Goal: Task Accomplishment & Management: Manage account settings

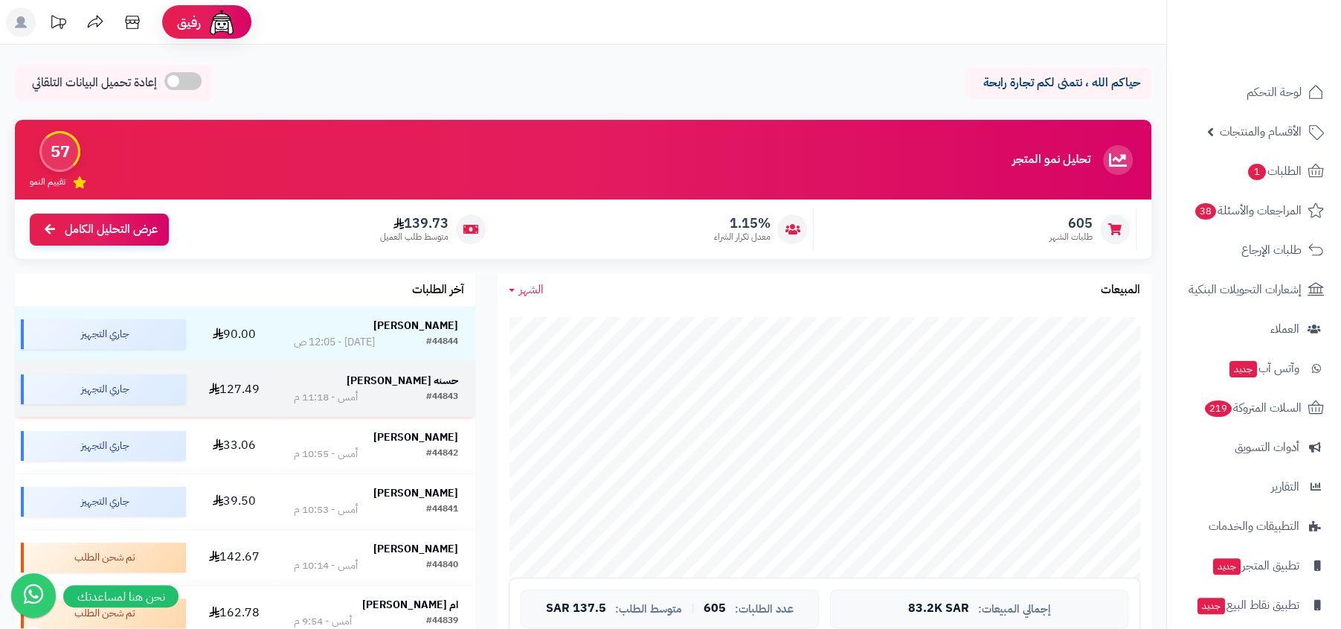
click at [416, 396] on div "#44843 أمس - 11:18 م" at bounding box center [376, 397] width 165 height 15
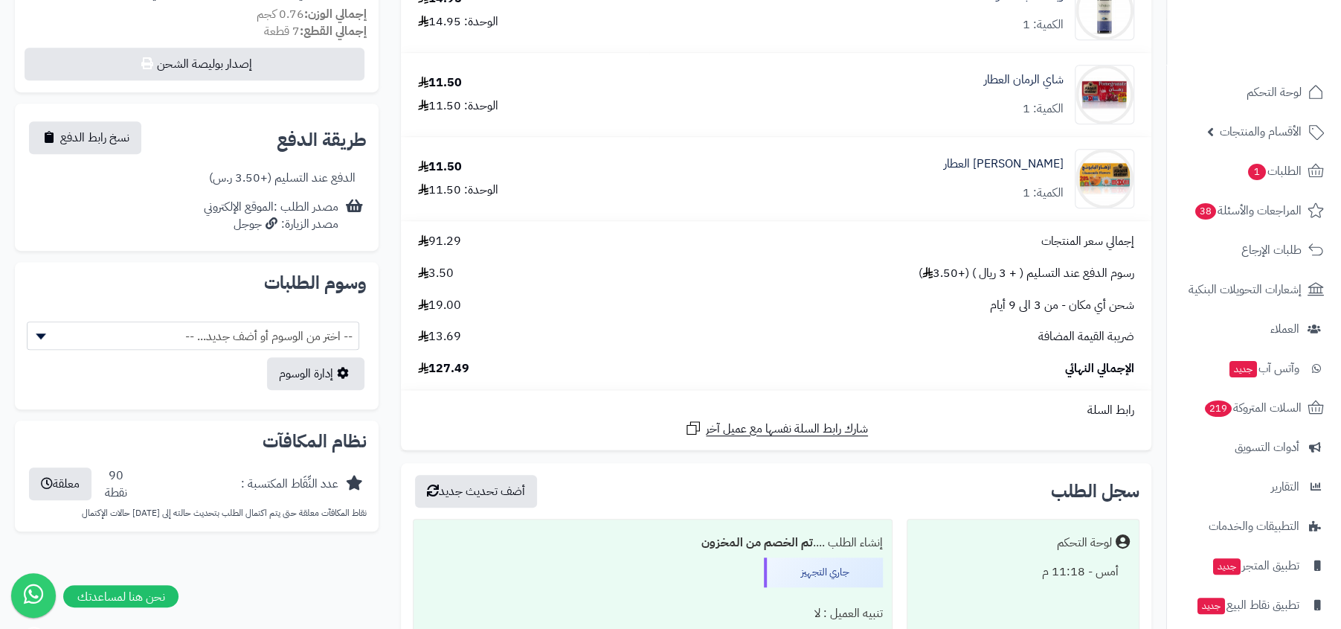
scroll to position [708, 0]
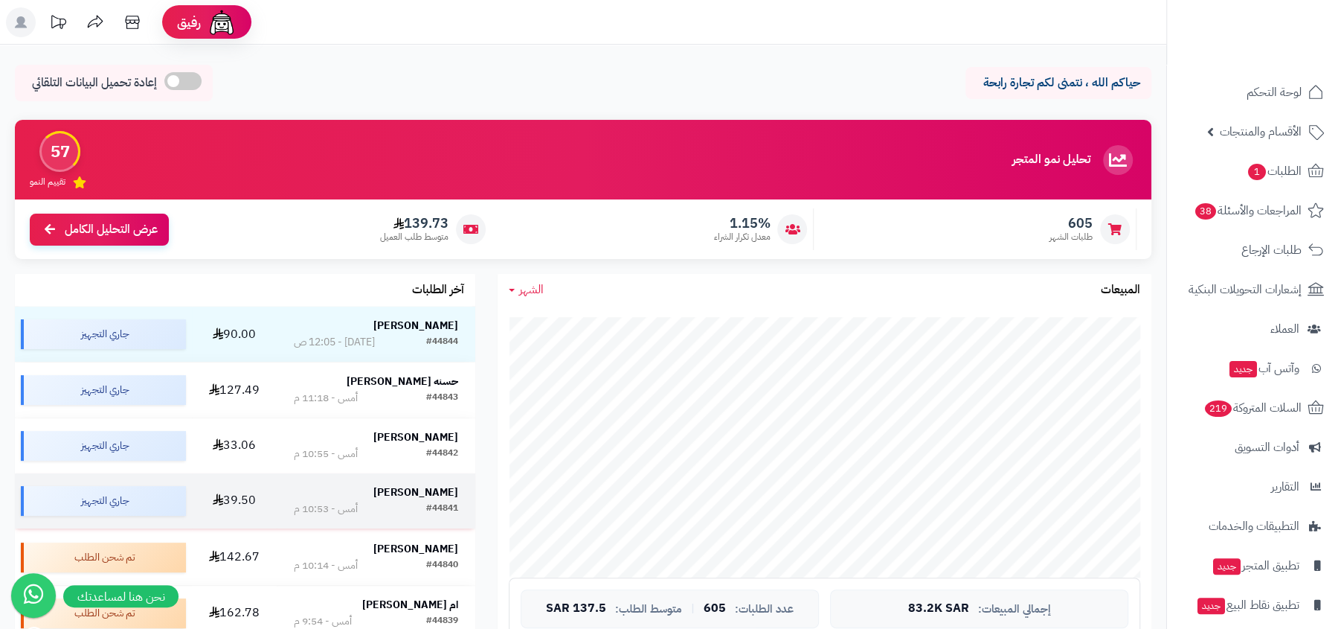
click at [385, 480] on td "سلطان السقاف #44841 أمس - 10:53 م" at bounding box center [376, 500] width 199 height 55
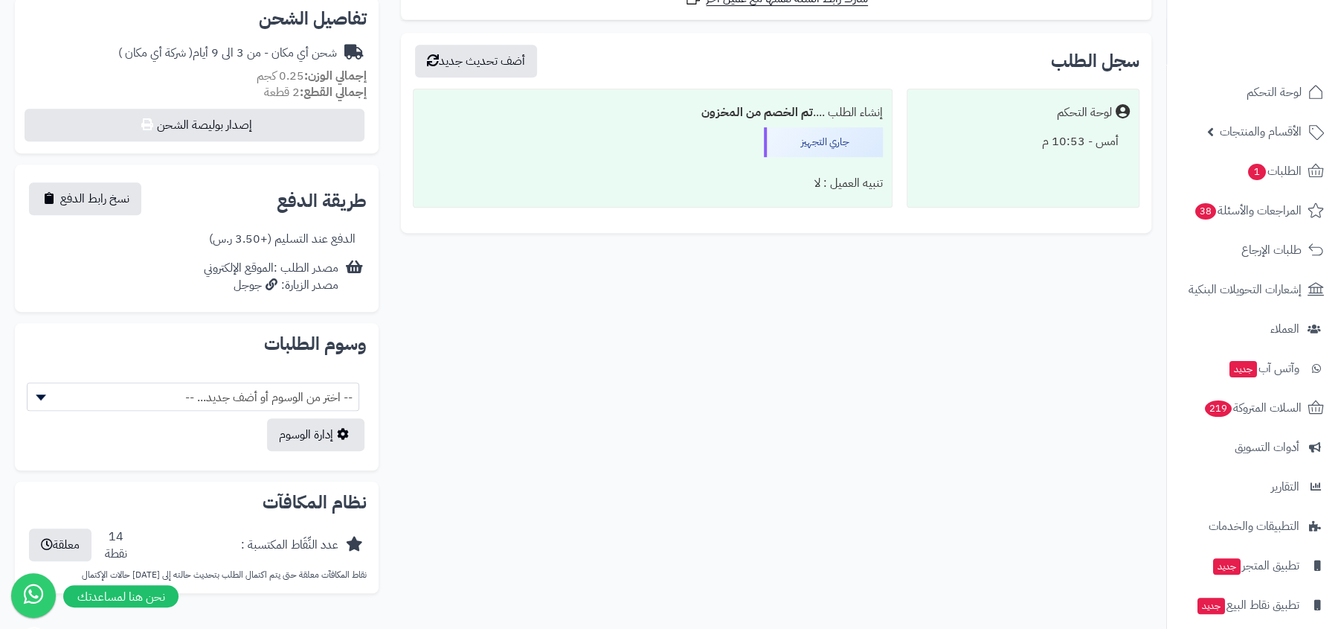
scroll to position [475, 0]
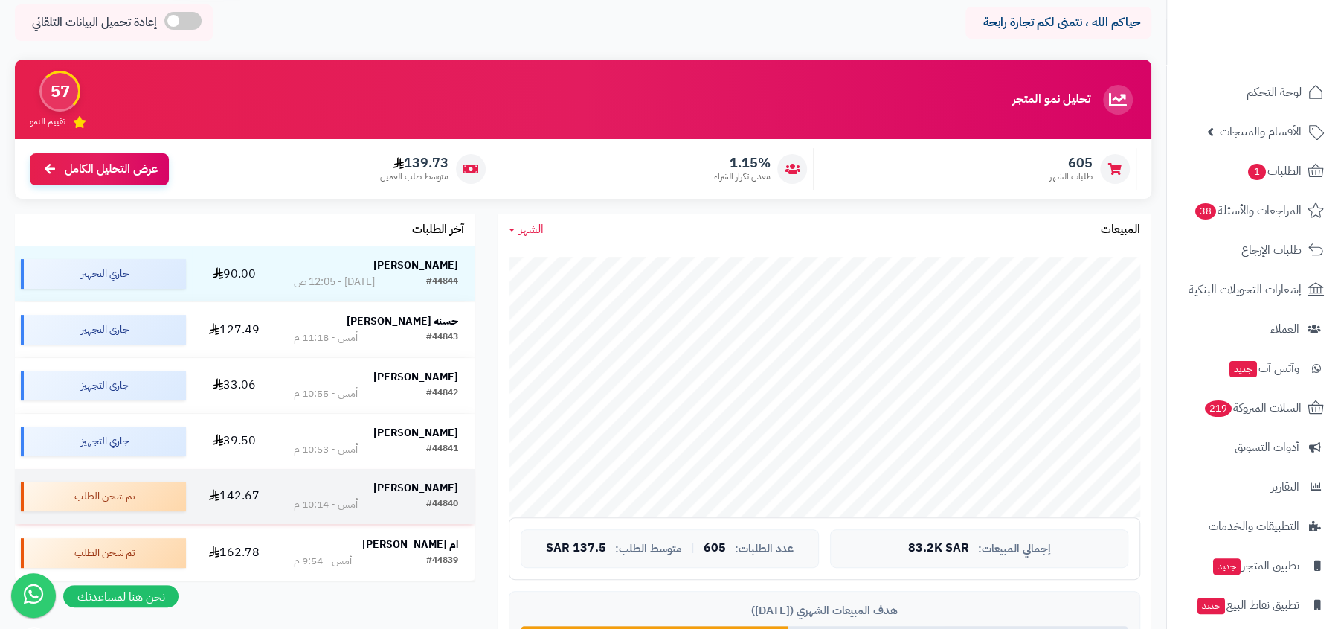
scroll to position [137, 0]
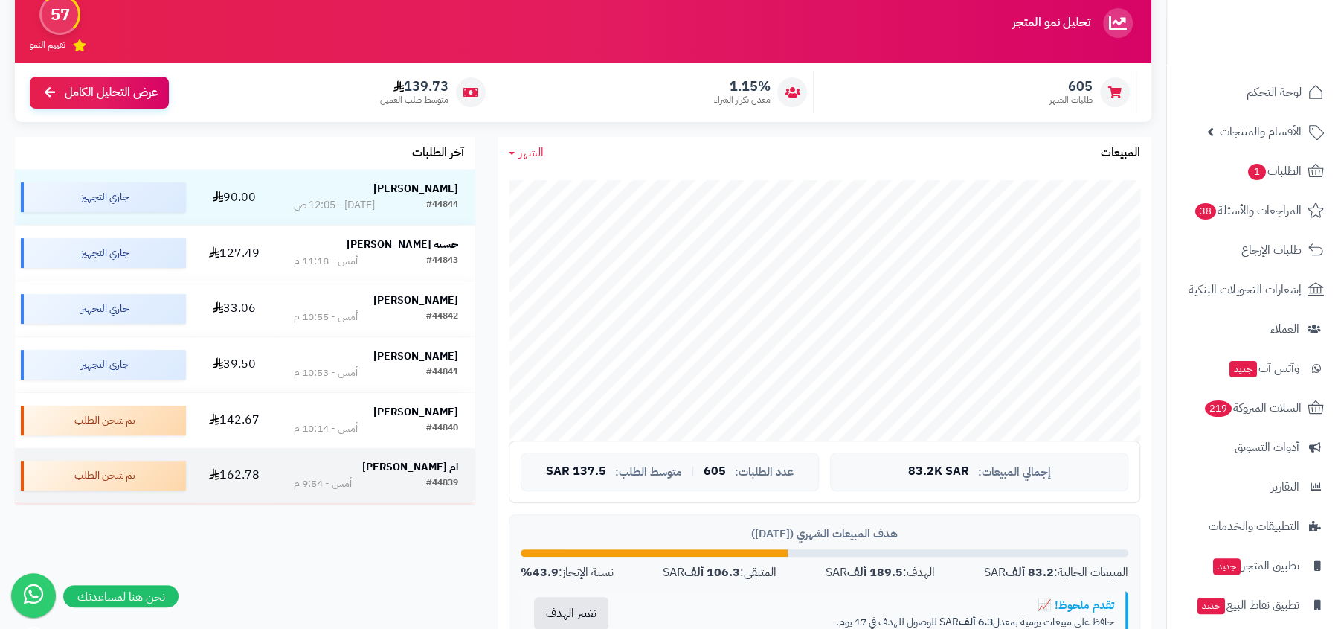
click at [431, 478] on div "#44839" at bounding box center [442, 483] width 32 height 15
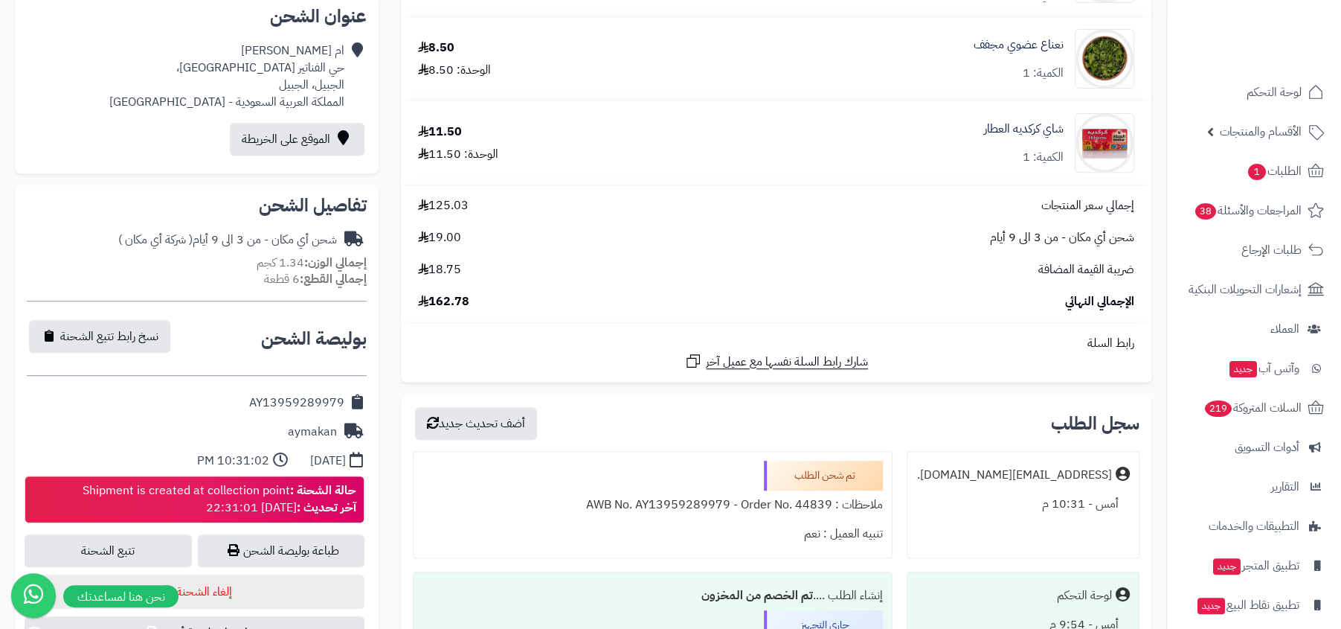
scroll to position [629, 0]
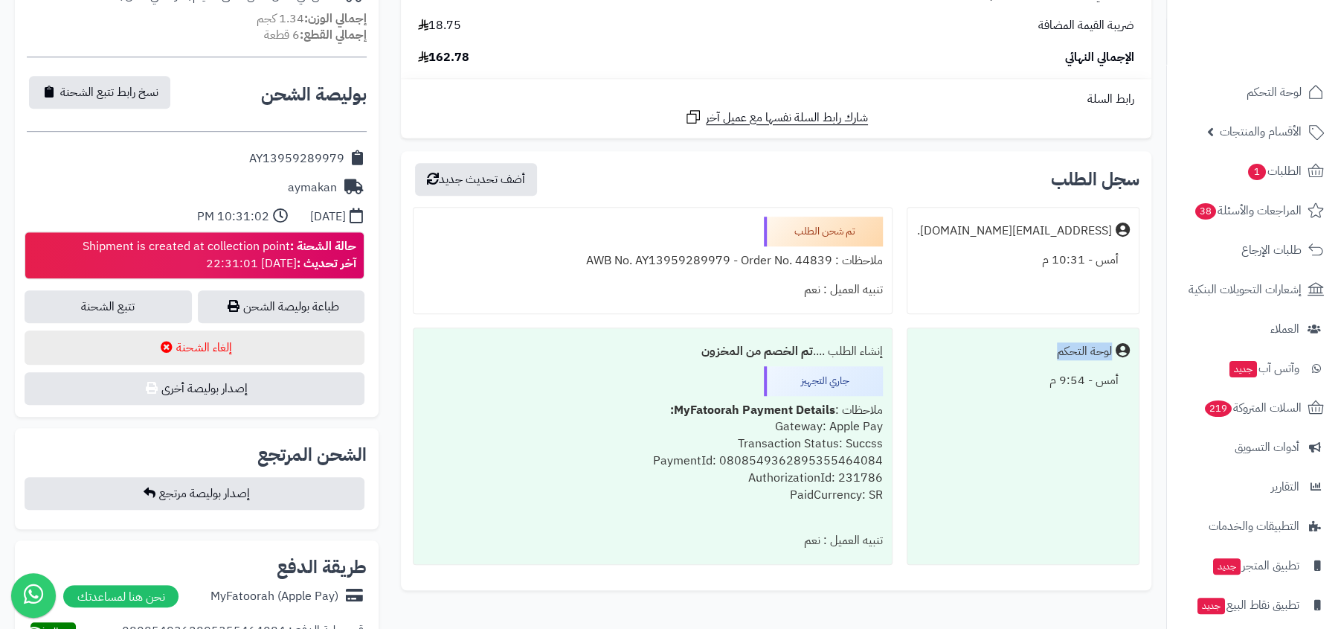
drag, startPoint x: 1036, startPoint y: 350, endPoint x: 1155, endPoint y: 350, distance: 119.0
click at [1155, 350] on div "سجل الطلب أضف تحديث جديد ziad.alnajdi@gga.sa. أمس - 10:31 م تم شحن الطلب ملاحظا…" at bounding box center [776, 375] width 773 height 449
copy div "لوحة التحكم"
click at [931, 333] on div "لوحة التحكم أمس - 9:54 م" at bounding box center [1023, 446] width 233 height 238
click at [985, 335] on div "لوحة التحكم أمس - 9:54 م" at bounding box center [1023, 446] width 233 height 238
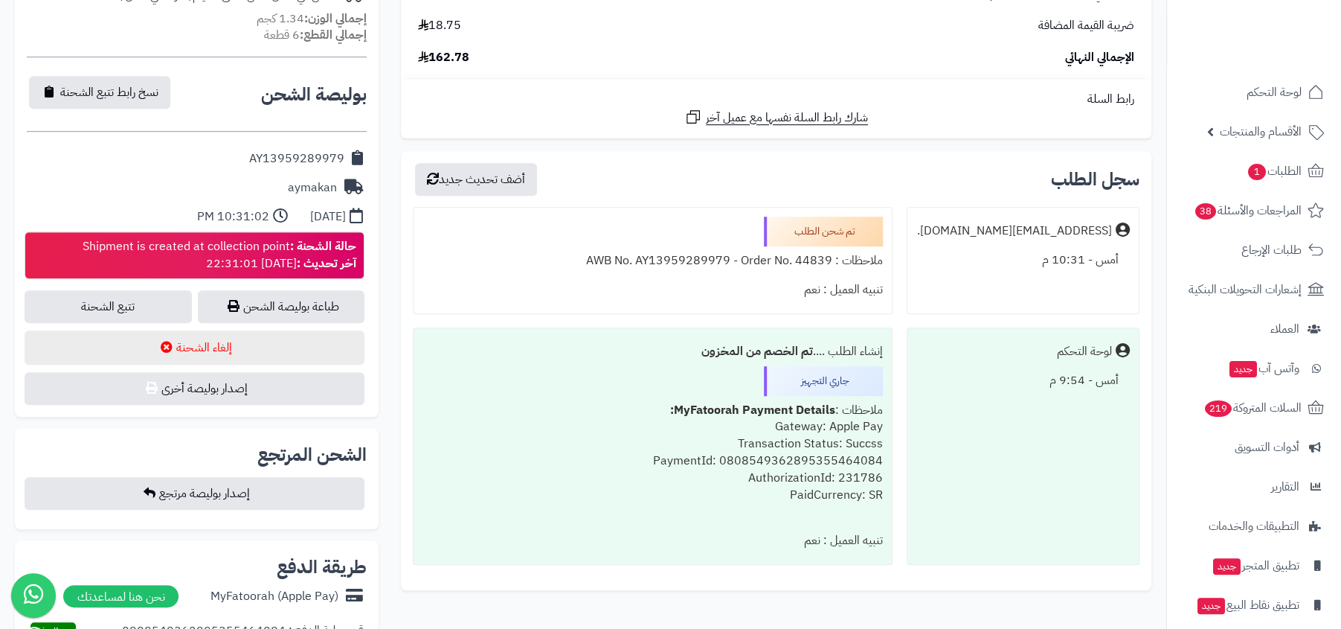
click at [985, 335] on div "لوحة التحكم أمس - 9:54 م" at bounding box center [1023, 446] width 233 height 238
click at [1064, 326] on ul "ziad.alnajdi@gga.sa. أمس - 10:31 م تم شحن الطلب ملاحظات : AWB No. AY13959289979…" at bounding box center [776, 386] width 727 height 358
click at [998, 363] on div "لوحة التحكم" at bounding box center [1024, 351] width 214 height 29
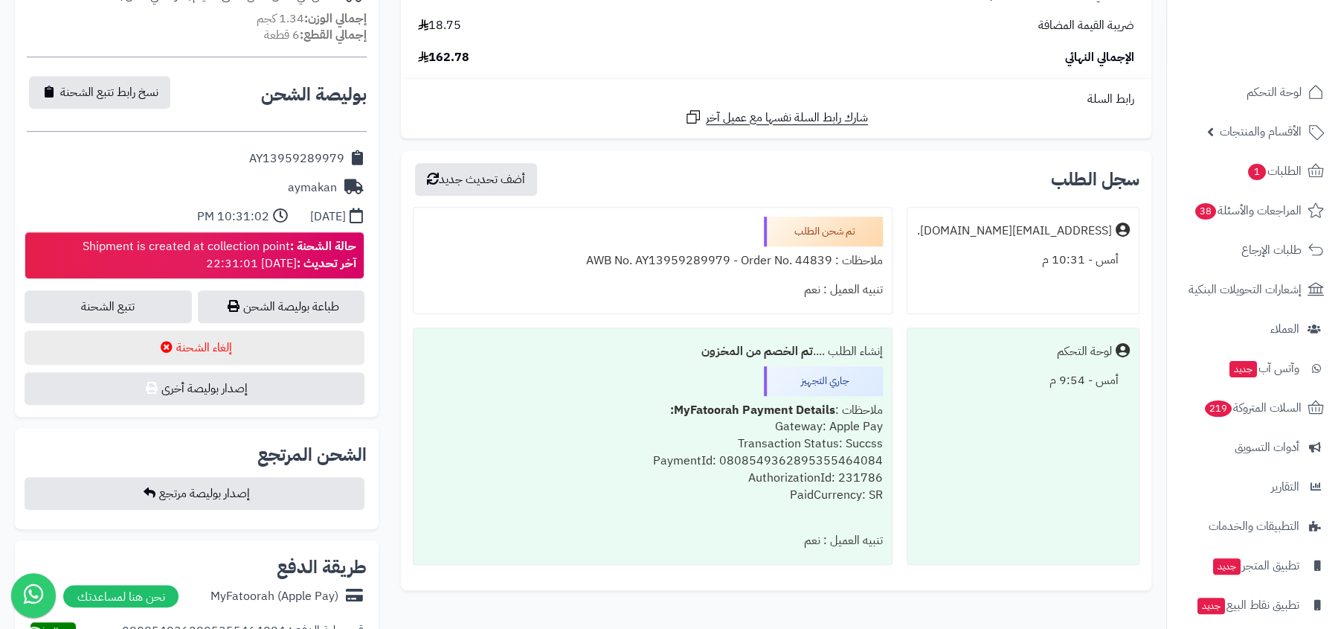
click at [780, 371] on div "جاري التجهيز" at bounding box center [823, 381] width 119 height 30
click at [721, 490] on div "ملاحظات : MyFatoorah Payment Details: Gateway: Apple Pay Transaction Status: Su…" at bounding box center [653, 461] width 461 height 131
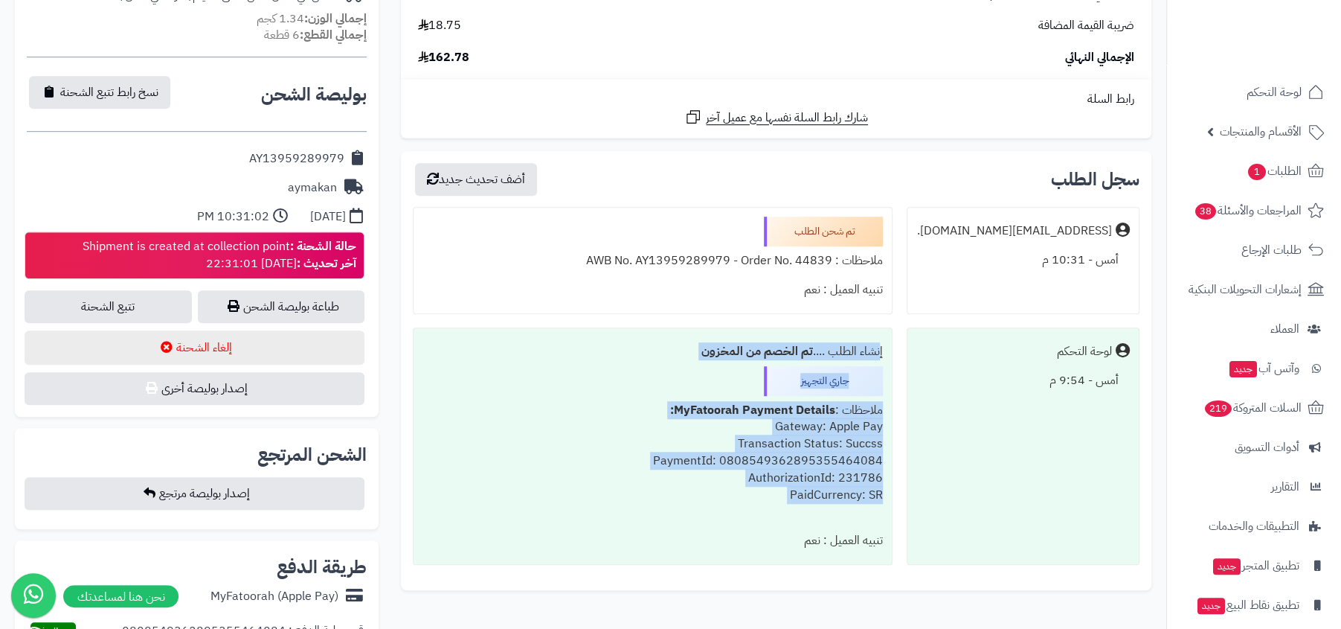
drag, startPoint x: 721, startPoint y: 512, endPoint x: 859, endPoint y: 324, distance: 232.6
click at [859, 327] on div "إنشاء الطلب .... تم الخصم من المخزون جاري التجهيز ملاحظات : MyFatoorah Payment …" at bounding box center [653, 446] width 480 height 238
click at [752, 510] on div "ملاحظات : MyFatoorah Payment Details: Gateway: Apple Pay Transaction Status: Su…" at bounding box center [653, 461] width 461 height 131
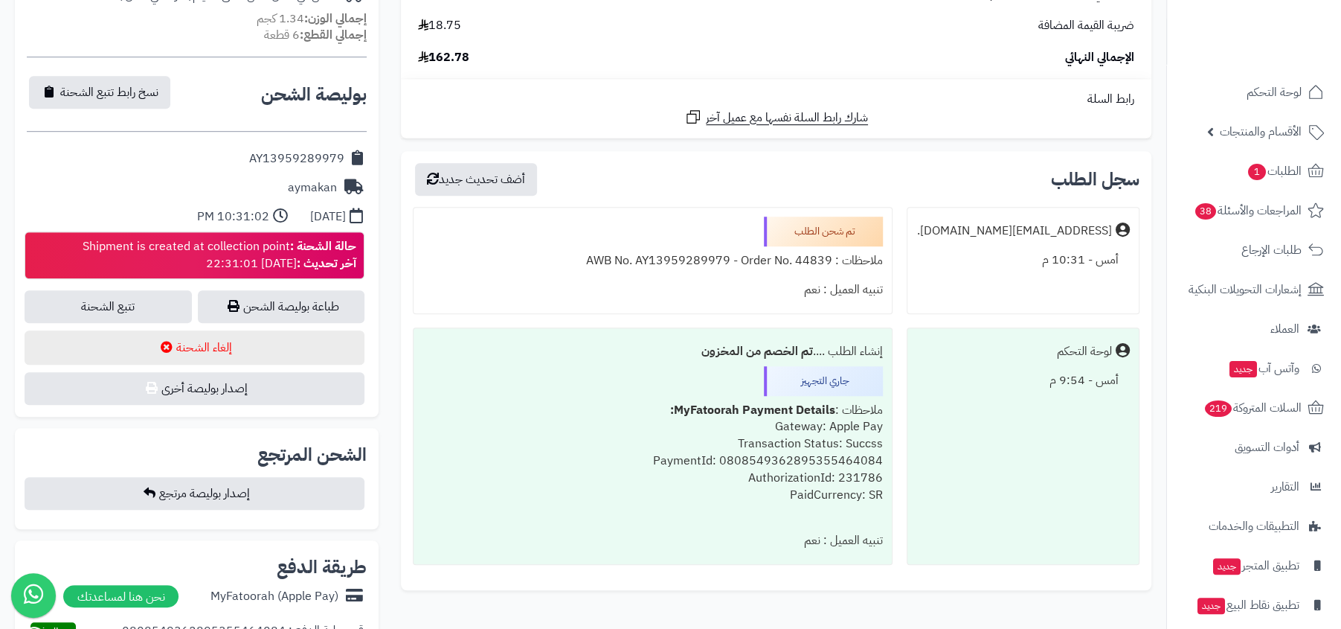
click at [752, 510] on div "ملاحظات : MyFatoorah Payment Details: Gateway: Apple Pay Transaction Status: Su…" at bounding box center [653, 461] width 461 height 131
click at [666, 386] on div "إنشاء الطلب .... تم الخصم من المخزون جاري التجهيز ملاحظات : MyFatoorah Payment …" at bounding box center [653, 446] width 480 height 238
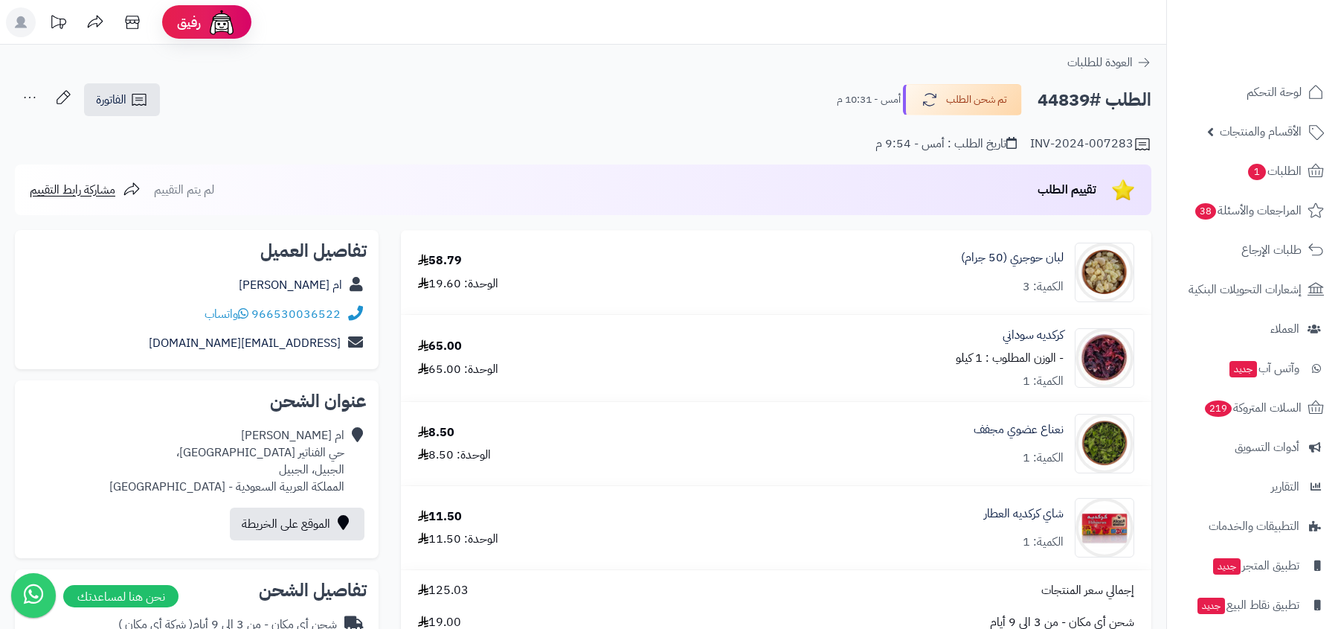
scroll to position [627, 0]
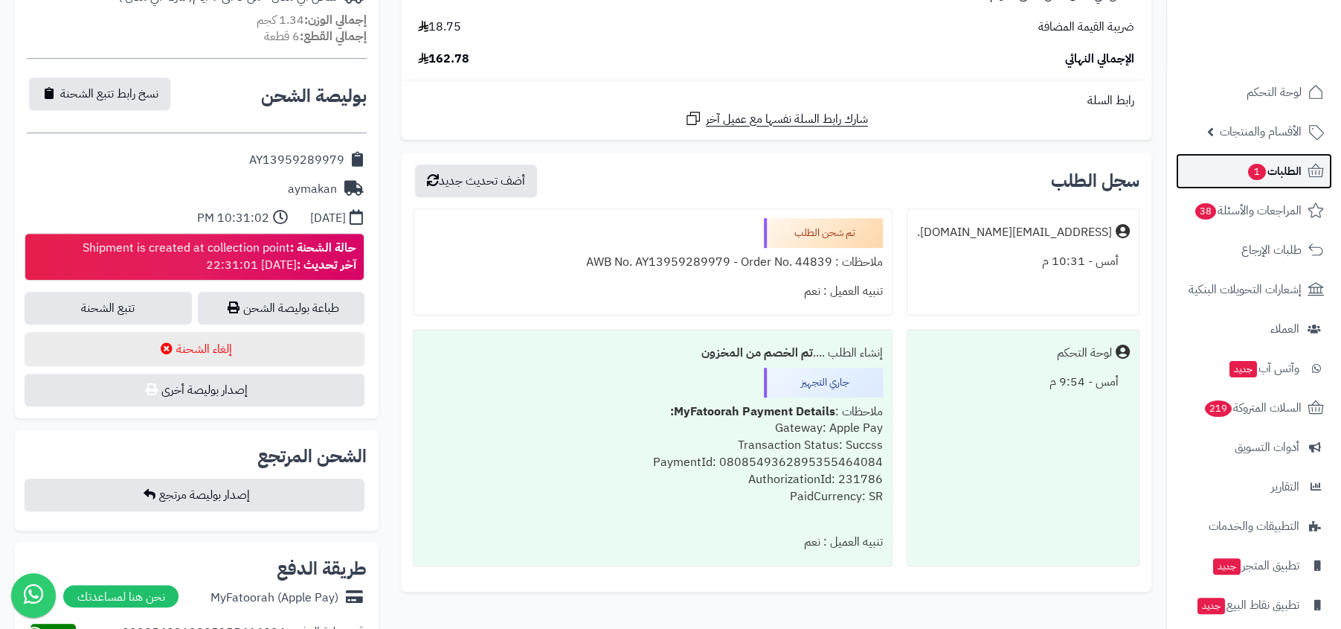
click at [1218, 172] on link "الطلبات 1" at bounding box center [1254, 171] width 156 height 36
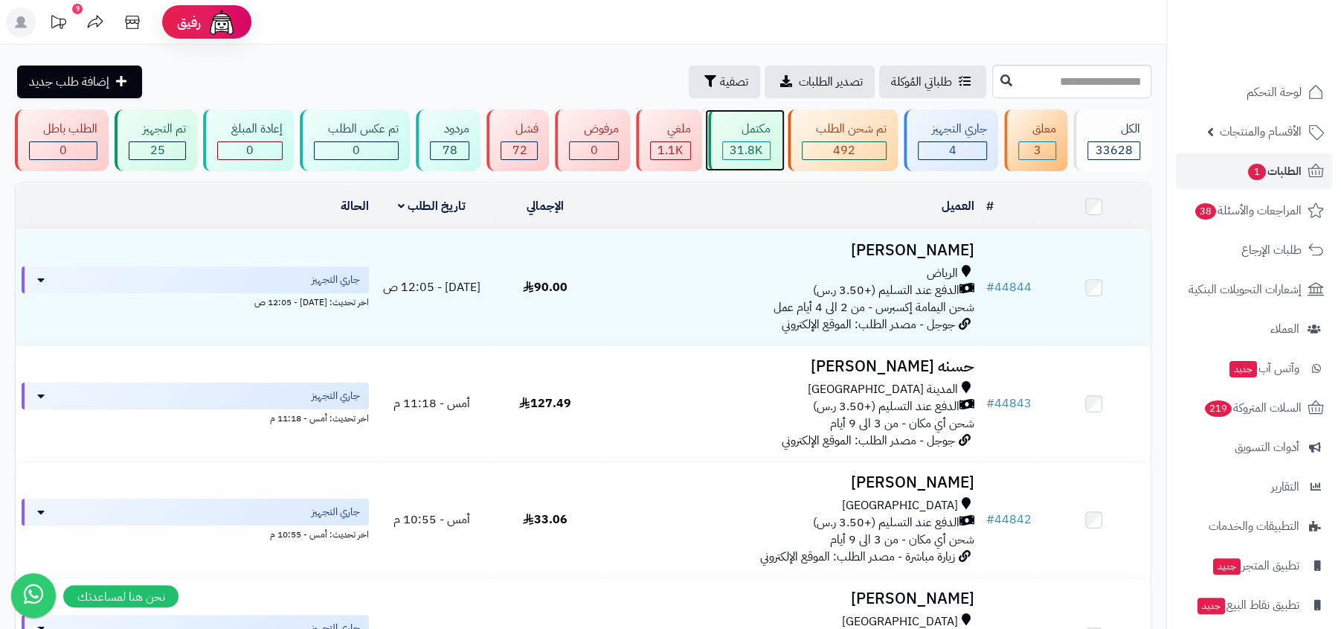
click at [774, 145] on div "مكتمل 31.8K" at bounding box center [745, 140] width 74 height 62
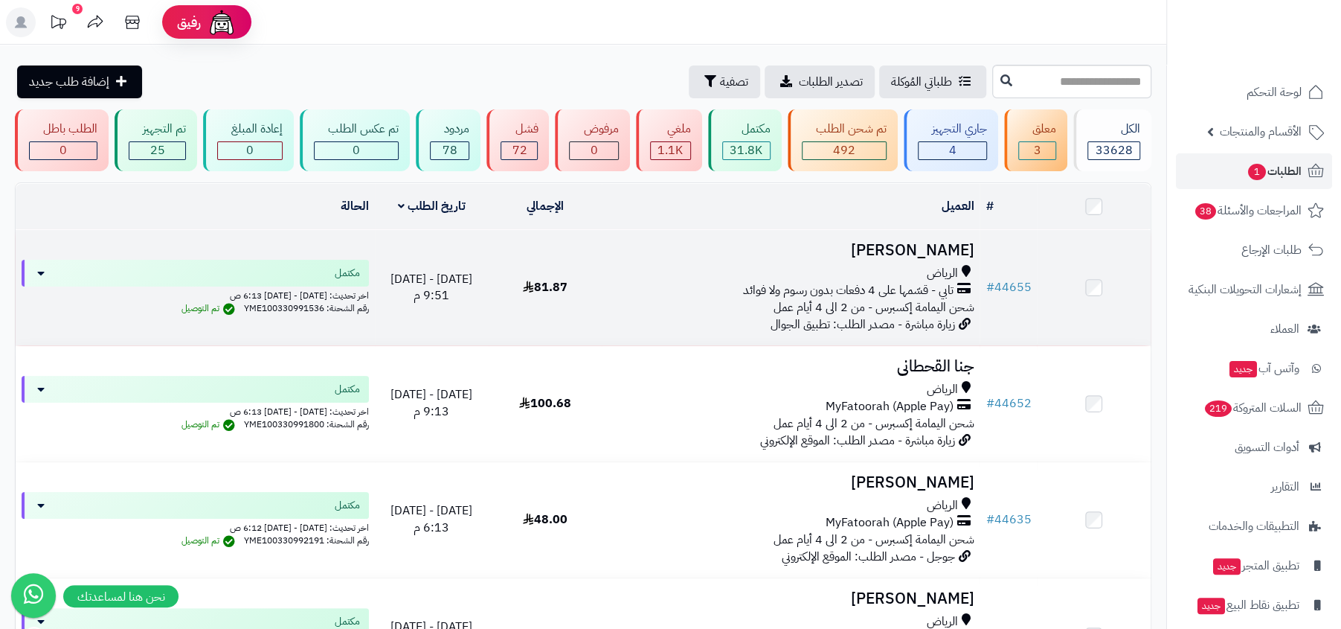
click at [923, 298] on span "شحن اليمامة إكسبرس - من 2 الى 4 أيام عمل" at bounding box center [873, 307] width 201 height 18
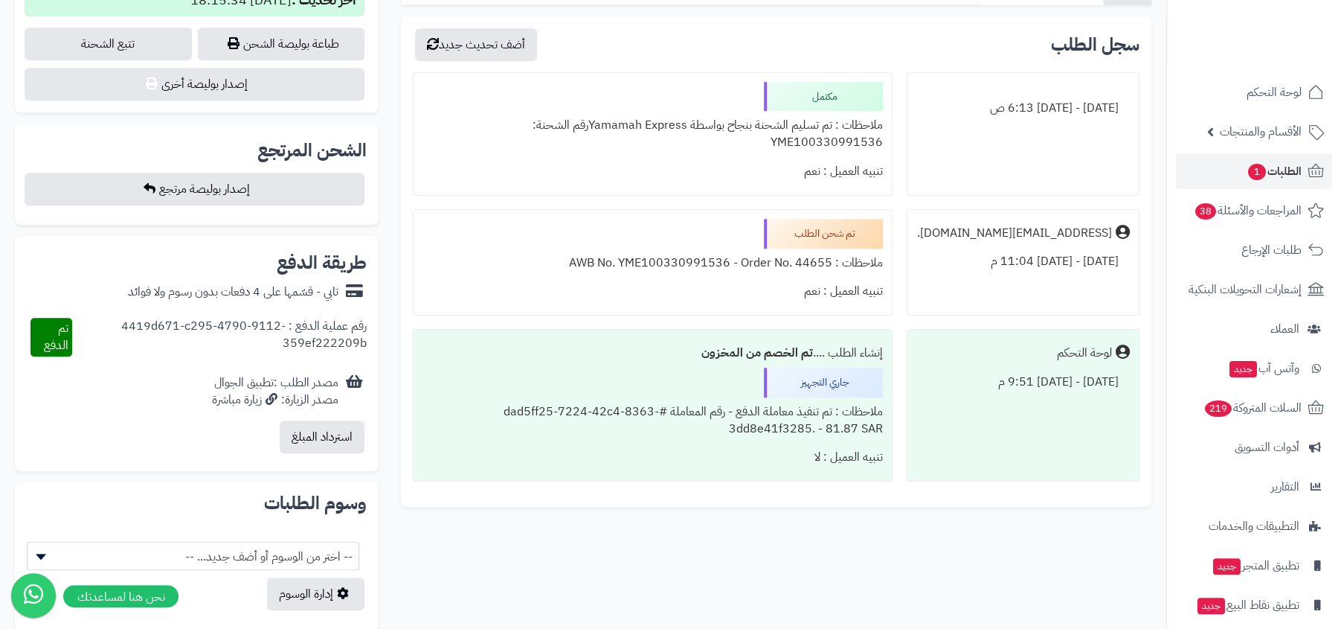
scroll to position [926, 0]
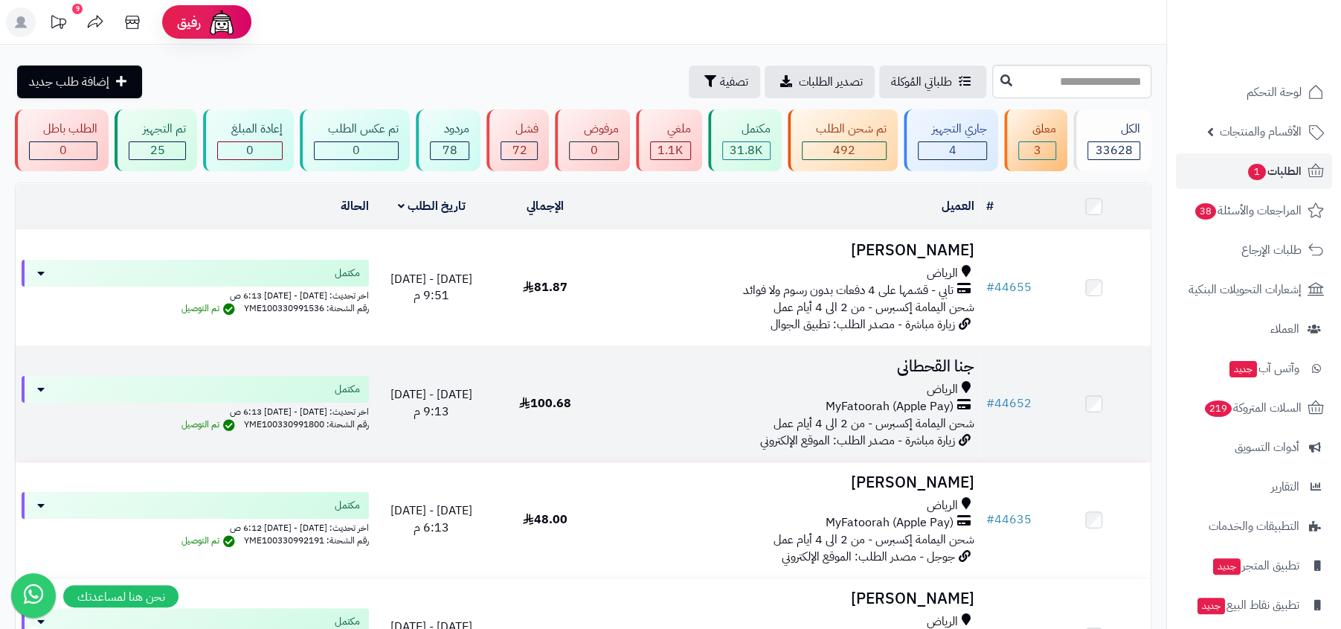
click at [891, 394] on div "الرياض" at bounding box center [791, 389] width 366 height 17
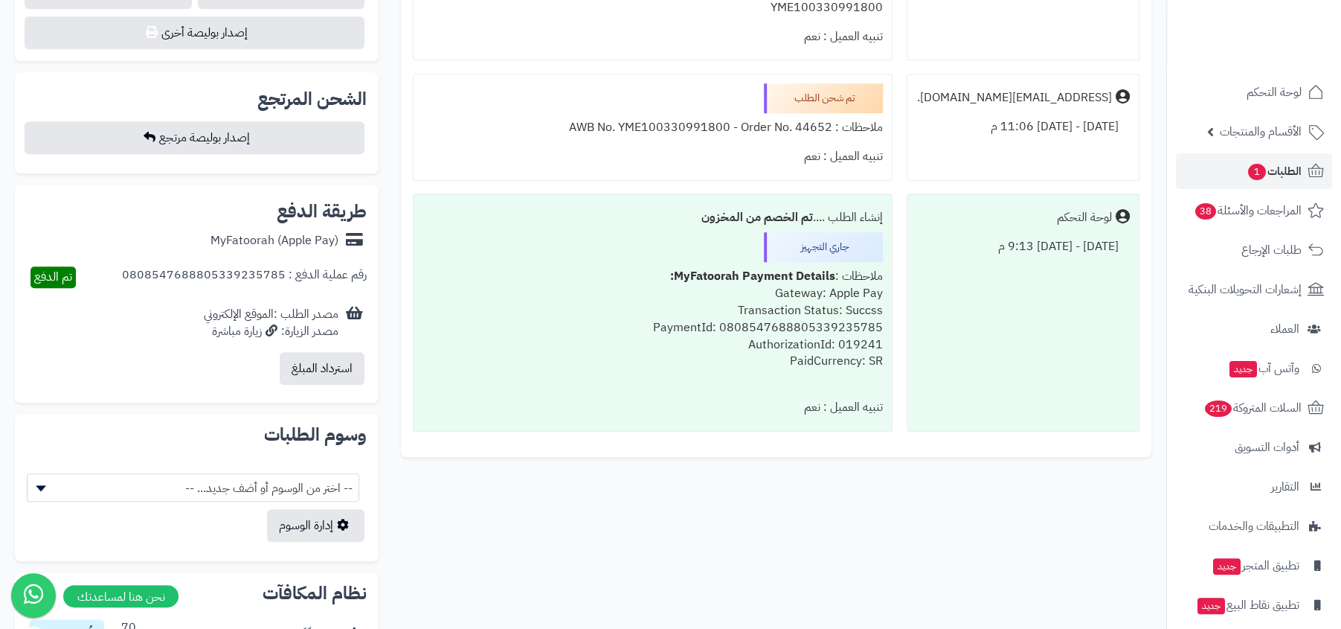
scroll to position [921, 0]
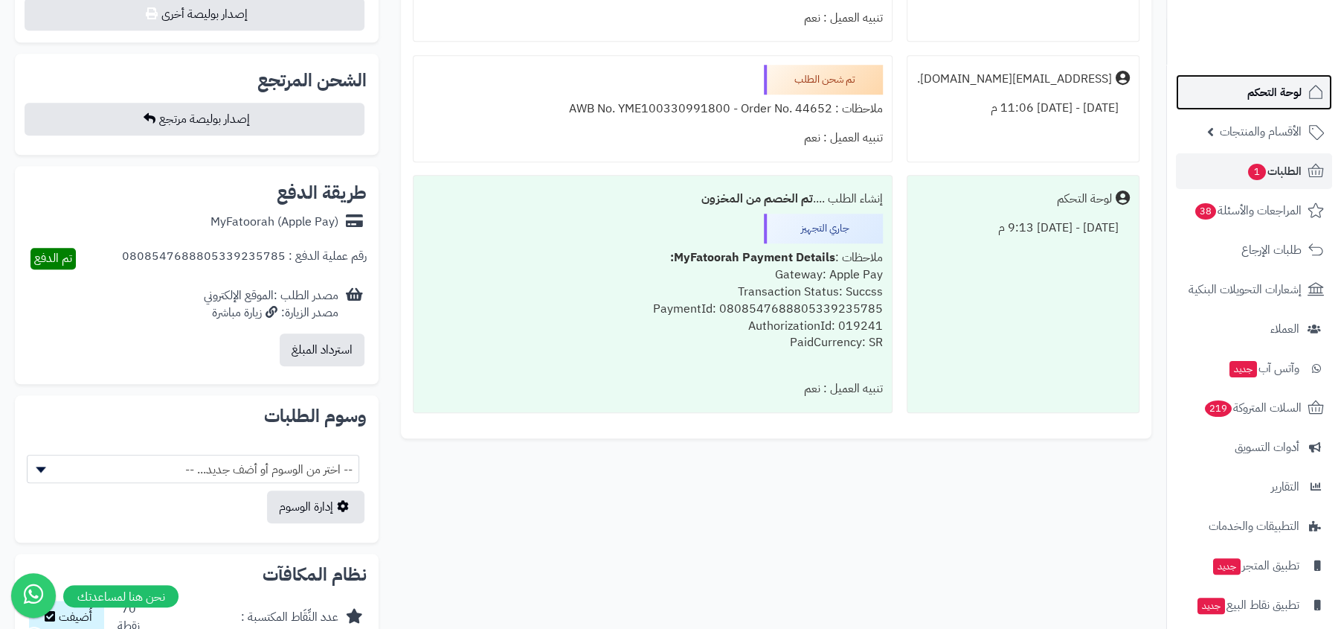
click at [1245, 89] on link "لوحة التحكم" at bounding box center [1254, 92] width 156 height 36
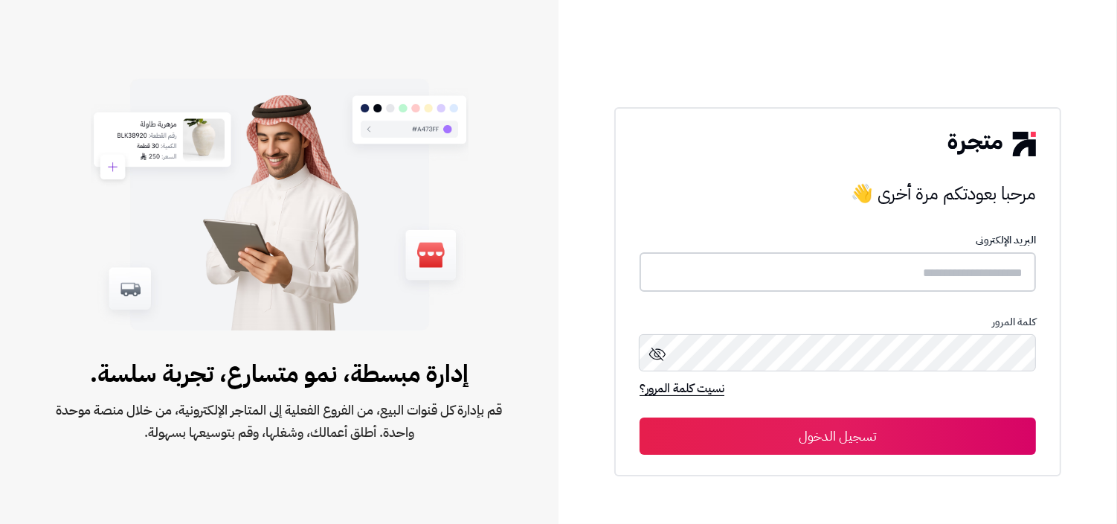
type input "**********"
click at [935, 425] on button "تسجيل الدخول" at bounding box center [838, 435] width 397 height 37
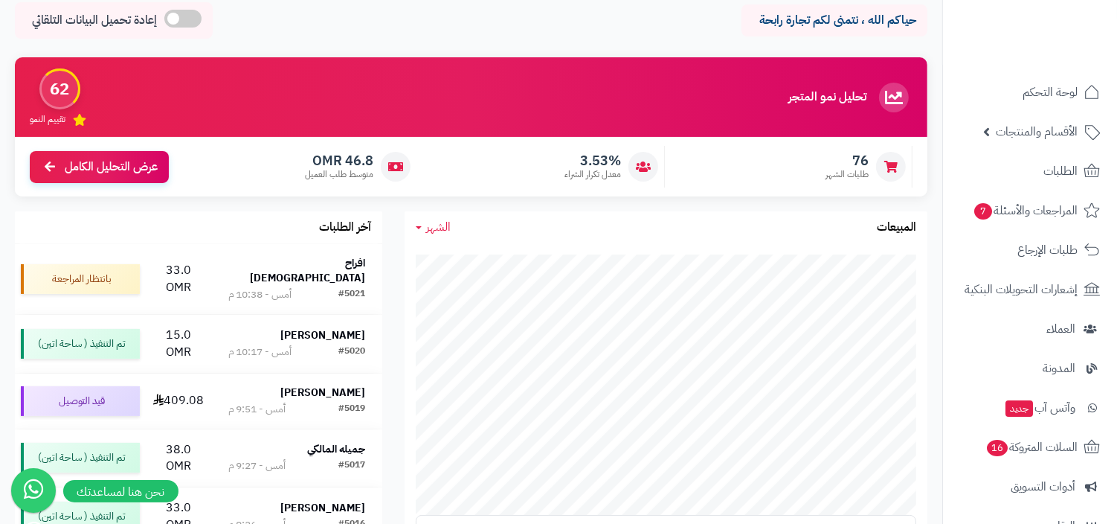
scroll to position [87, 0]
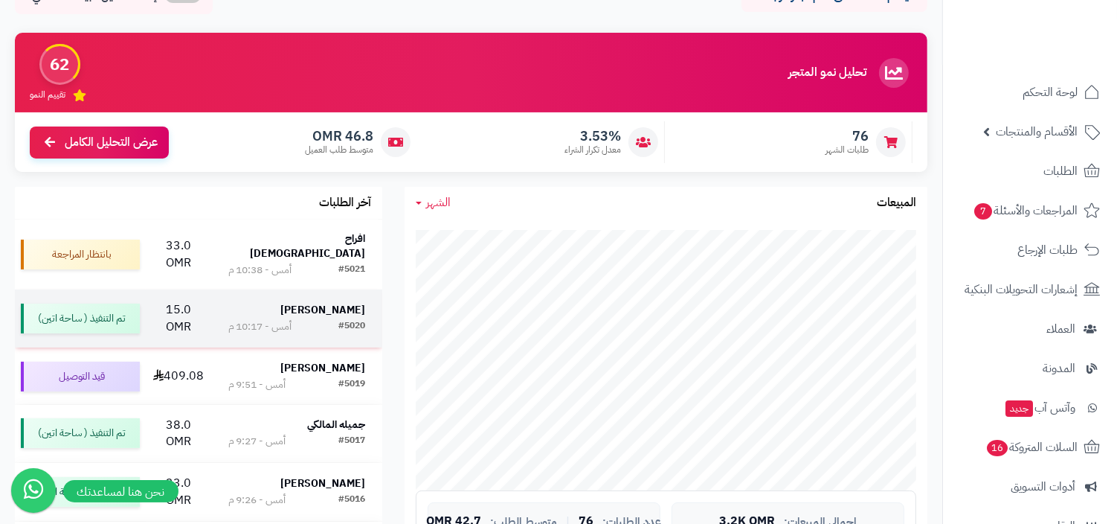
click at [344, 302] on strong "العنود الشبلي" at bounding box center [322, 310] width 85 height 16
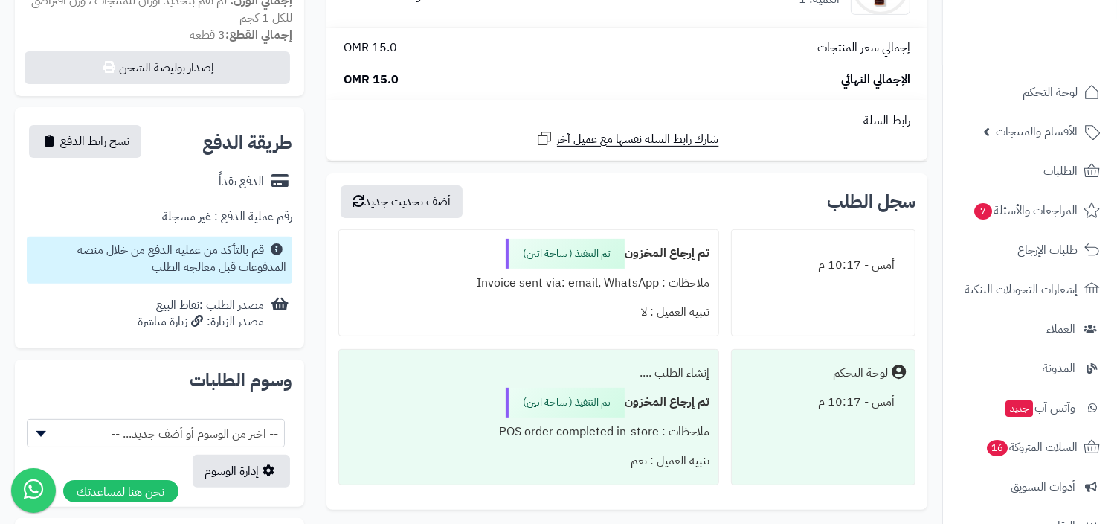
scroll to position [515, 0]
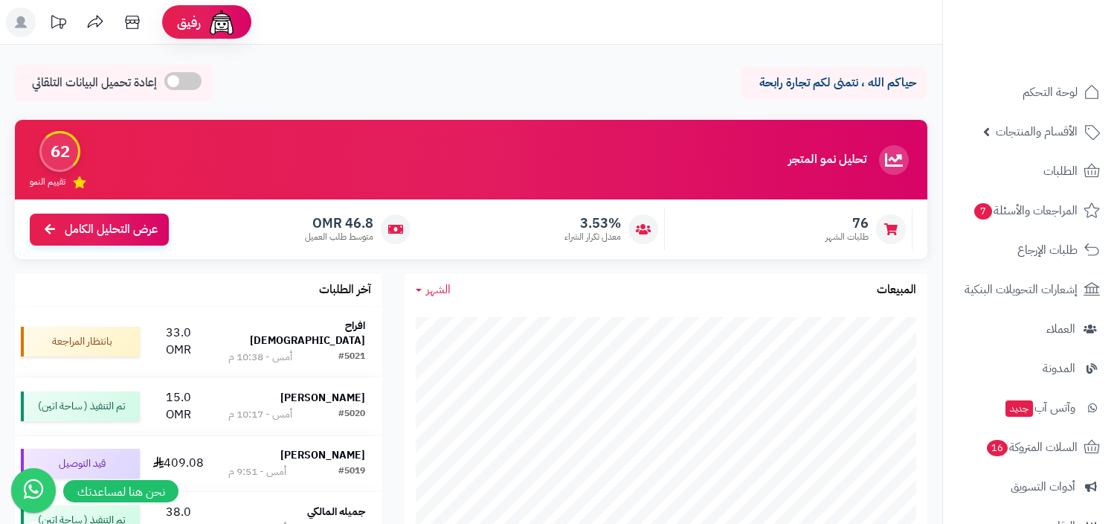
scroll to position [86, 0]
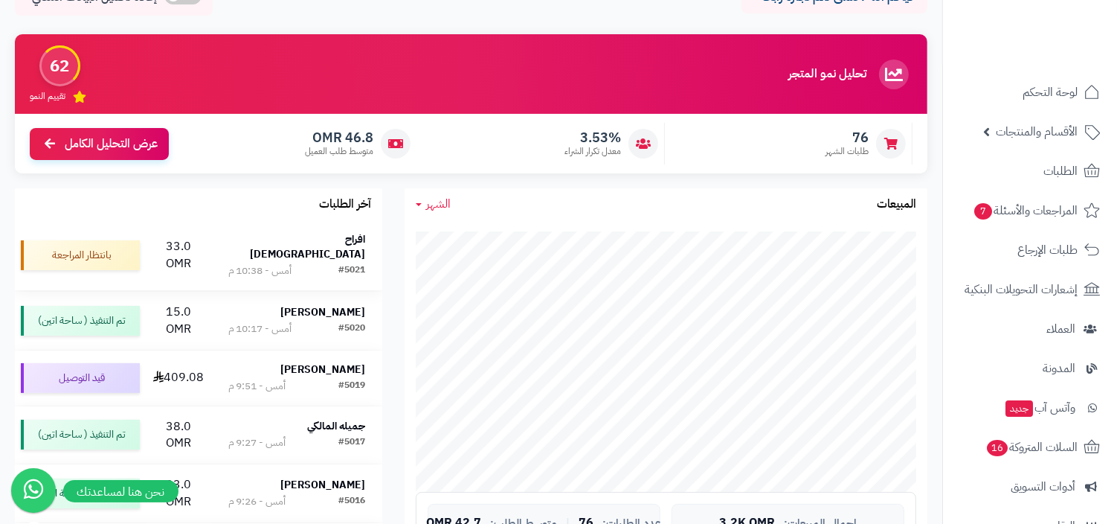
click at [324, 263] on div "#5021 أمس - 10:38 م" at bounding box center [296, 270] width 137 height 15
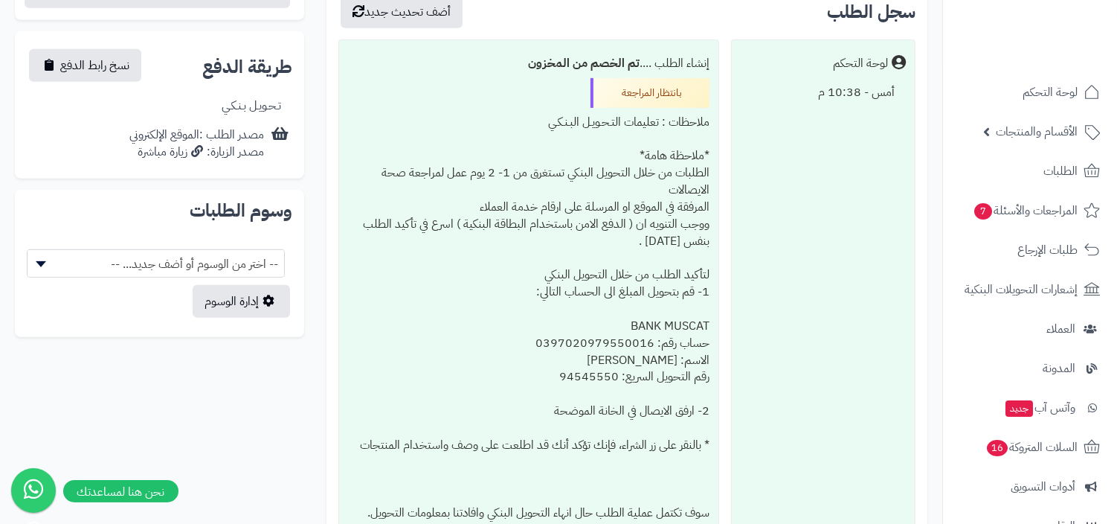
scroll to position [290, 0]
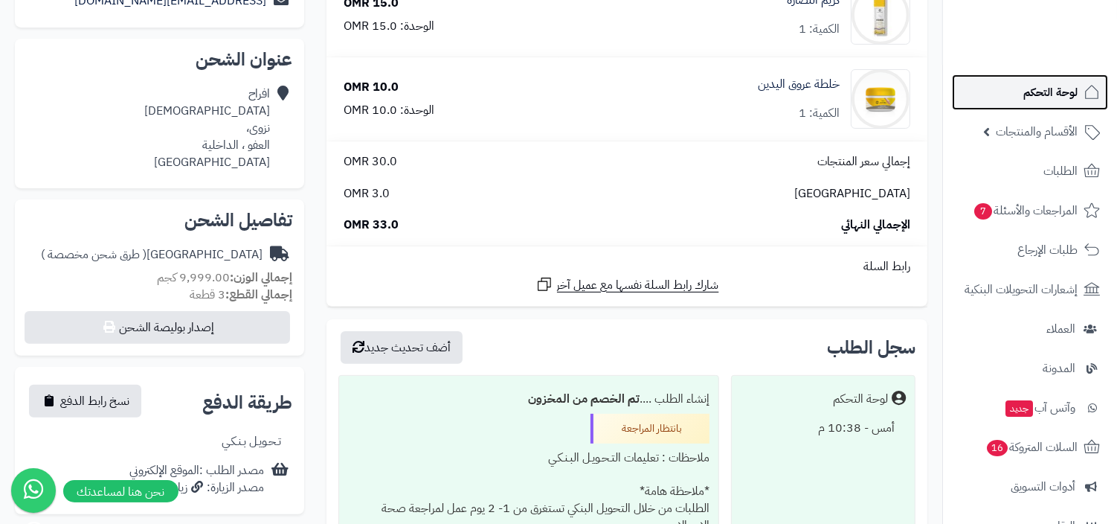
click at [1059, 105] on link "لوحة التحكم" at bounding box center [1030, 92] width 156 height 36
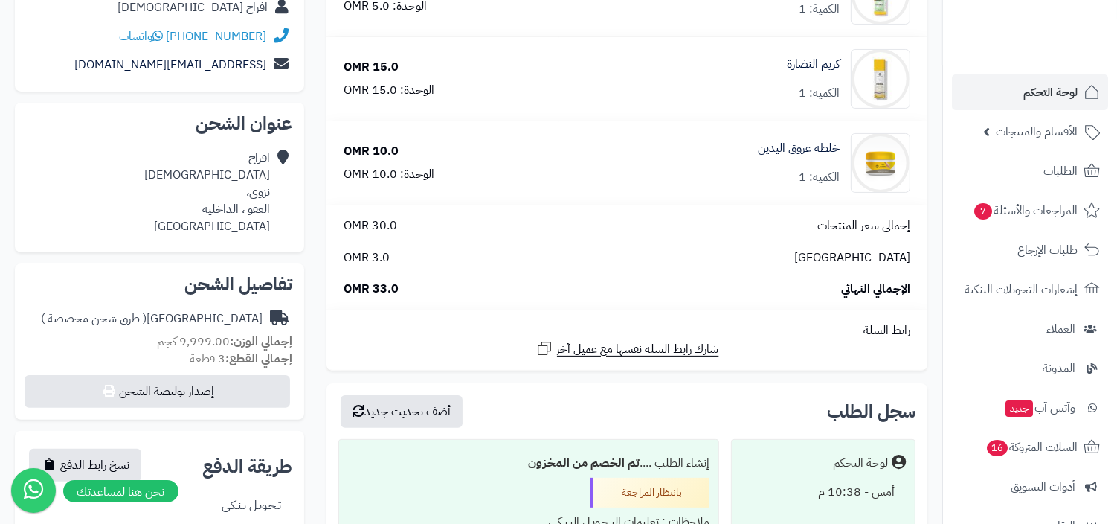
scroll to position [218, 0]
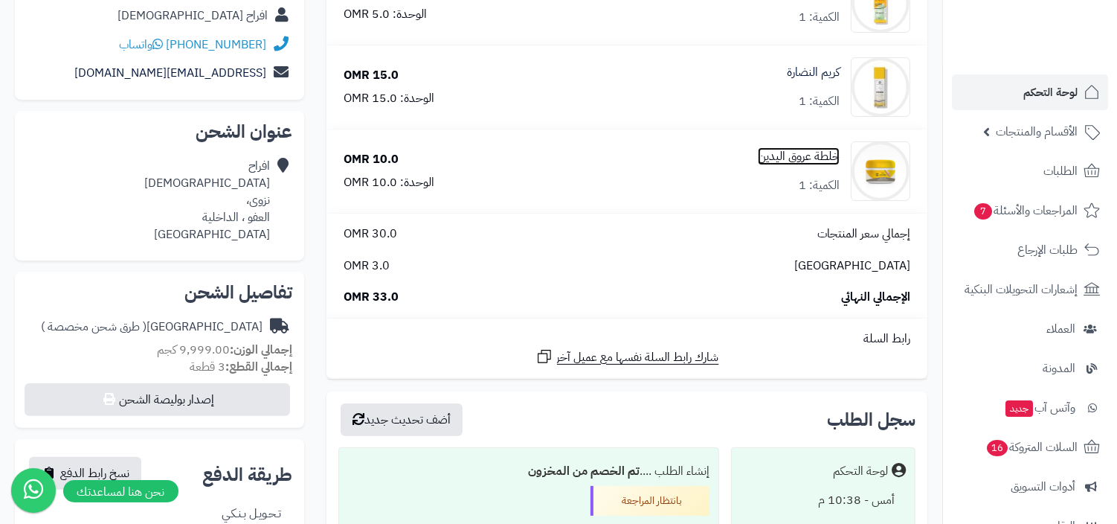
click at [813, 158] on link "خلطة عروق اليدين" at bounding box center [799, 156] width 82 height 17
click at [830, 69] on link "كريم النضارة" at bounding box center [813, 72] width 53 height 17
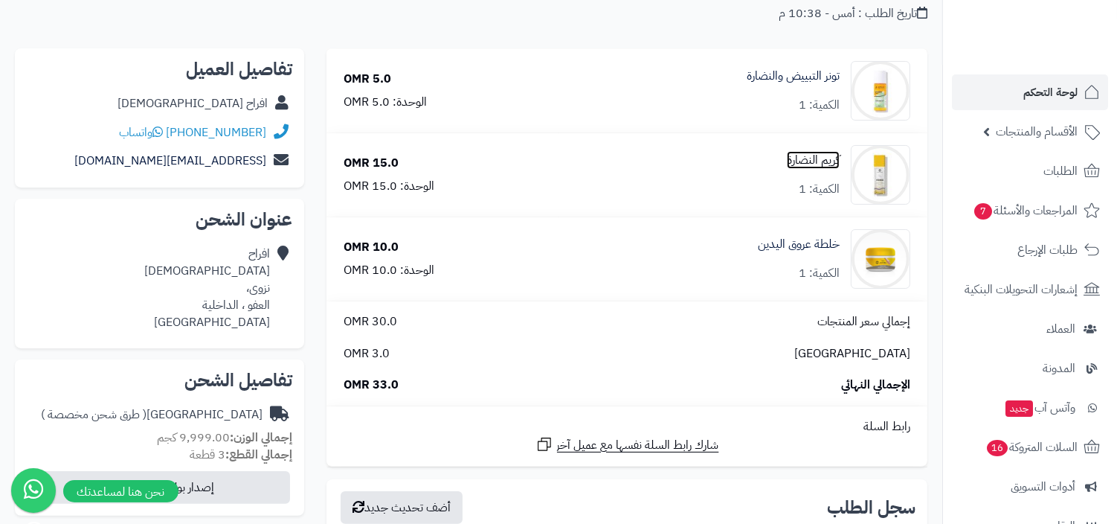
scroll to position [121, 0]
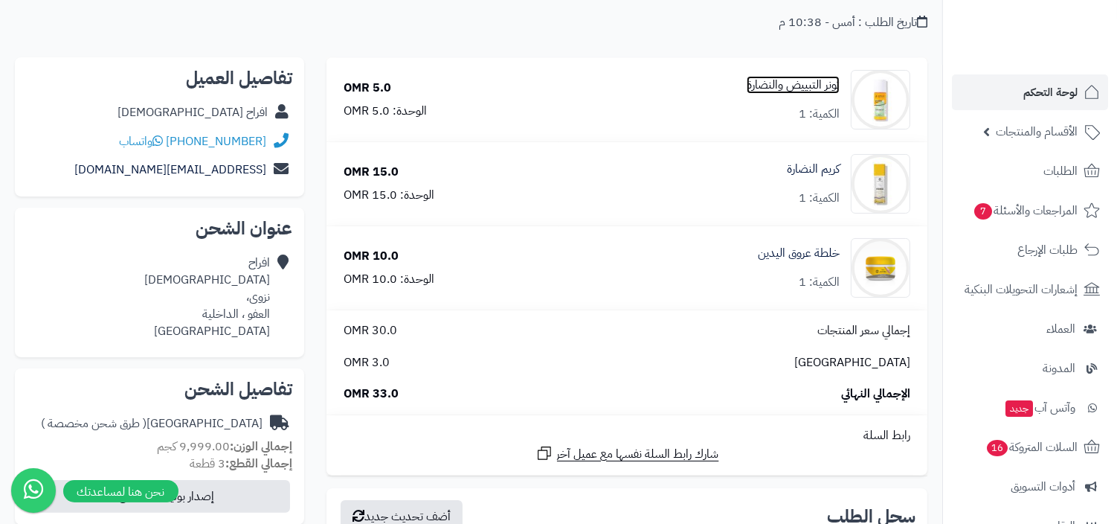
click at [828, 80] on link "تونر التبييض والنضارة" at bounding box center [793, 85] width 93 height 17
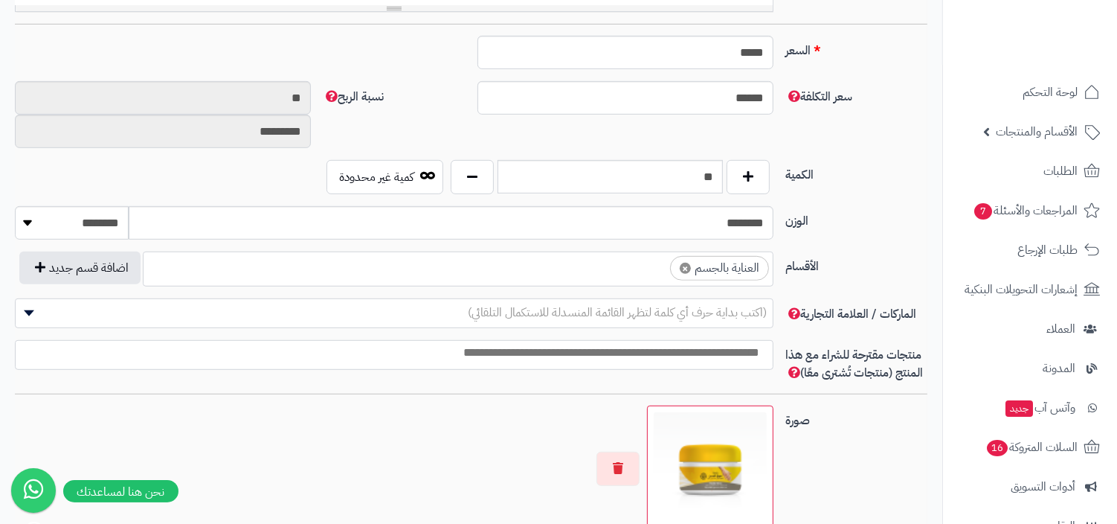
scroll to position [660, 0]
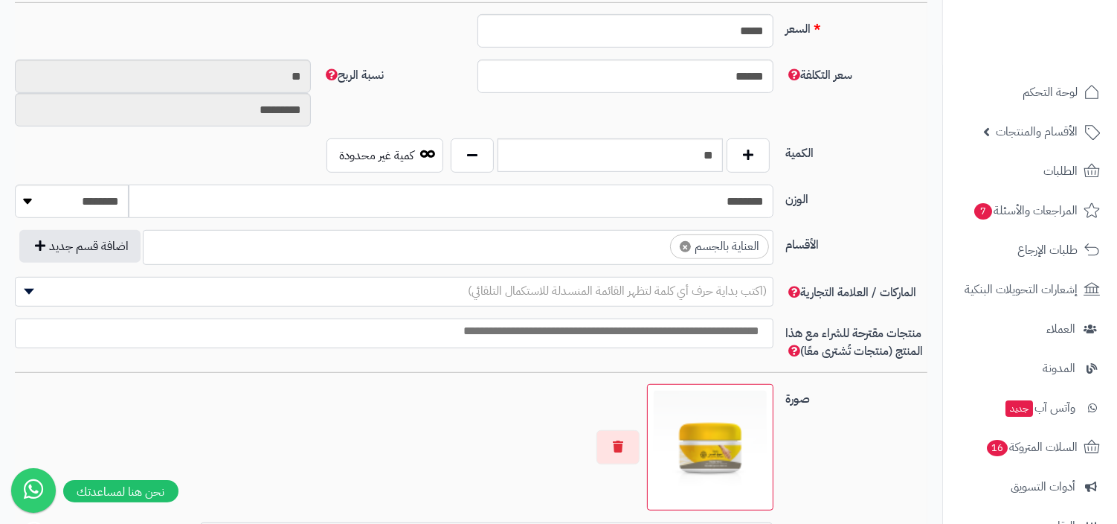
click at [723, 205] on input "********" at bounding box center [451, 201] width 645 height 33
click at [838, 205] on label "الوزن" at bounding box center [857, 197] width 154 height 24
click at [774, 205] on input "********" at bounding box center [451, 201] width 645 height 33
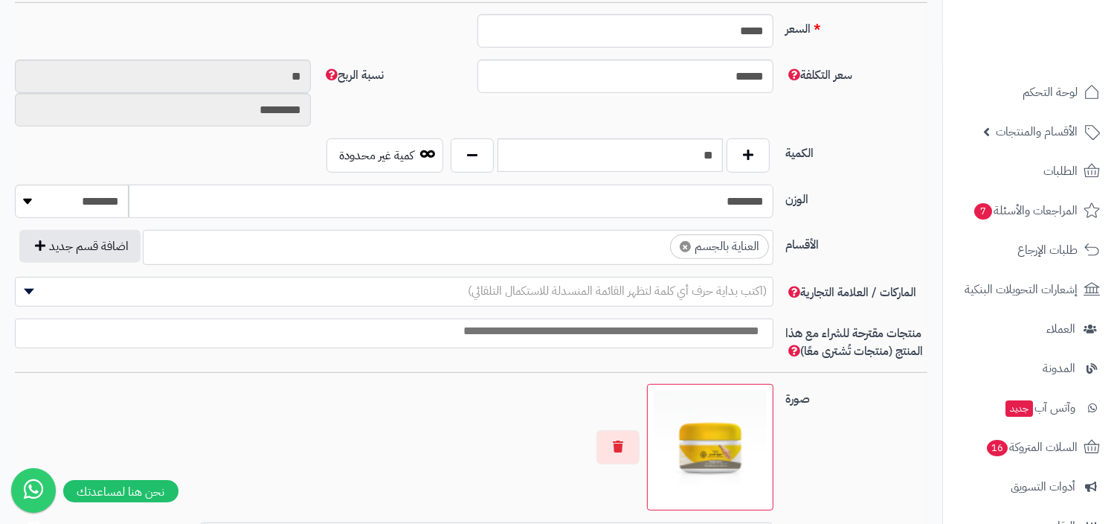
click at [747, 199] on input "********" at bounding box center [451, 201] width 645 height 33
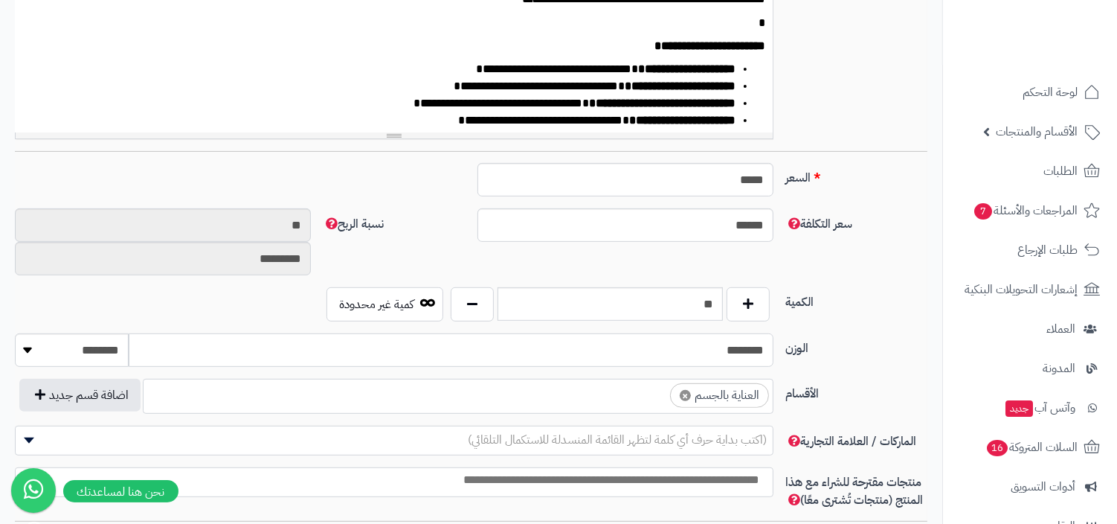
scroll to position [516, 0]
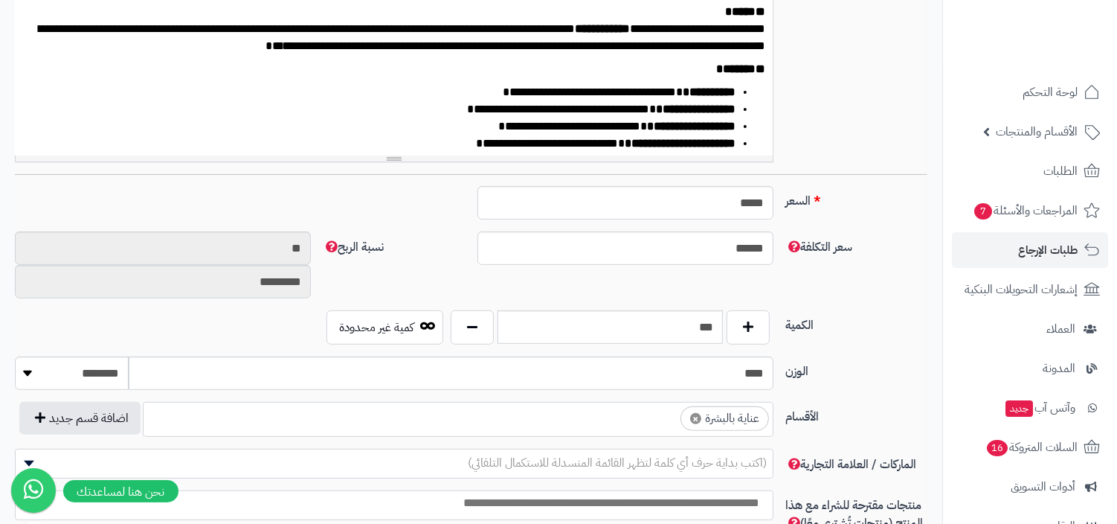
scroll to position [196, 0]
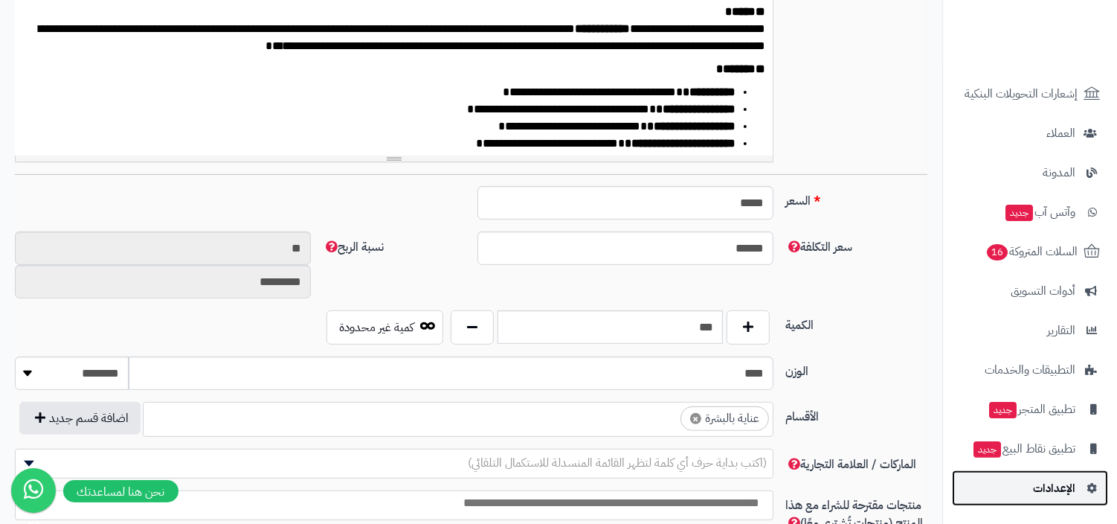
click at [1050, 488] on span "الإعدادات" at bounding box center [1054, 488] width 42 height 21
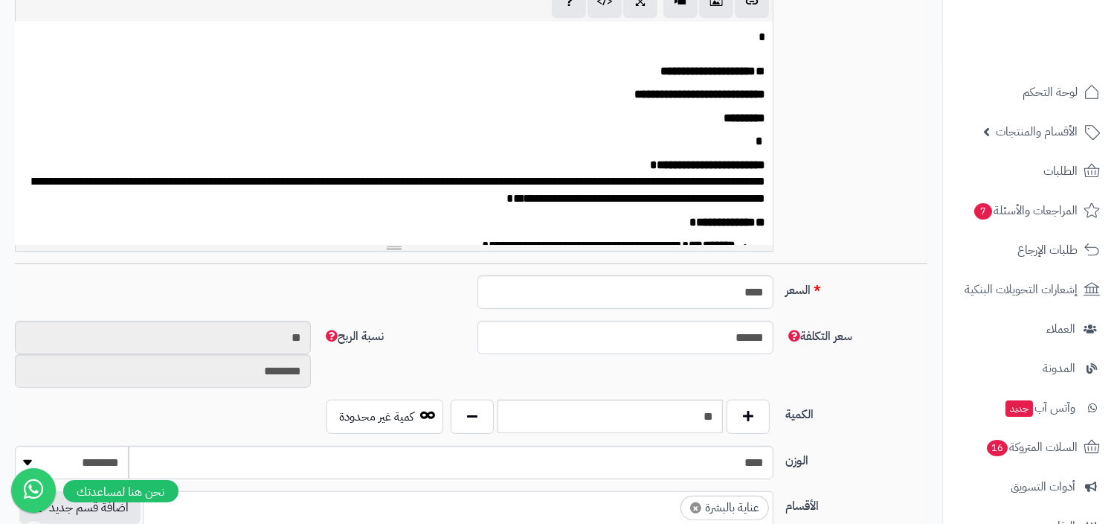
scroll to position [641, 0]
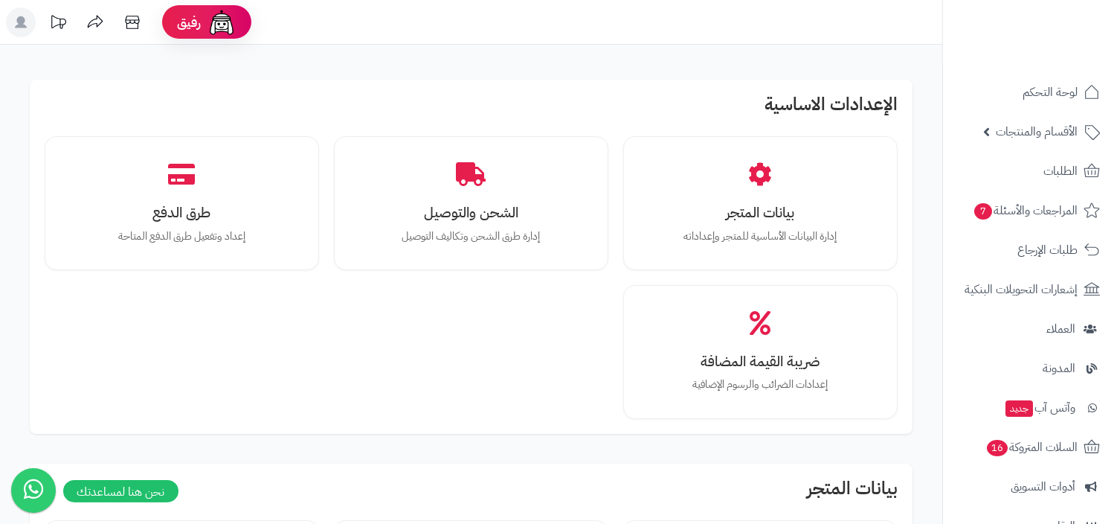
scroll to position [1812, 0]
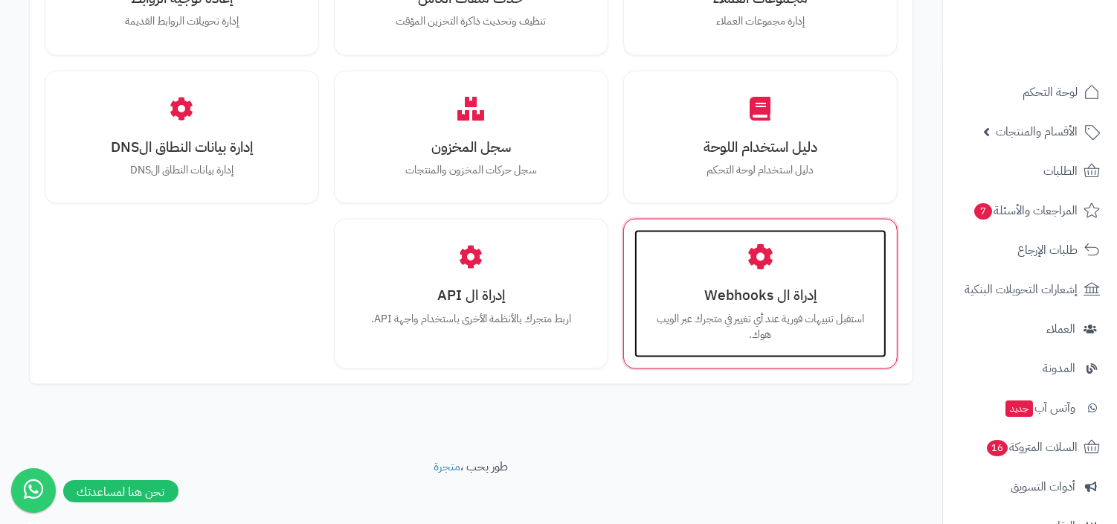
click at [775, 319] on p "استقبل تنبيهات فورية عند أي تغيير في متجرك عبر الويب هوك." at bounding box center [761, 327] width 222 height 32
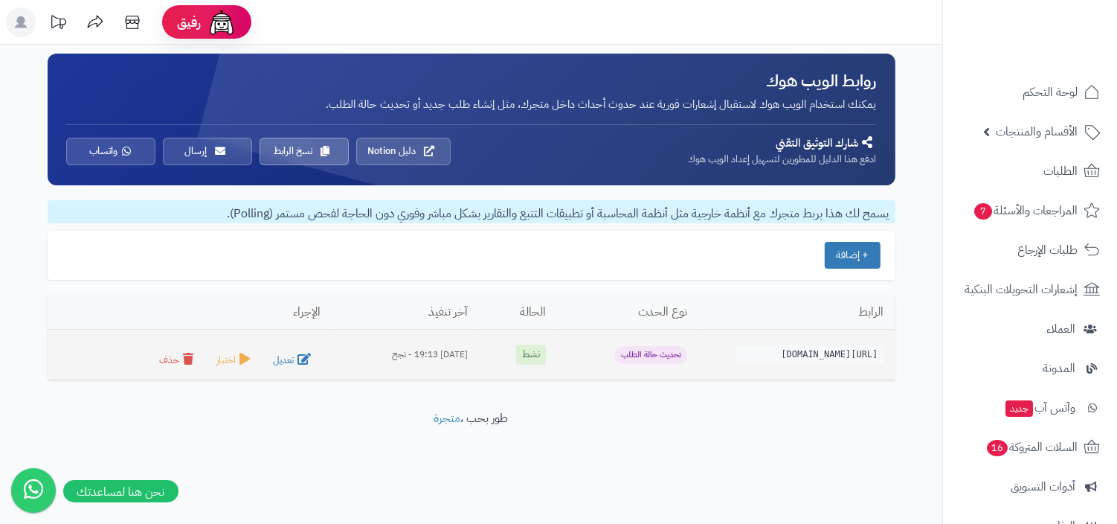
click at [437, 352] on div "[DATE] 19:13 - نجح" at bounding box center [405, 354] width 125 height 13
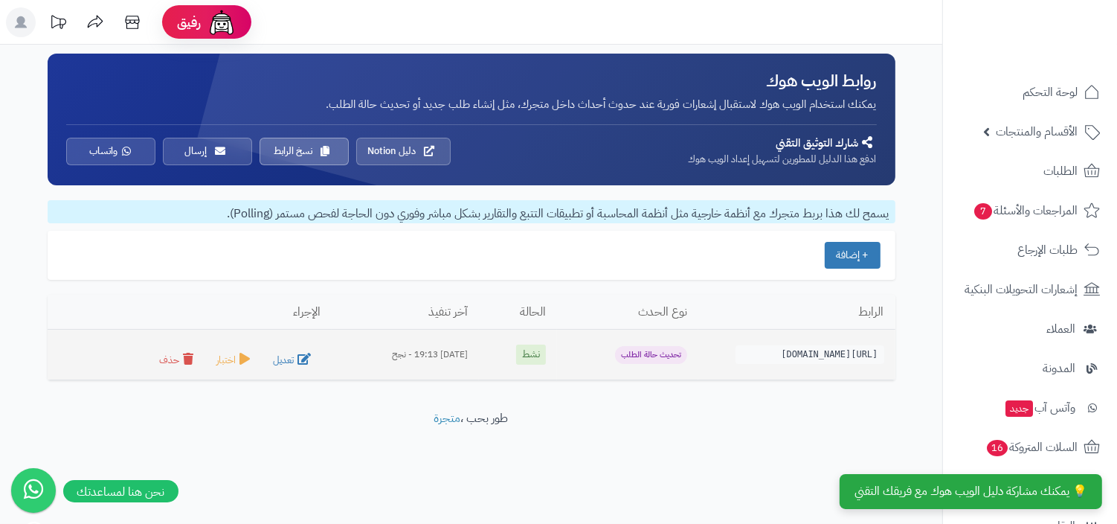
click at [437, 352] on div "13/08/2025 19:13 - نجح" at bounding box center [405, 354] width 125 height 13
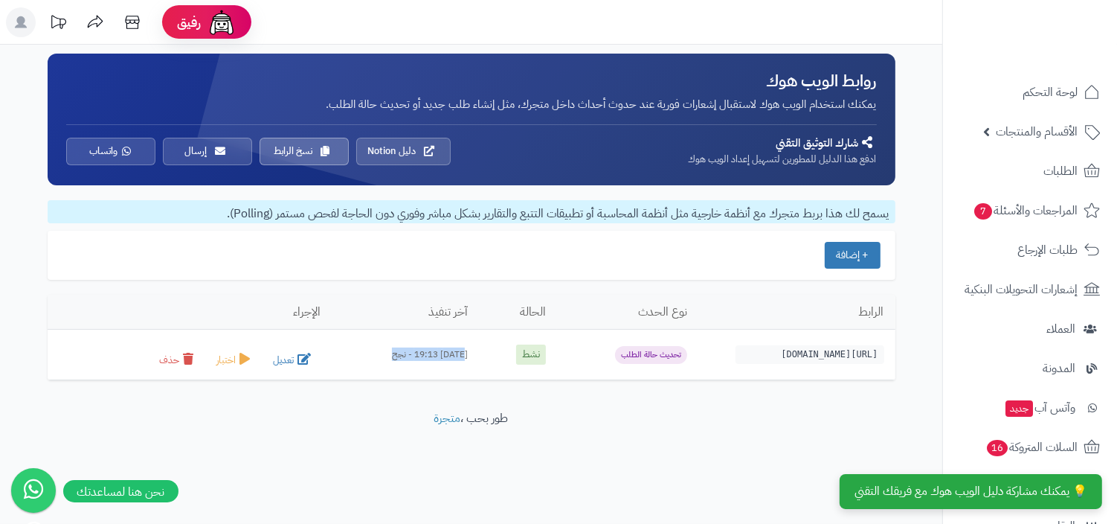
click at [410, 404] on div "روابط الويب هوك يمكنك استخدام الويب هوك لاستقبال إشعارات فورية عند حدوث أحداث د…" at bounding box center [471, 227] width 943 height 365
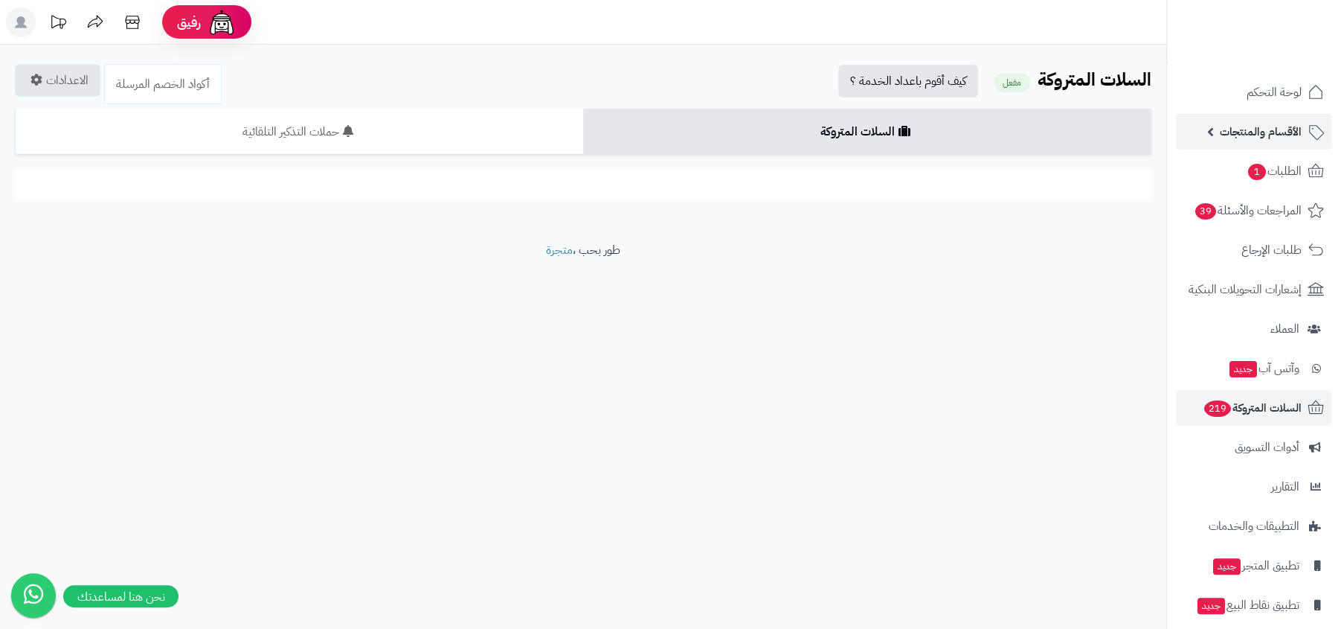
click at [1257, 139] on span "الأقسام والمنتجات" at bounding box center [1261, 131] width 82 height 21
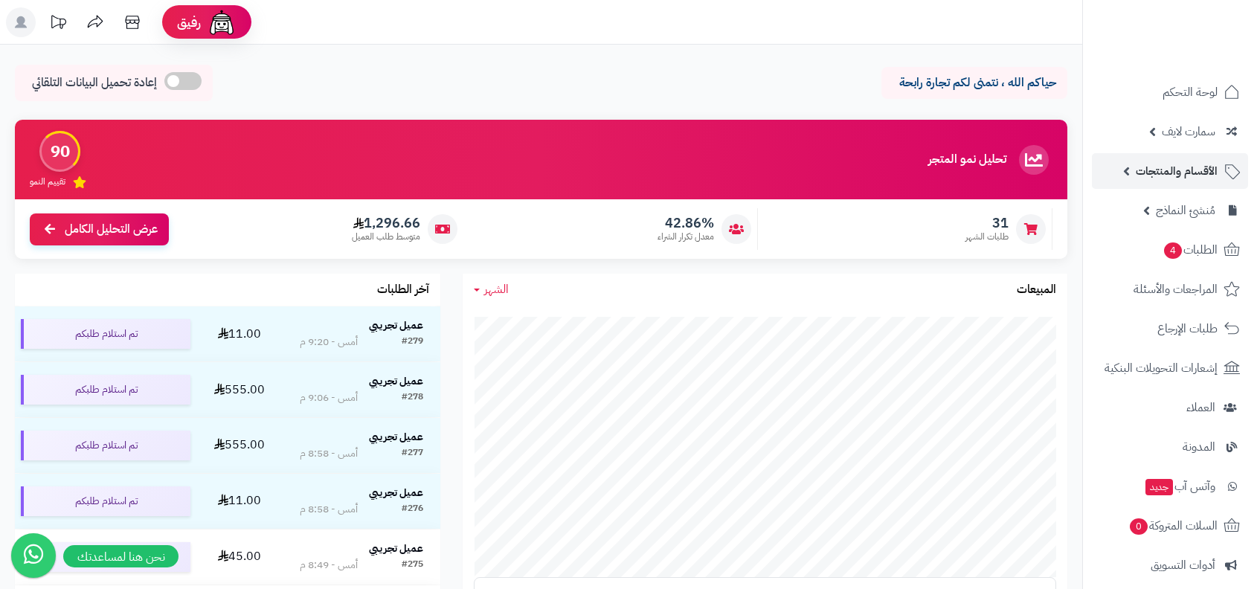
click at [1139, 161] on span "الأقسام والمنتجات" at bounding box center [1177, 171] width 82 height 21
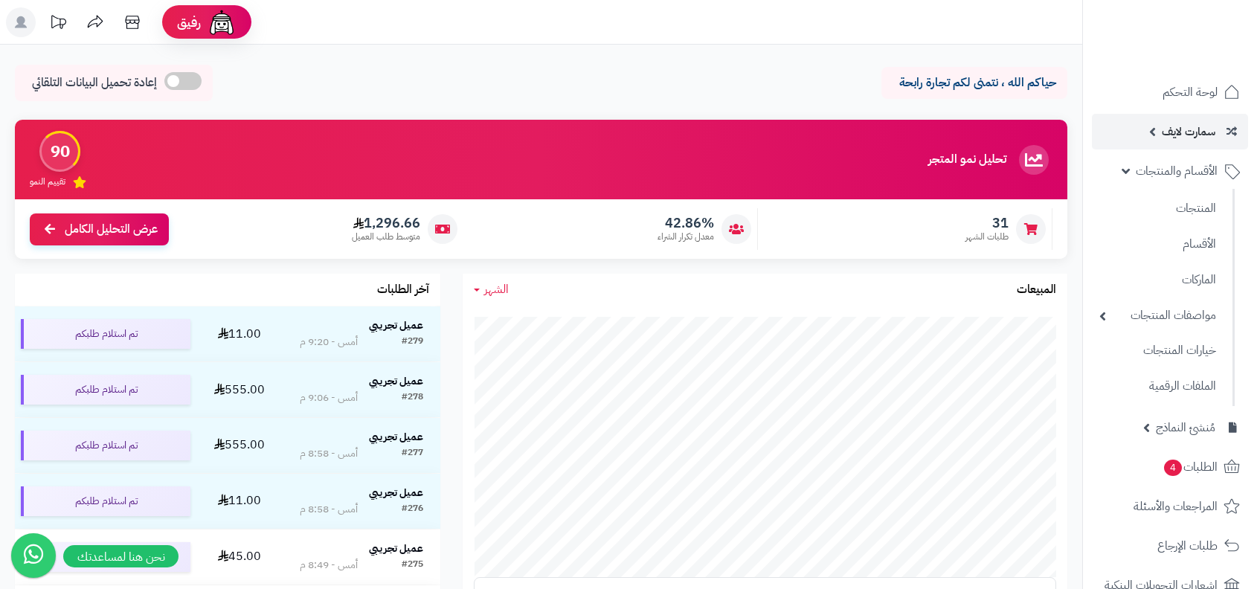
click at [1190, 141] on span "سمارت لايف" at bounding box center [1189, 131] width 54 height 21
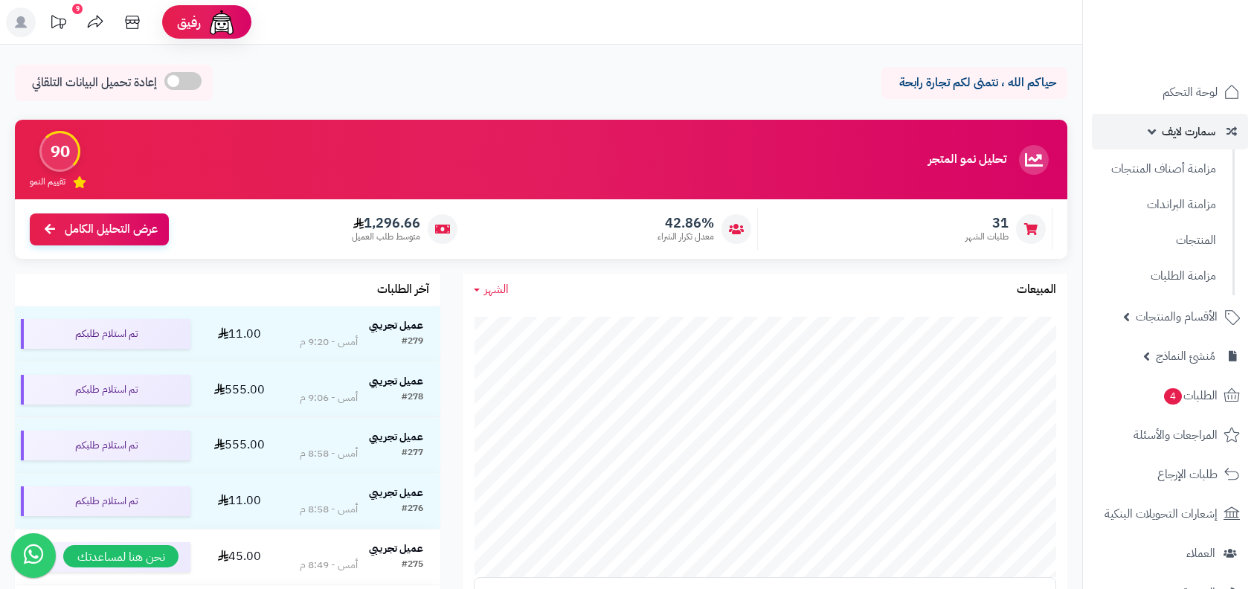
click at [1210, 135] on span "سمارت لايف" at bounding box center [1189, 131] width 54 height 21
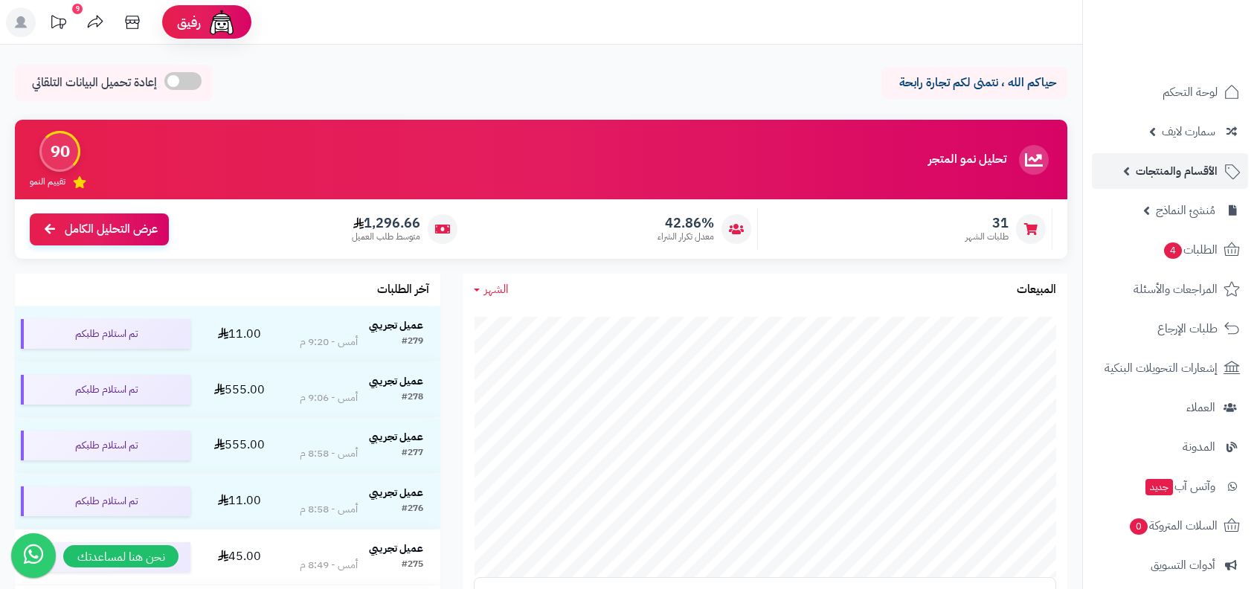
click at [1186, 170] on span "الأقسام والمنتجات" at bounding box center [1177, 171] width 82 height 21
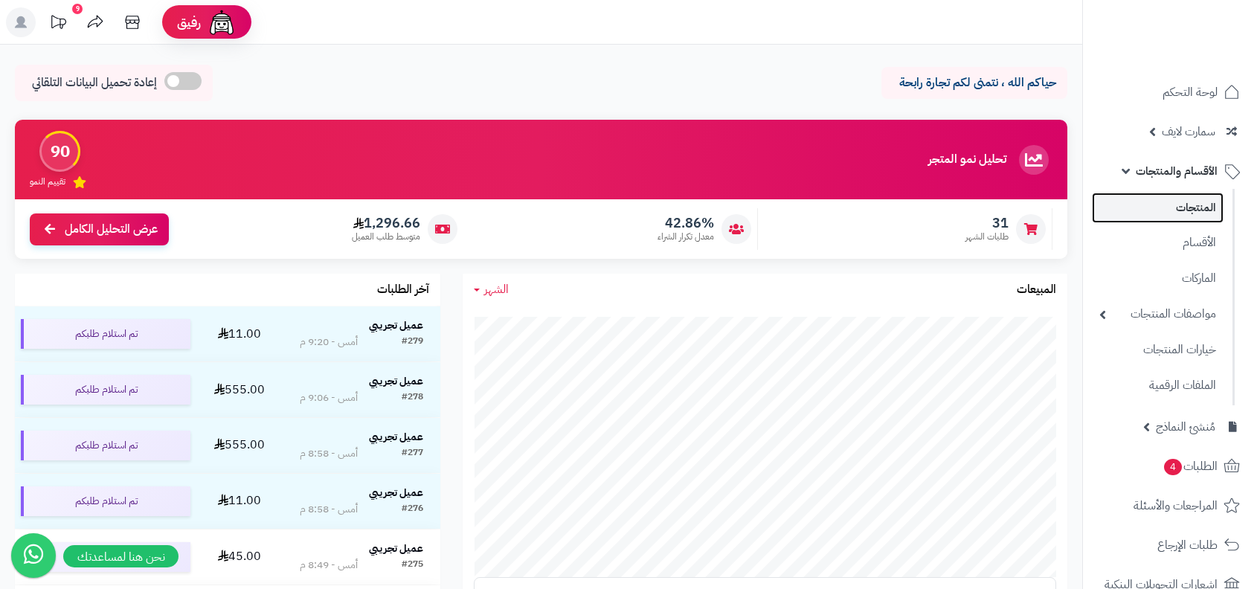
click at [1172, 204] on link "المنتجات" at bounding box center [1158, 208] width 132 height 31
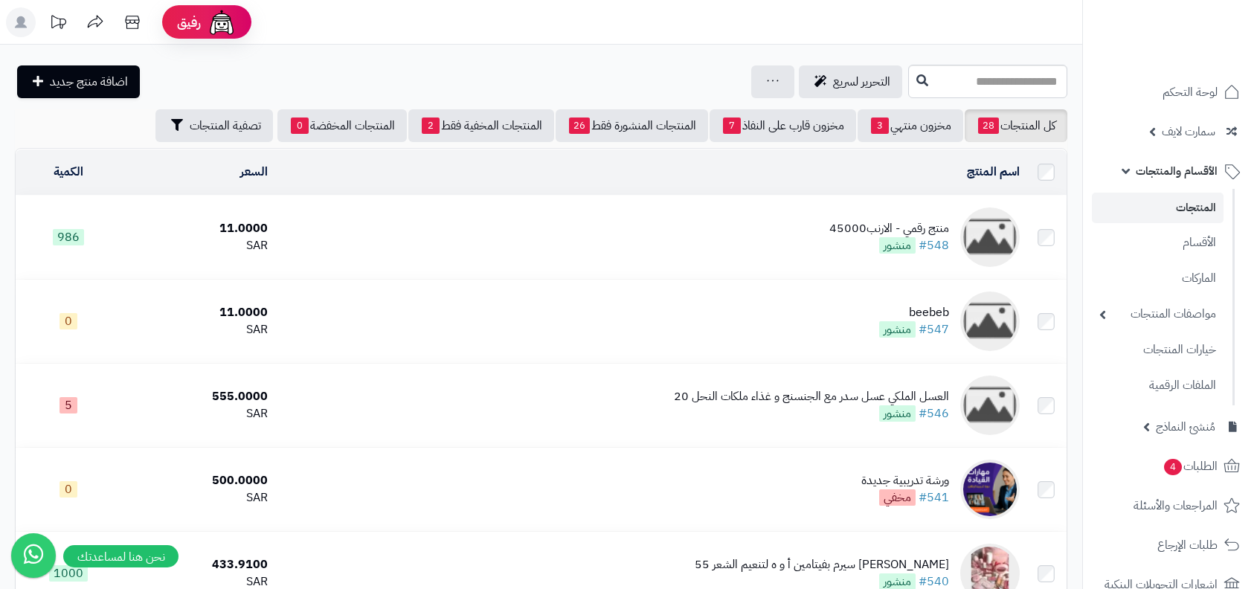
click at [872, 227] on div "منتج رقمي - الارنب45000" at bounding box center [890, 228] width 120 height 17
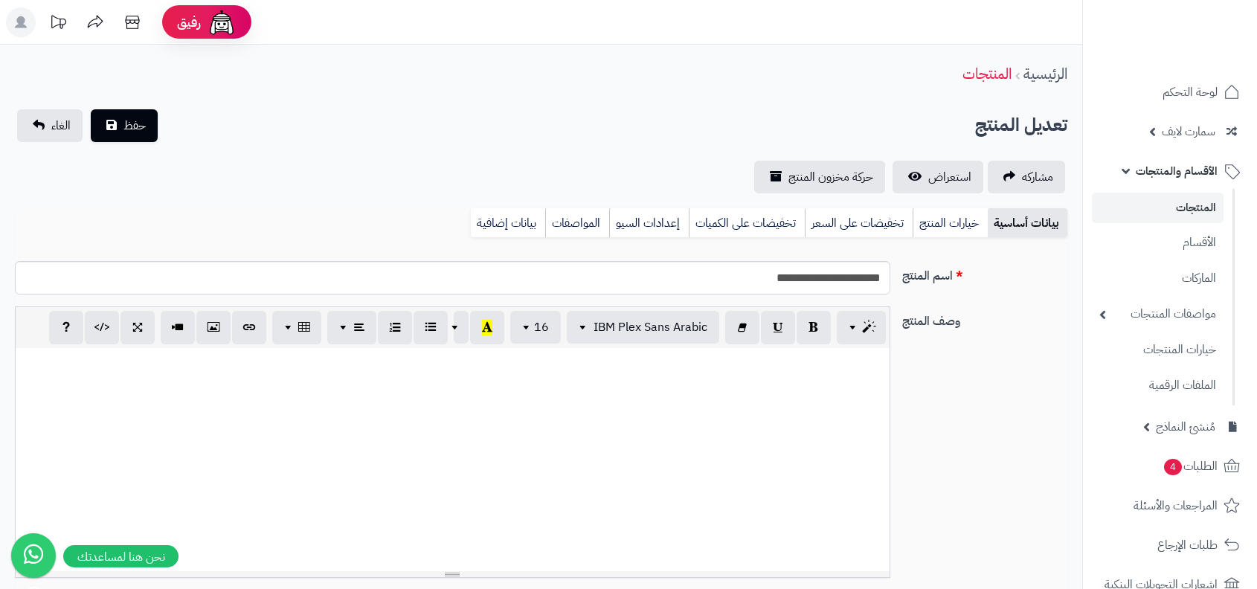
select select
click at [1190, 140] on span "سمارت لايف" at bounding box center [1189, 131] width 54 height 21
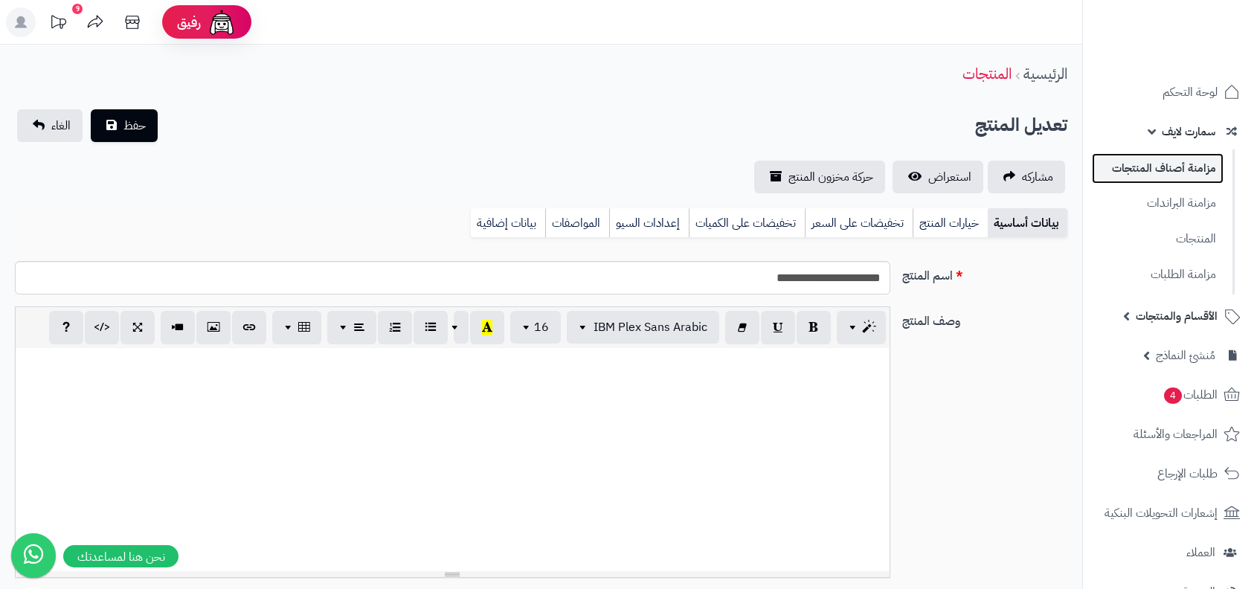
click at [1179, 182] on link "مزامنة أصناف المنتجات" at bounding box center [1158, 168] width 132 height 31
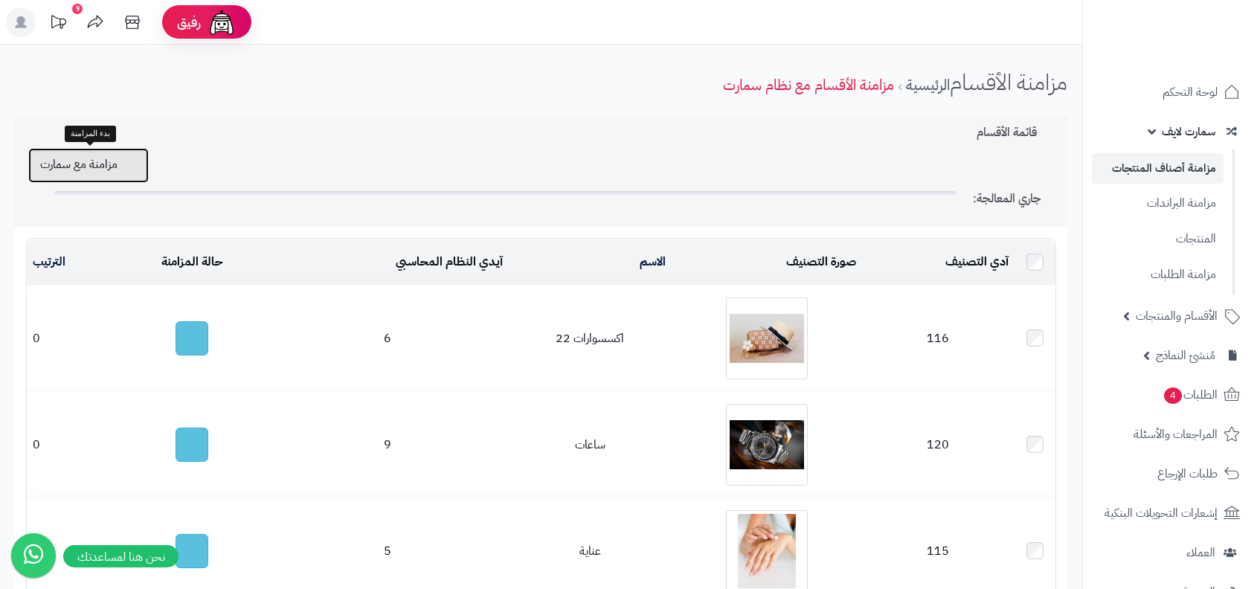
click at [62, 170] on button "مزامنة مع سمارت" at bounding box center [88, 165] width 121 height 35
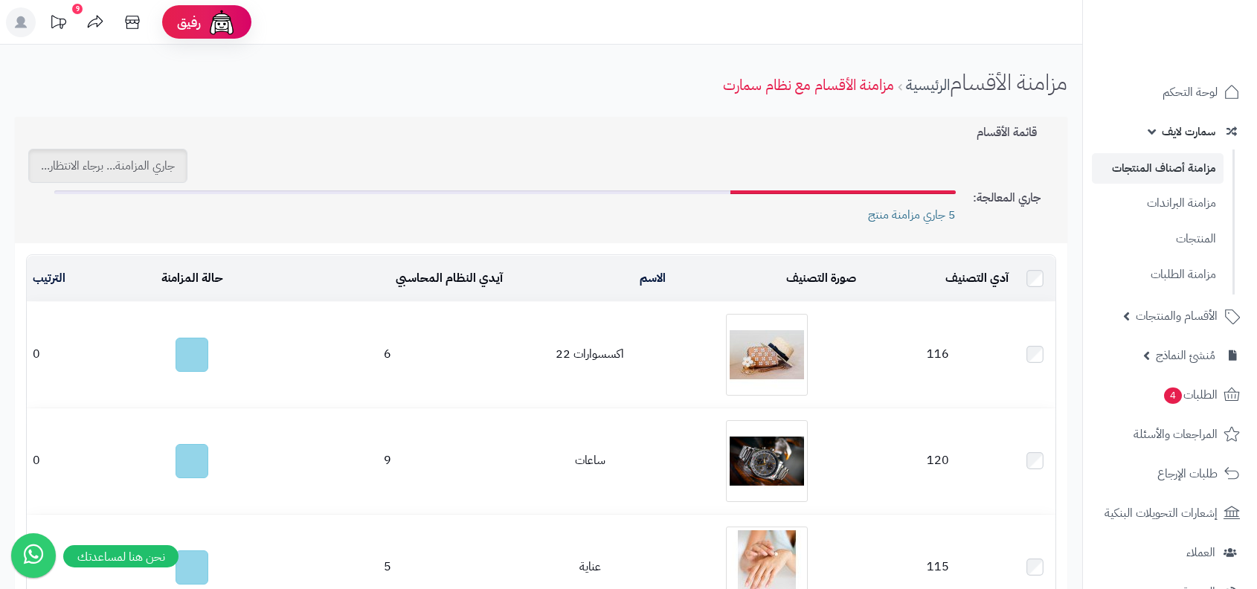
click at [856, 214] on div "5 جاري مزامنة منتج" at bounding box center [505, 206] width 924 height 33
click at [901, 214] on span "5 جاري مزامنة منتج" at bounding box center [912, 215] width 88 height 17
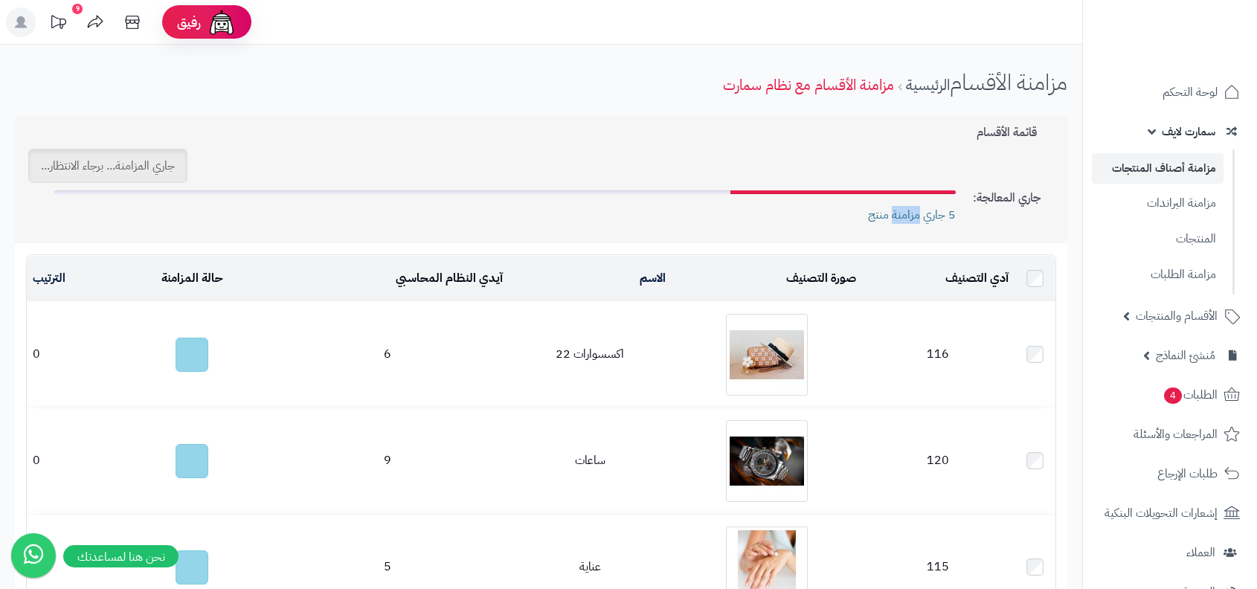
click at [901, 214] on span "5 جاري مزامنة منتج" at bounding box center [912, 215] width 88 height 17
click at [1019, 231] on div "جاري المعالجة: 5 تم مزامنة المنتجات بنجاح!" at bounding box center [547, 209] width 1030 height 53
click at [1164, 254] on link "المنتجات" at bounding box center [1158, 238] width 132 height 31
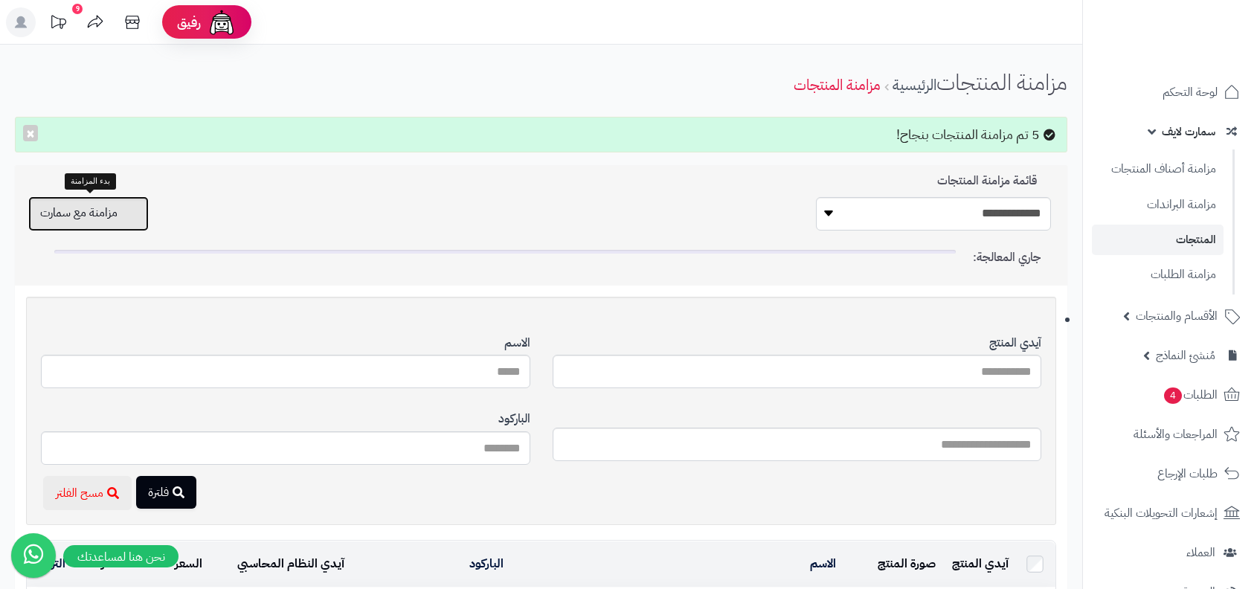
click at [111, 211] on button "مزامنة مع سمارت" at bounding box center [88, 213] width 121 height 35
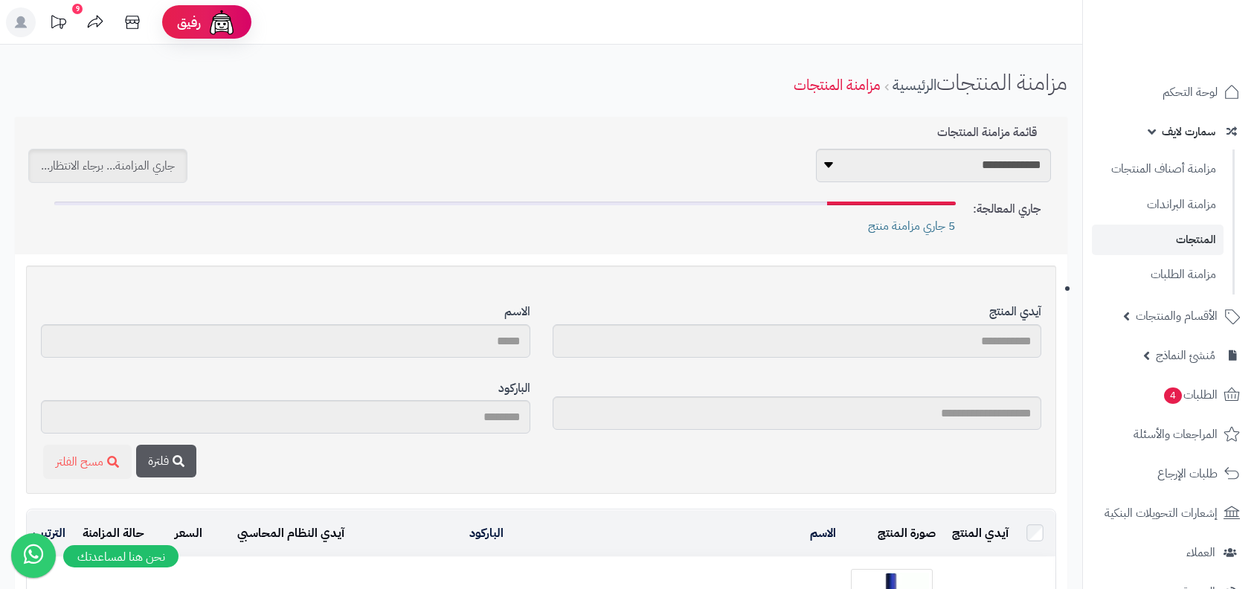
click at [899, 119] on div "**********" at bounding box center [541, 186] width 1053 height 138
click at [847, 222] on span "5 تم مزامنة المنتجات بنجاح!" at bounding box center [893, 226] width 126 height 17
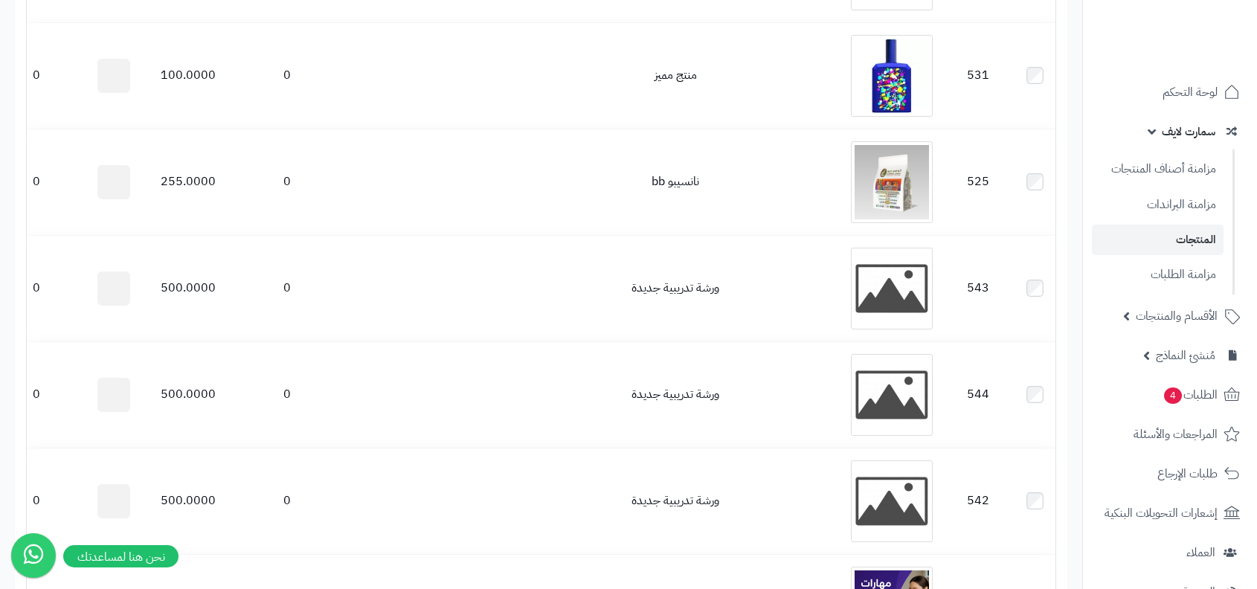
scroll to position [3514, 0]
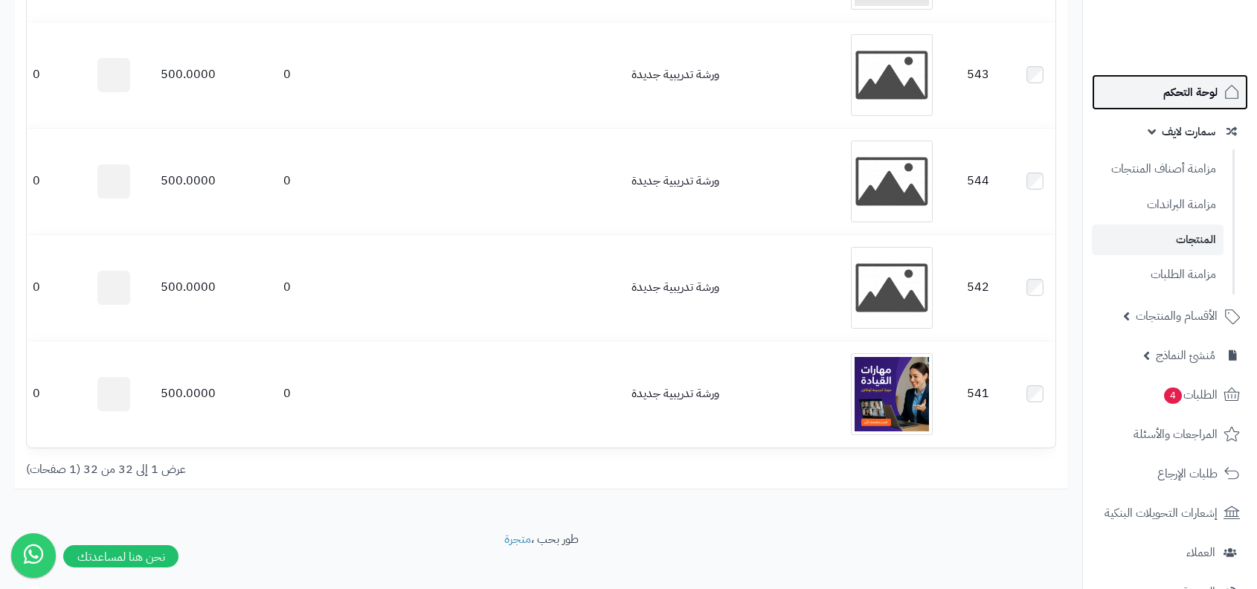
click at [1200, 92] on span "لوحة التحكم" at bounding box center [1191, 92] width 54 height 21
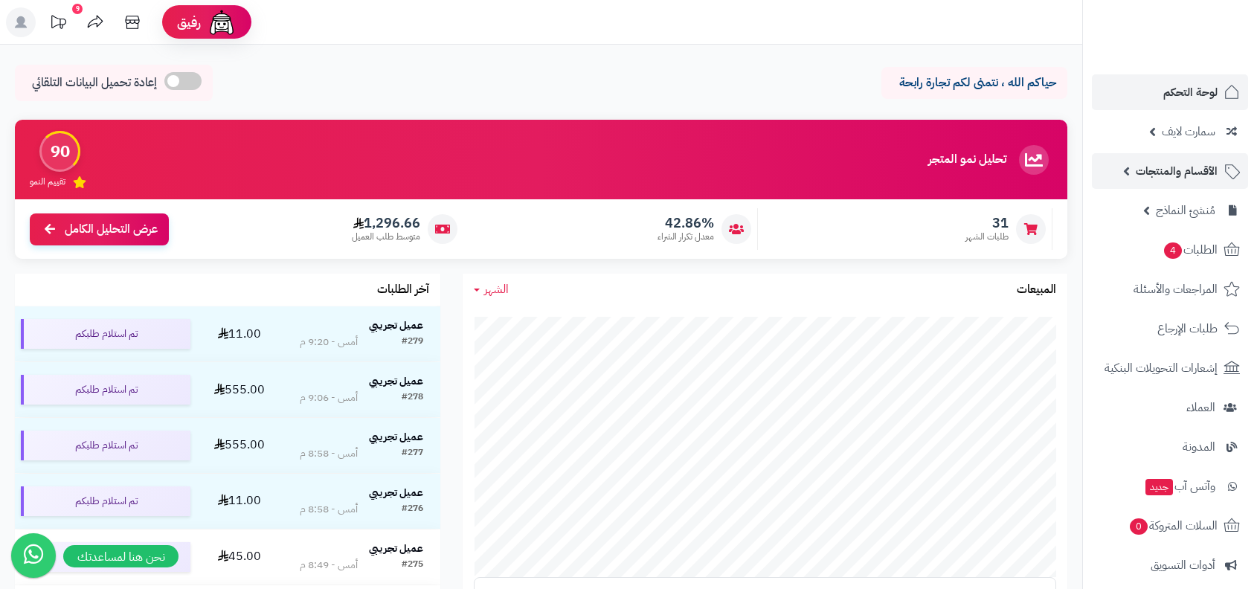
click at [1193, 187] on link "الأقسام والمنتجات" at bounding box center [1170, 171] width 156 height 36
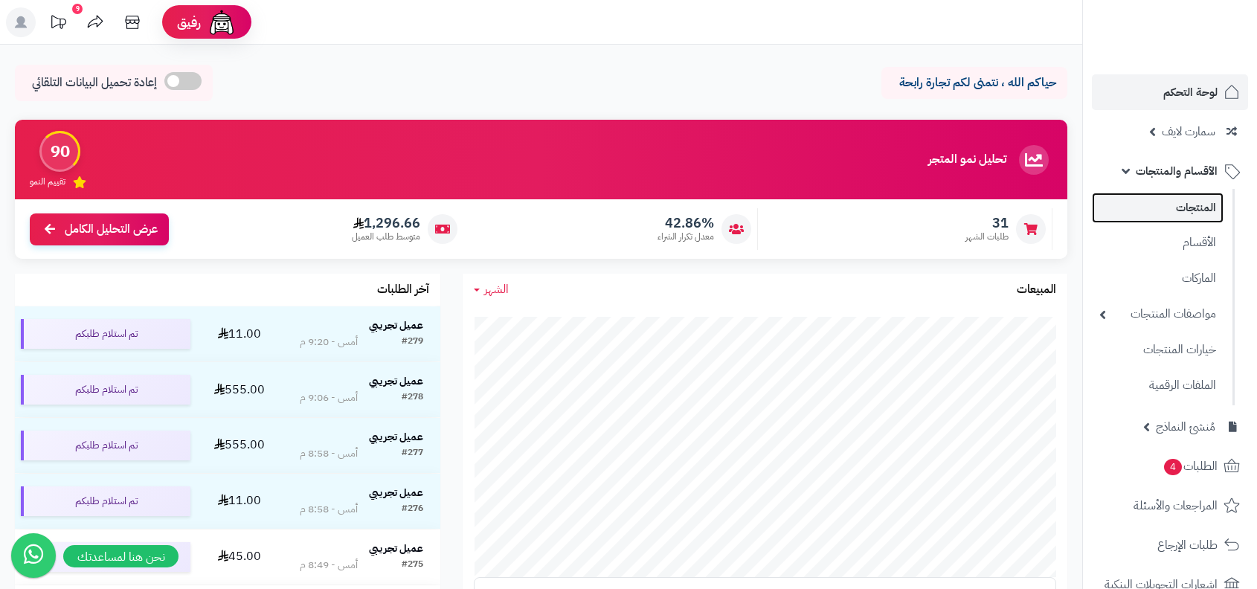
click at [1182, 219] on link "المنتجات" at bounding box center [1158, 208] width 132 height 31
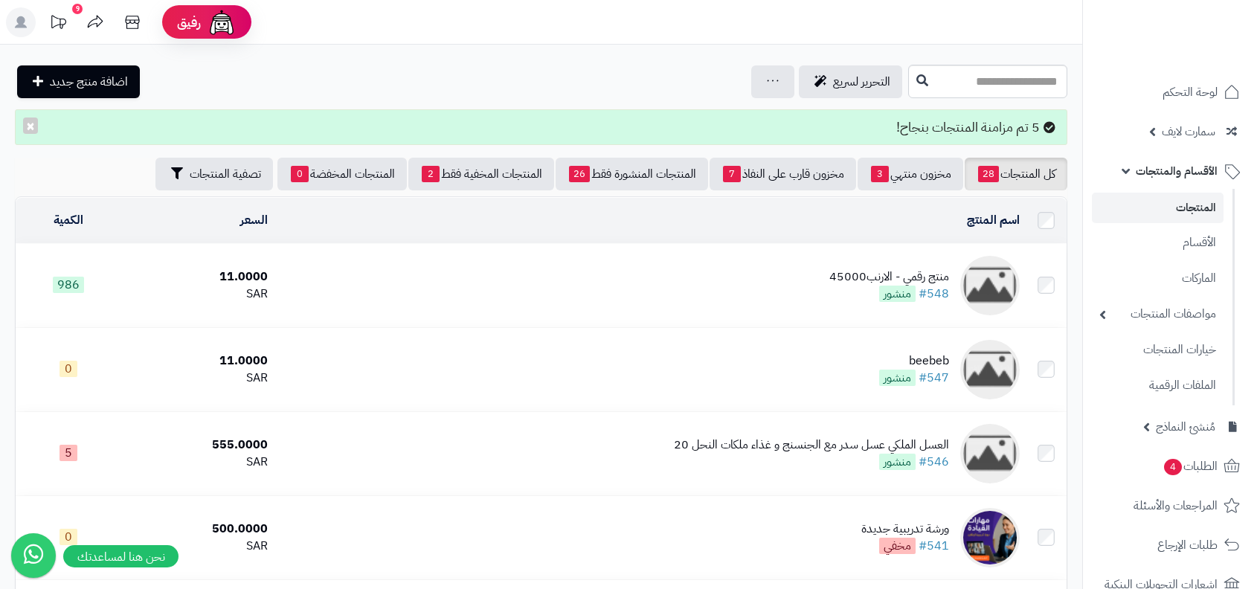
click at [964, 267] on div at bounding box center [990, 286] width 60 height 60
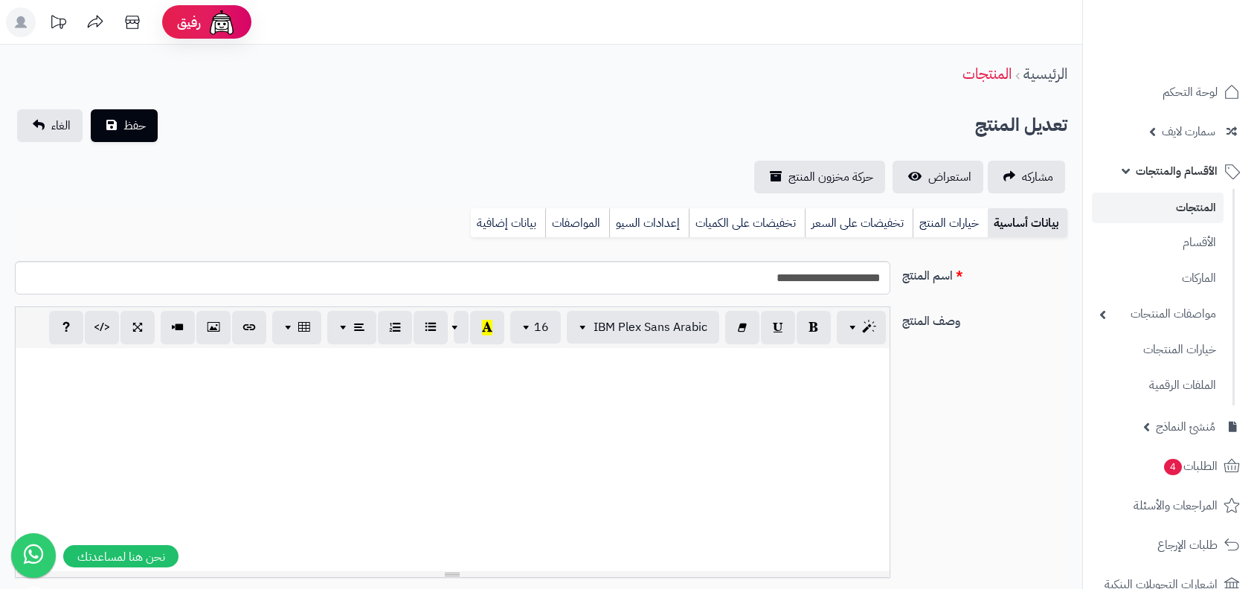
select select
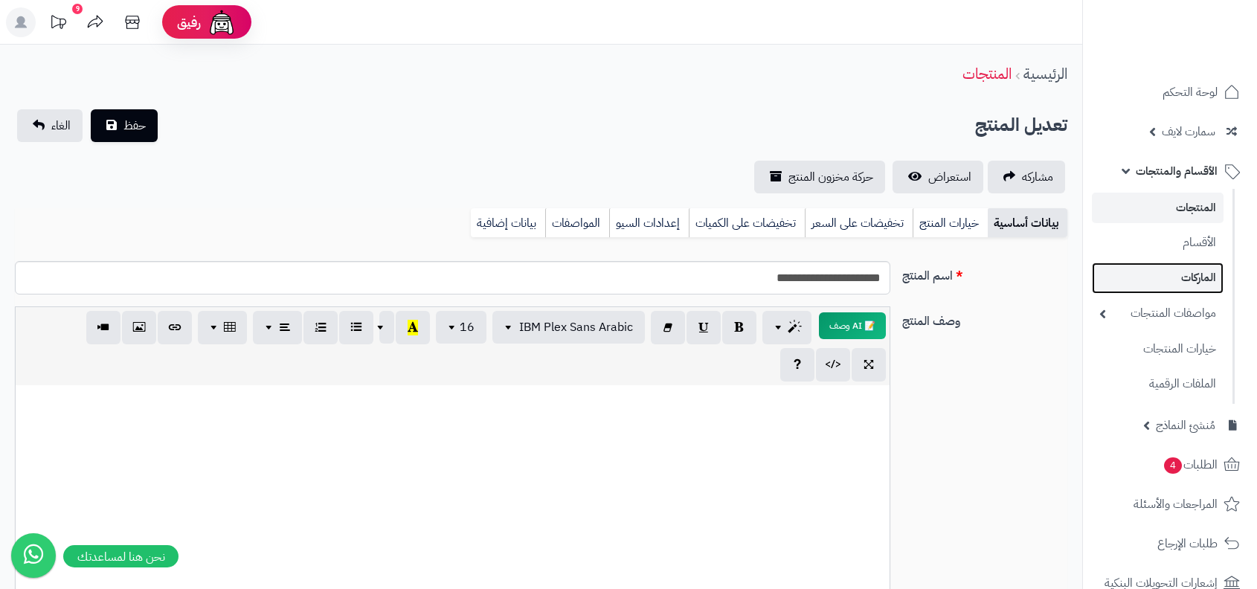
click at [1208, 269] on link "الماركات" at bounding box center [1158, 278] width 132 height 31
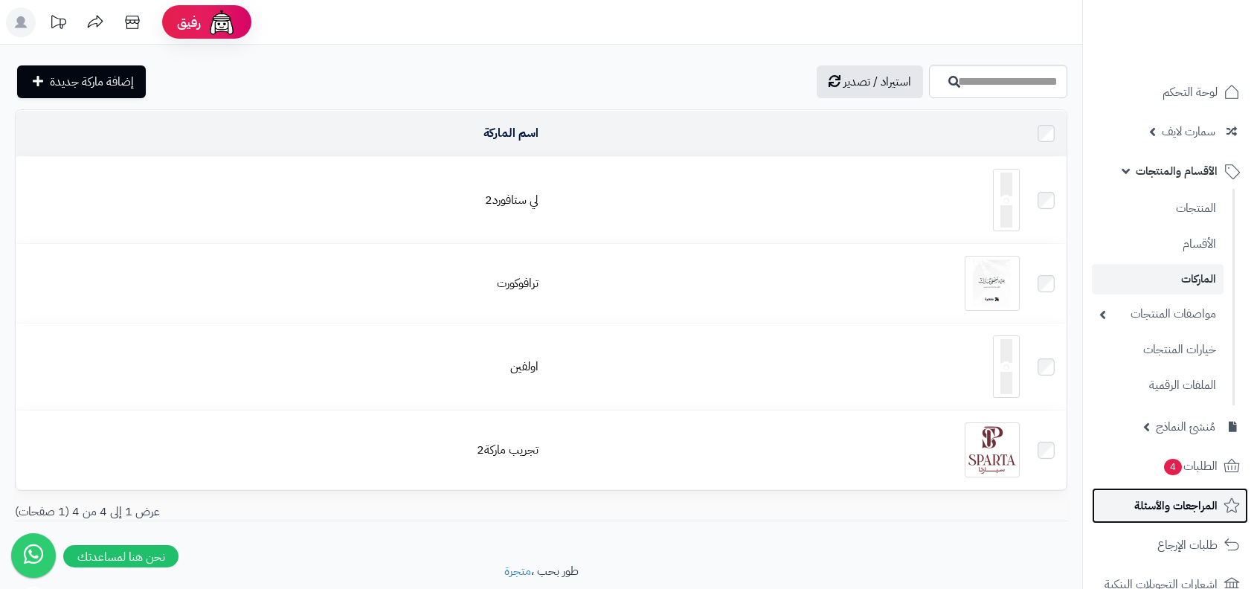
click at [1189, 496] on span "المراجعات والأسئلة" at bounding box center [1176, 506] width 83 height 21
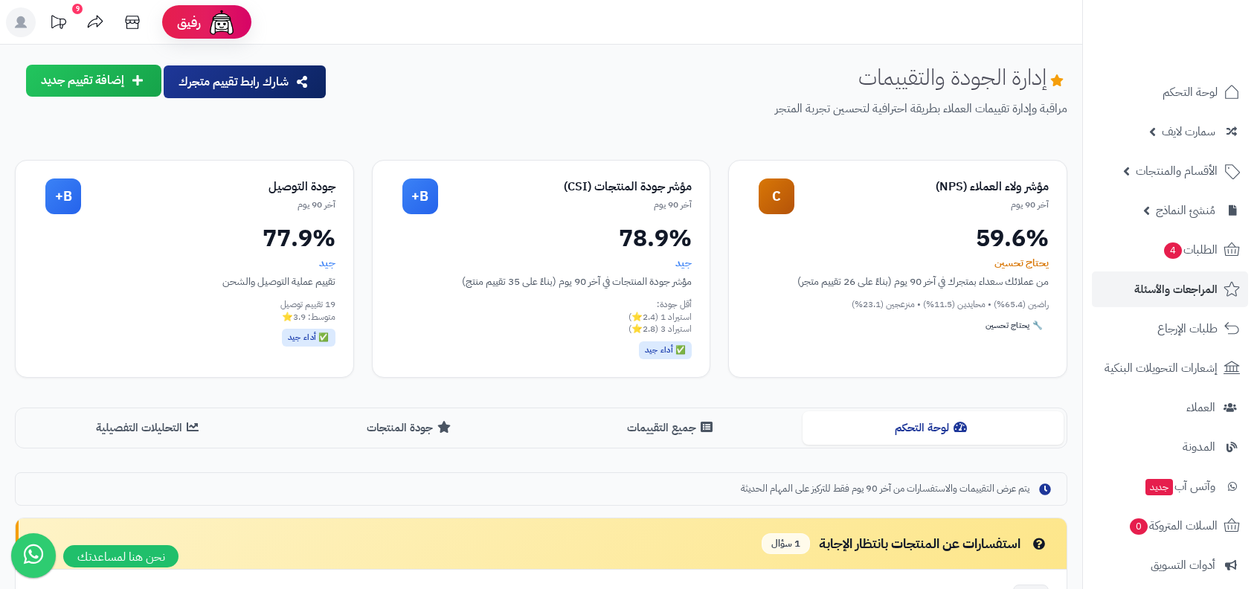
click at [1166, 190] on ul "لوحة التحكم سمارت لايف مزامنة أصناف المنتجات مزامنة البراندات المنتجات مزامنة ا…" at bounding box center [1170, 427] width 174 height 706
click at [1166, 184] on link "الأقسام والمنتجات" at bounding box center [1170, 171] width 156 height 36
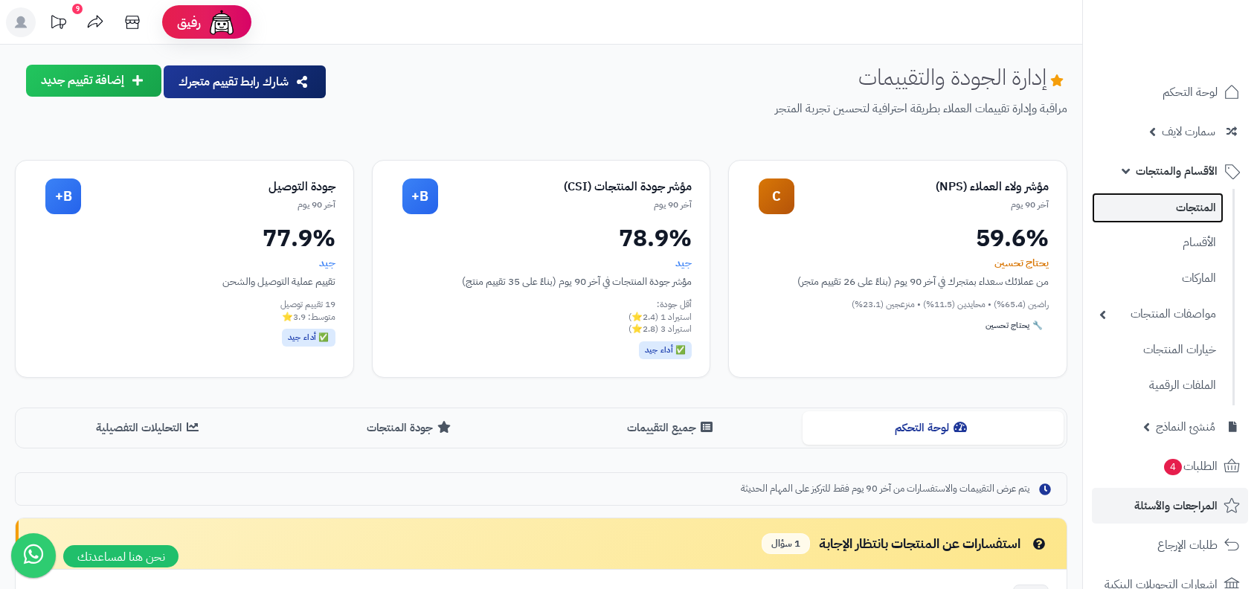
click at [1172, 204] on link "المنتجات" at bounding box center [1158, 208] width 132 height 31
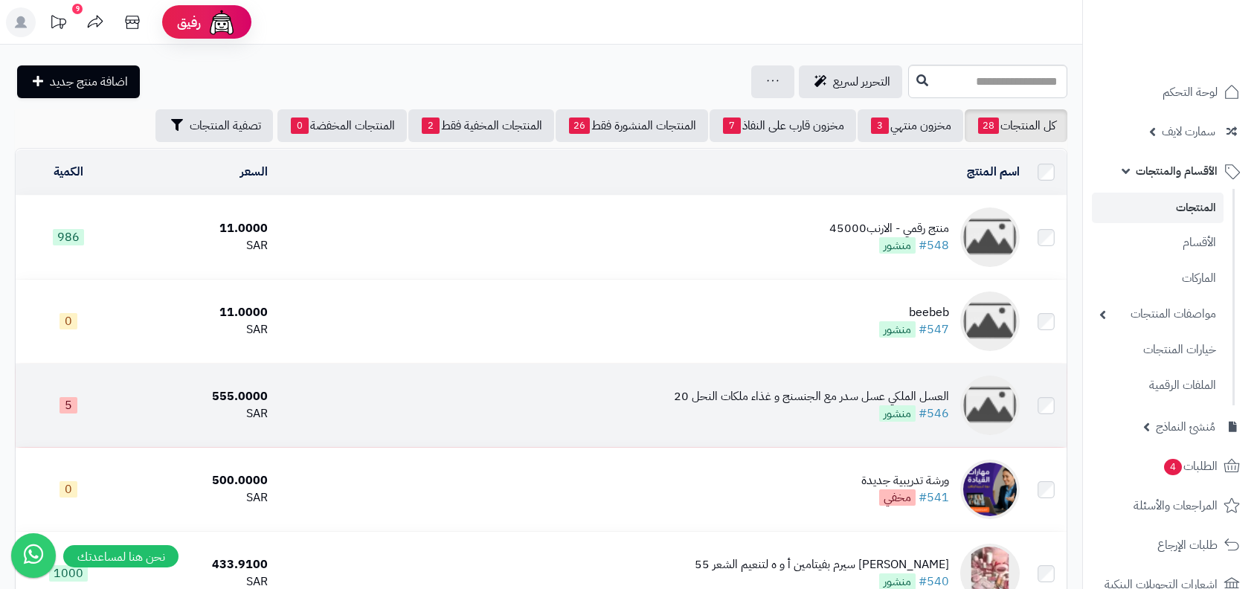
click at [860, 394] on div "العسل الملكي عسل سدر مع الجنسنج و غذاء ملكات النحل 20" at bounding box center [811, 396] width 275 height 17
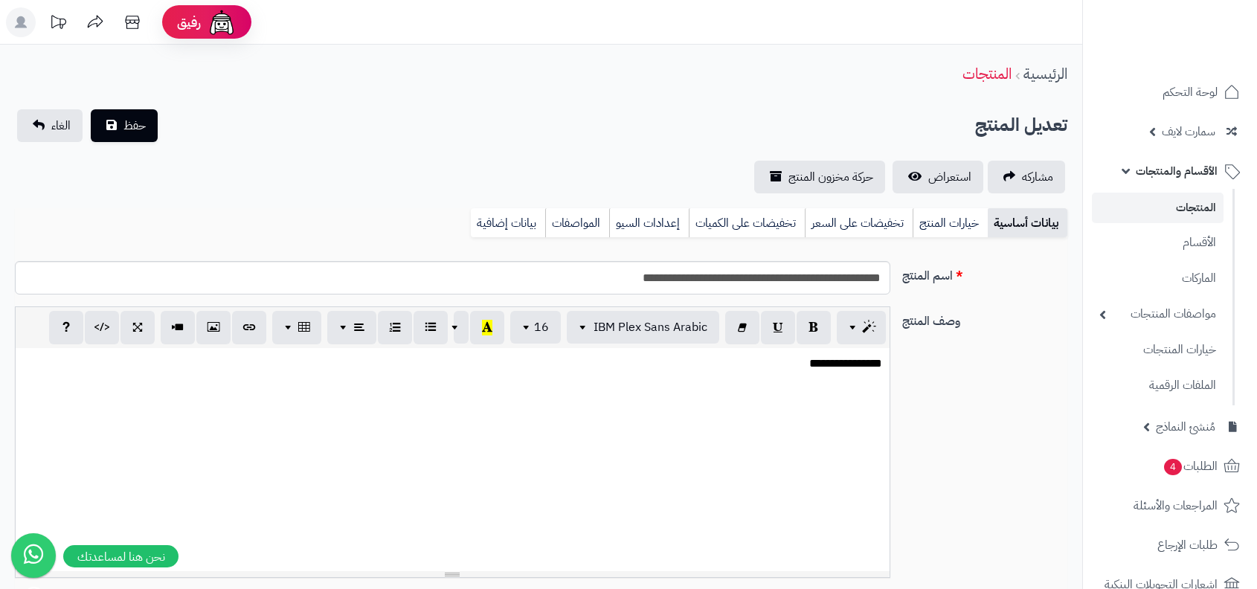
select select
click at [1208, 97] on span "لوحة التحكم" at bounding box center [1191, 92] width 54 height 21
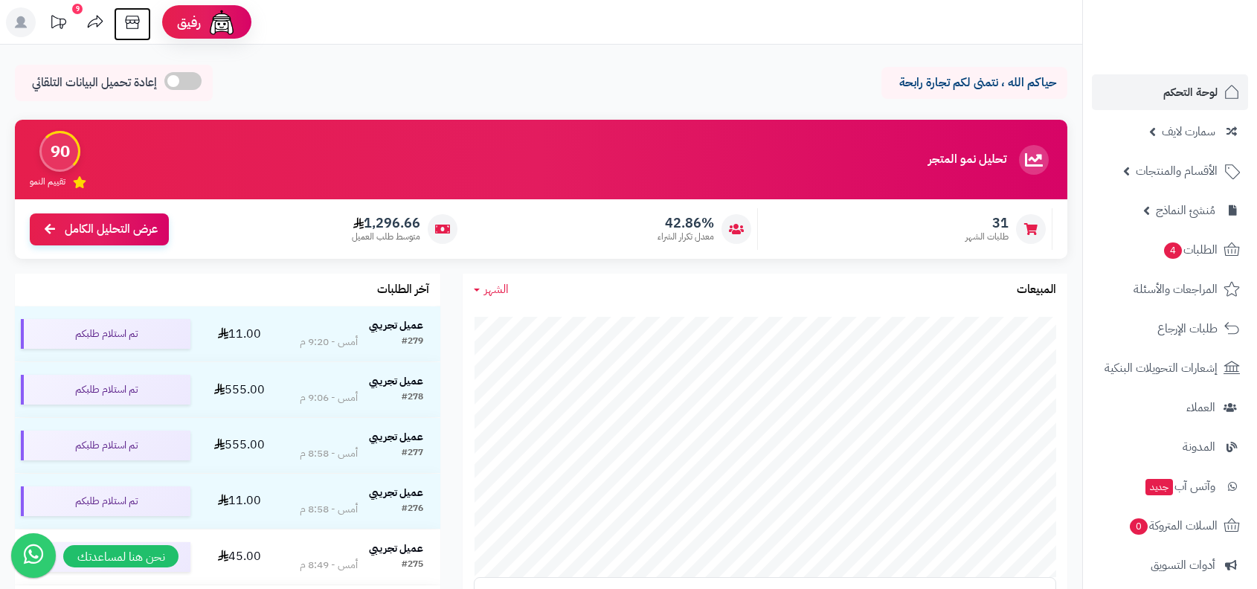
click at [130, 29] on icon at bounding box center [133, 22] width 30 height 30
click at [1161, 168] on span "الأقسام والمنتجات" at bounding box center [1177, 171] width 82 height 21
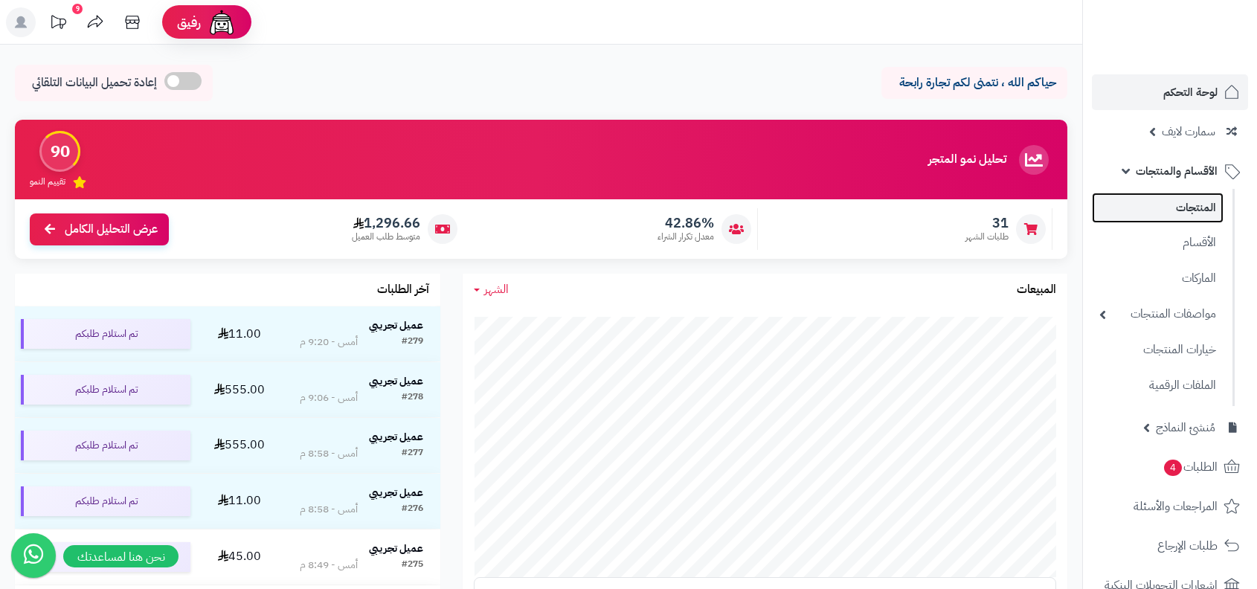
click at [1161, 208] on link "المنتجات" at bounding box center [1158, 208] width 132 height 31
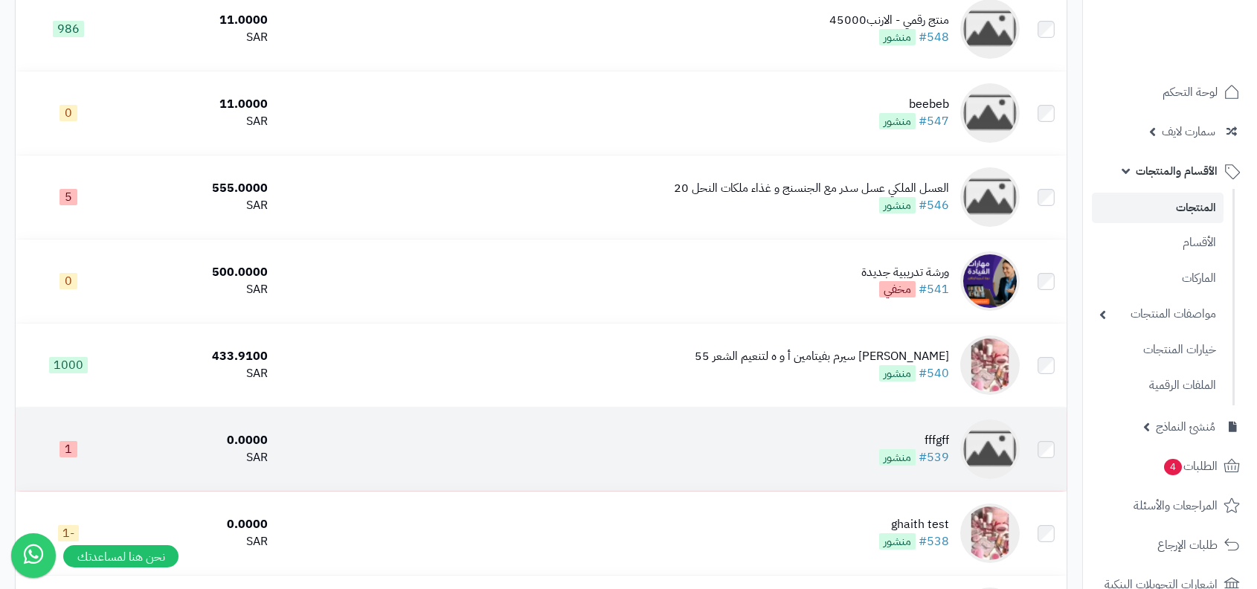
scroll to position [372, 0]
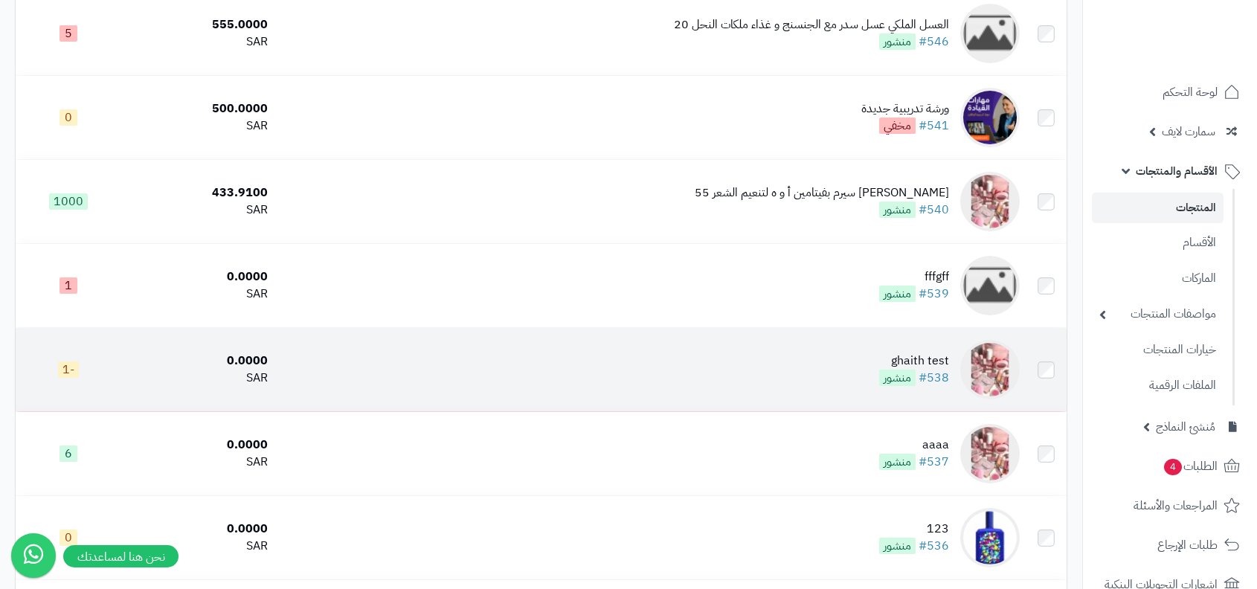
click at [964, 352] on div at bounding box center [990, 370] width 60 height 60
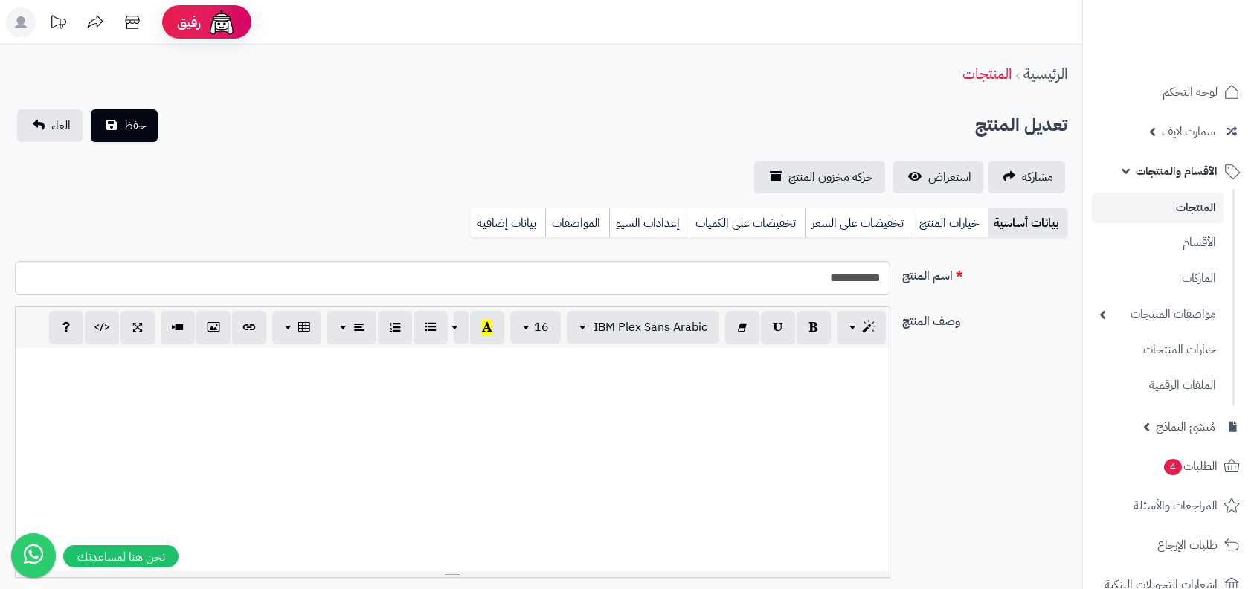
select select
click at [876, 170] on link "حركة مخزون المنتج" at bounding box center [819, 177] width 131 height 33
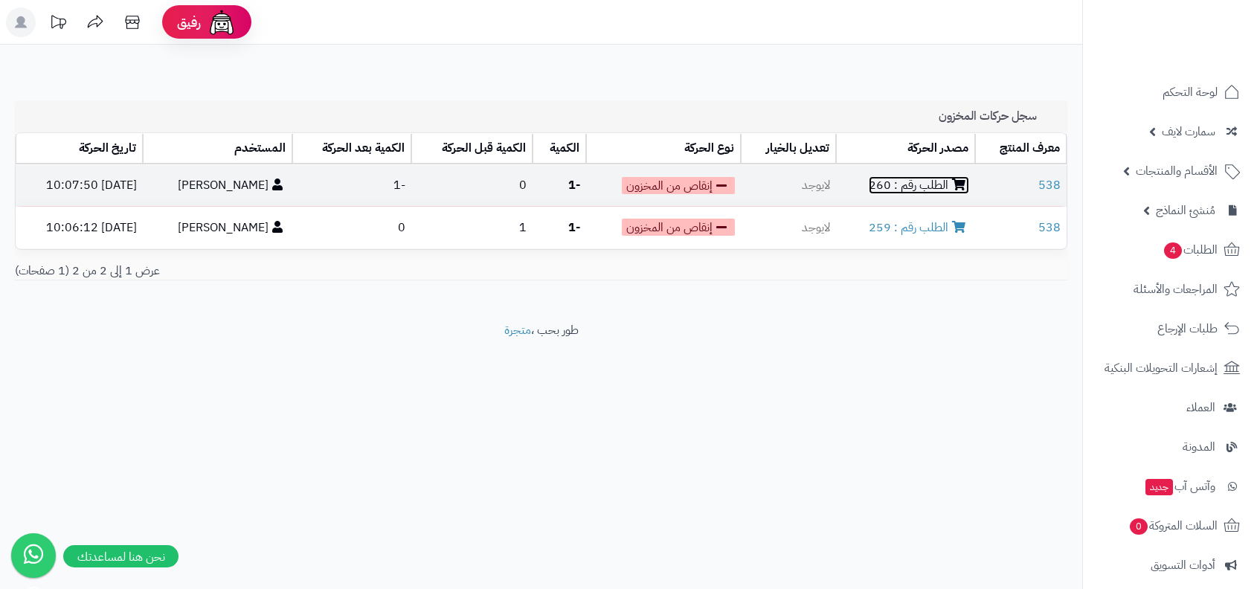
click at [901, 193] on link "الطلب رقم : 260" at bounding box center [919, 185] width 100 height 18
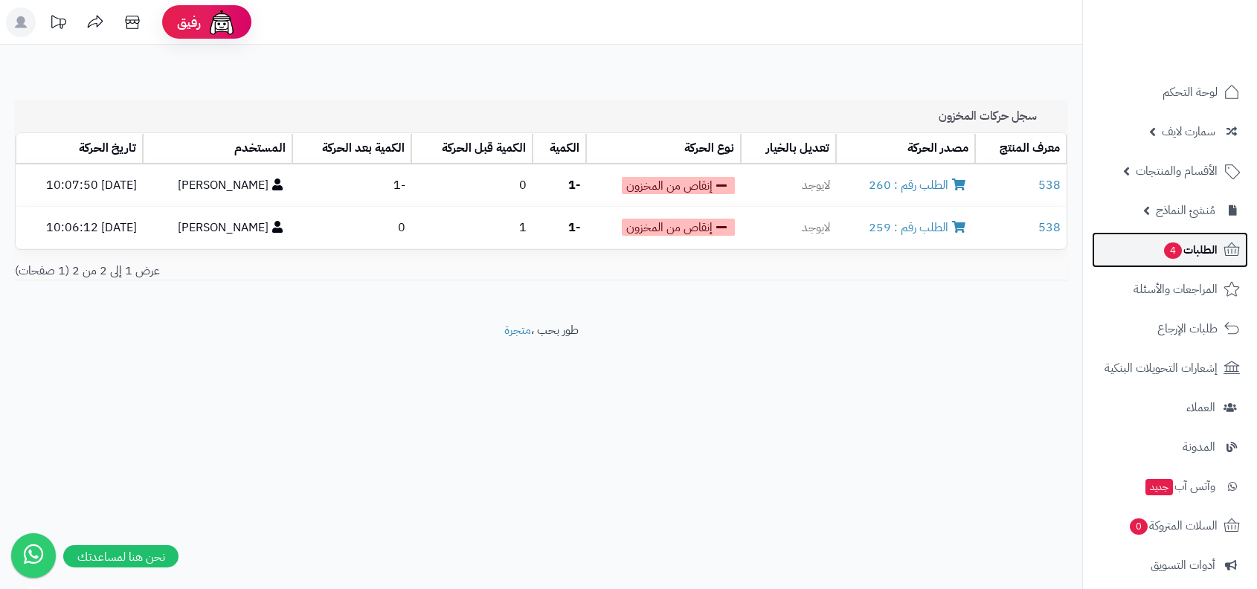
click at [1153, 243] on link "الطلبات 4" at bounding box center [1170, 250] width 156 height 36
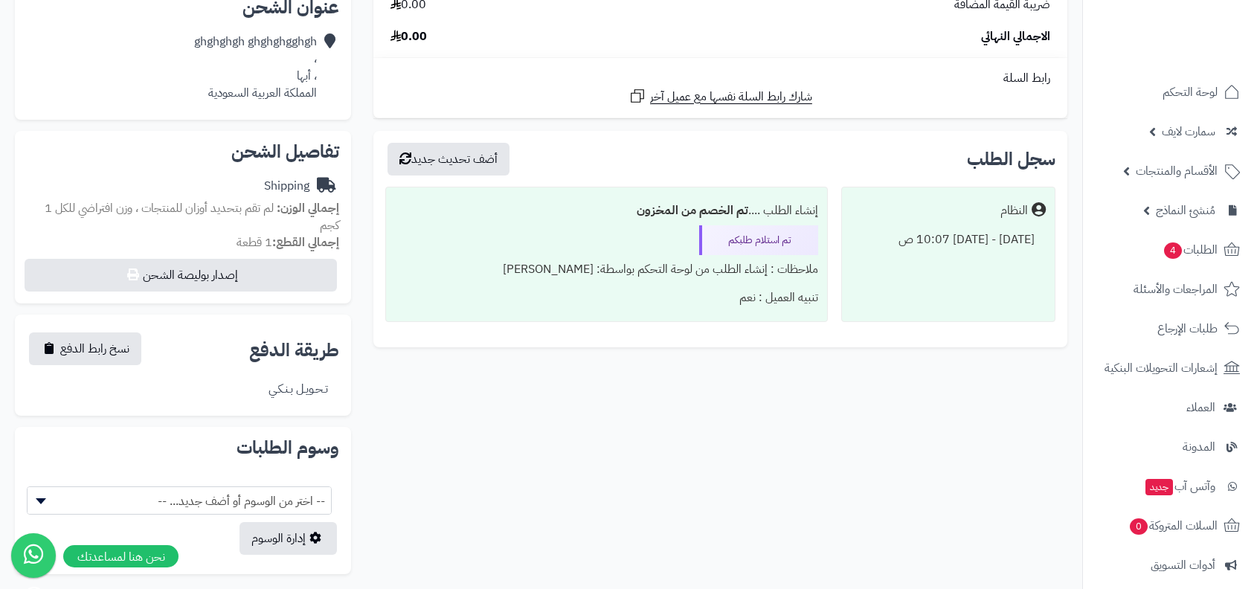
scroll to position [366, 0]
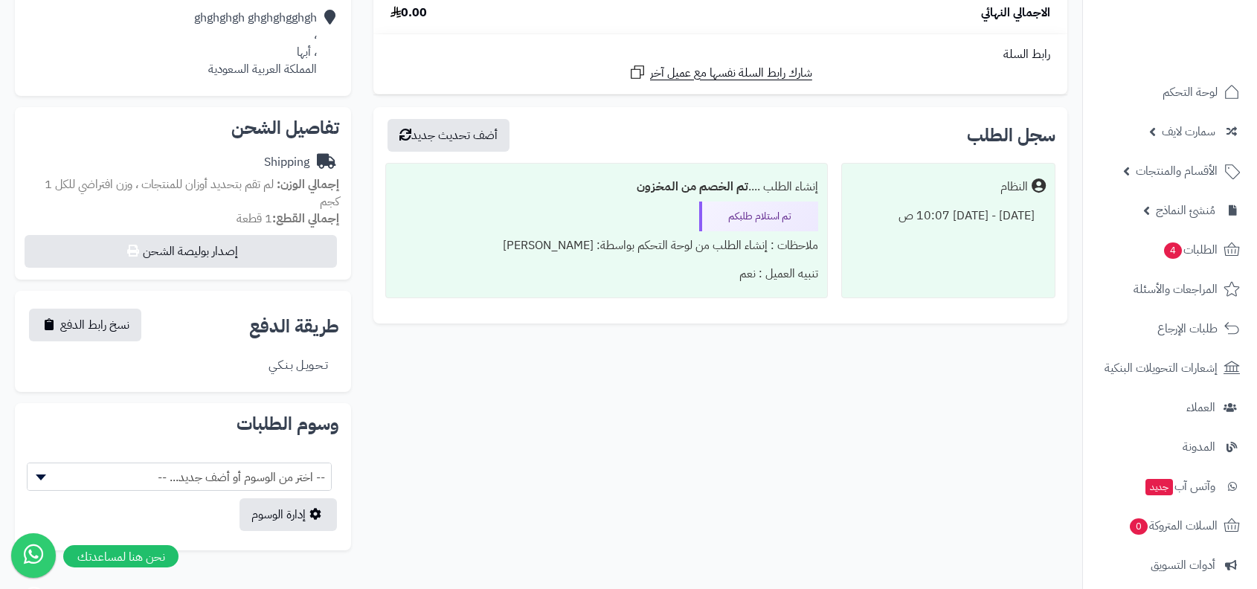
click at [1009, 186] on div "النظام" at bounding box center [1015, 187] width 28 height 17
click at [751, 240] on div "ملاحظات : إنشاء الطلب من لوحة التحكم بواسطة: محمد وجيه" at bounding box center [606, 245] width 423 height 29
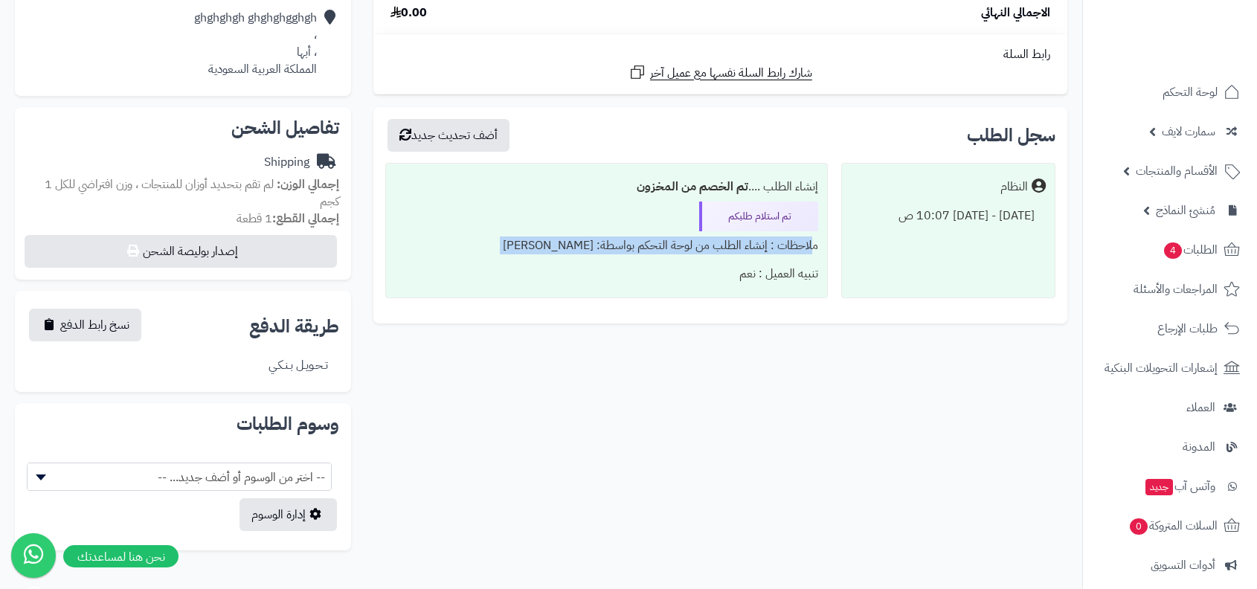
click at [998, 193] on div "النظام" at bounding box center [948, 187] width 195 height 29
click at [686, 239] on div "ملاحظات : إنشاء الطلب من لوحة التحكم بواسطة: محمد وجيه" at bounding box center [606, 245] width 423 height 29
click at [742, 263] on div "تنبيه العميل : نعم" at bounding box center [606, 274] width 423 height 29
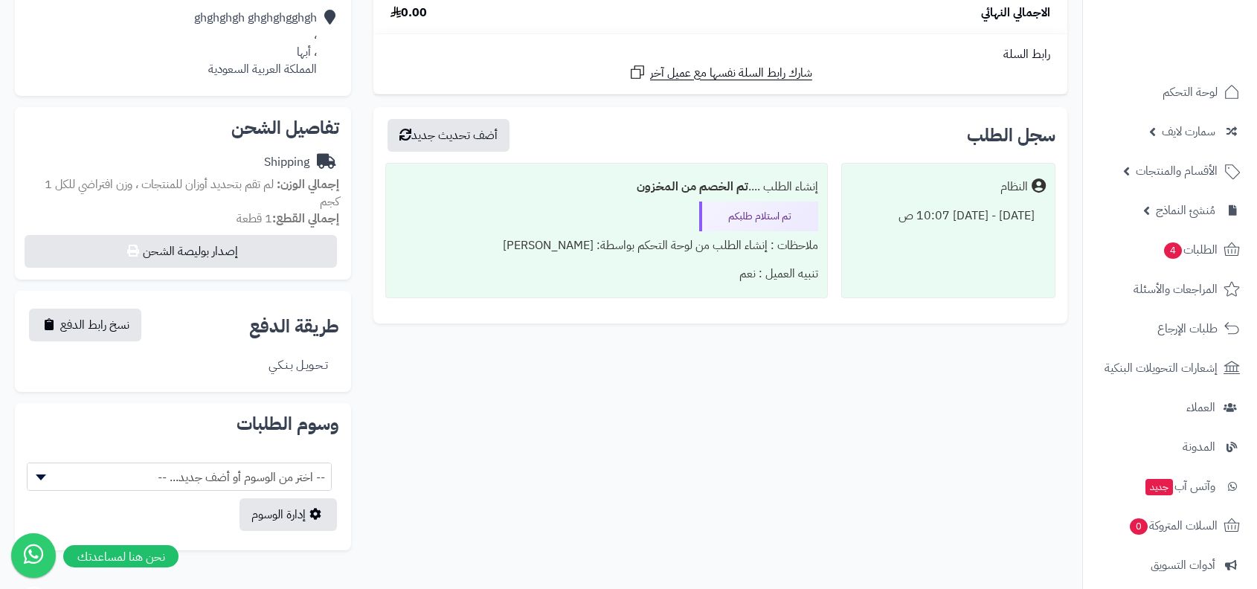
scroll to position [0, 0]
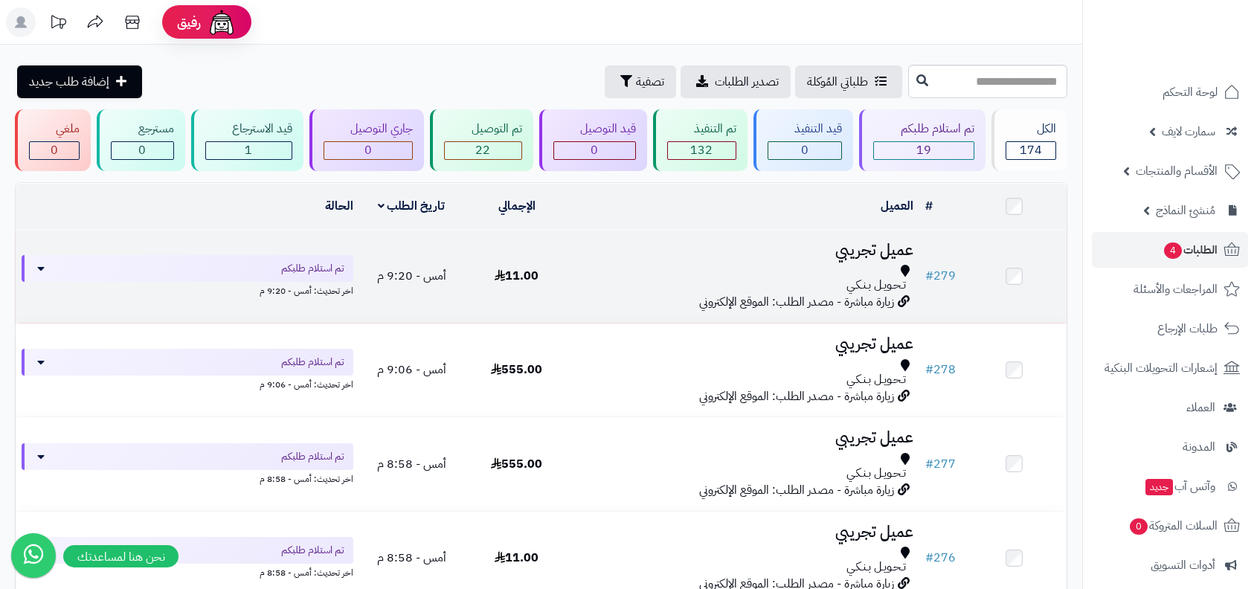
click at [876, 285] on span "تـحـويـل بـنـكـي" at bounding box center [877, 285] width 60 height 17
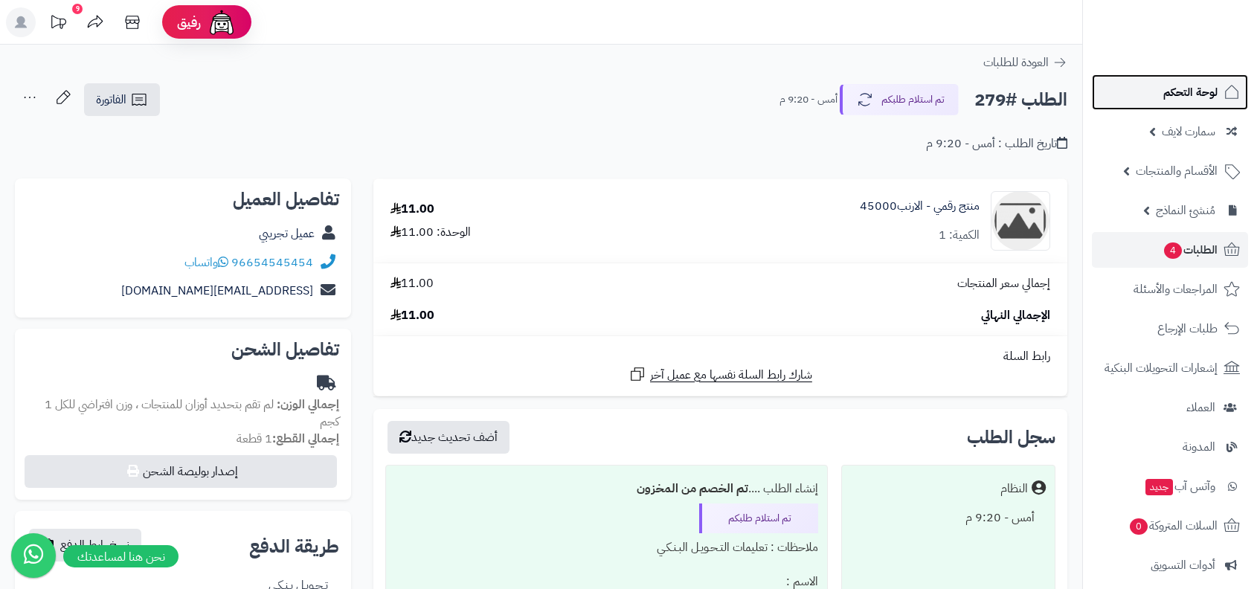
click at [1164, 102] on span "لوحة التحكم" at bounding box center [1191, 92] width 54 height 21
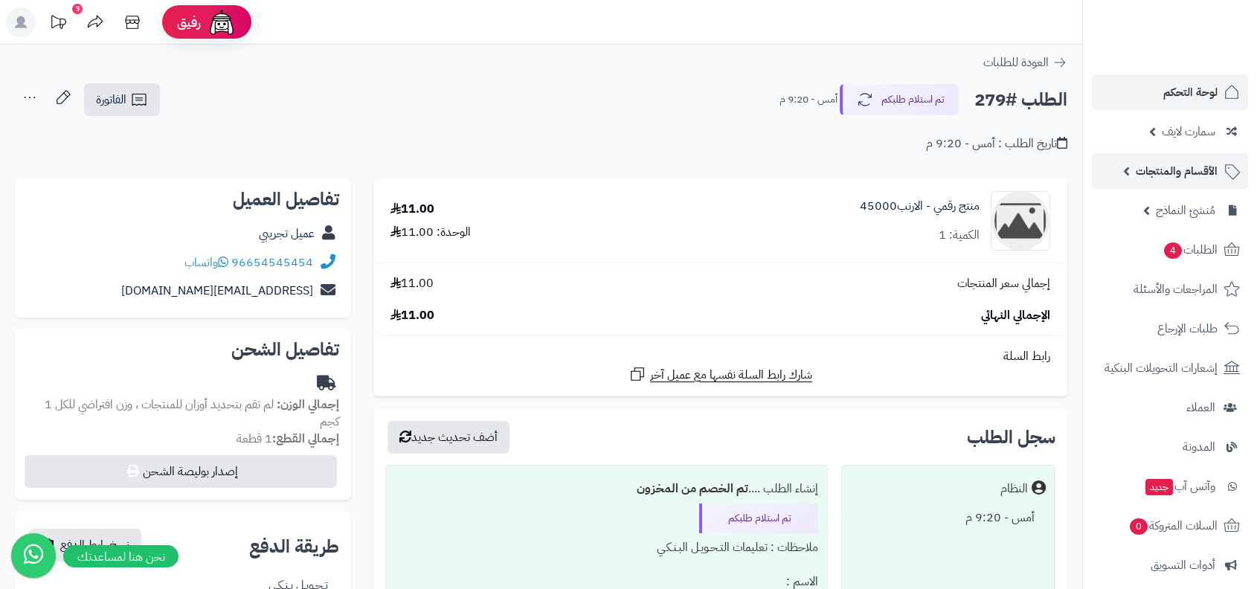
click at [1173, 182] on link "الأقسام والمنتجات" at bounding box center [1170, 171] width 156 height 36
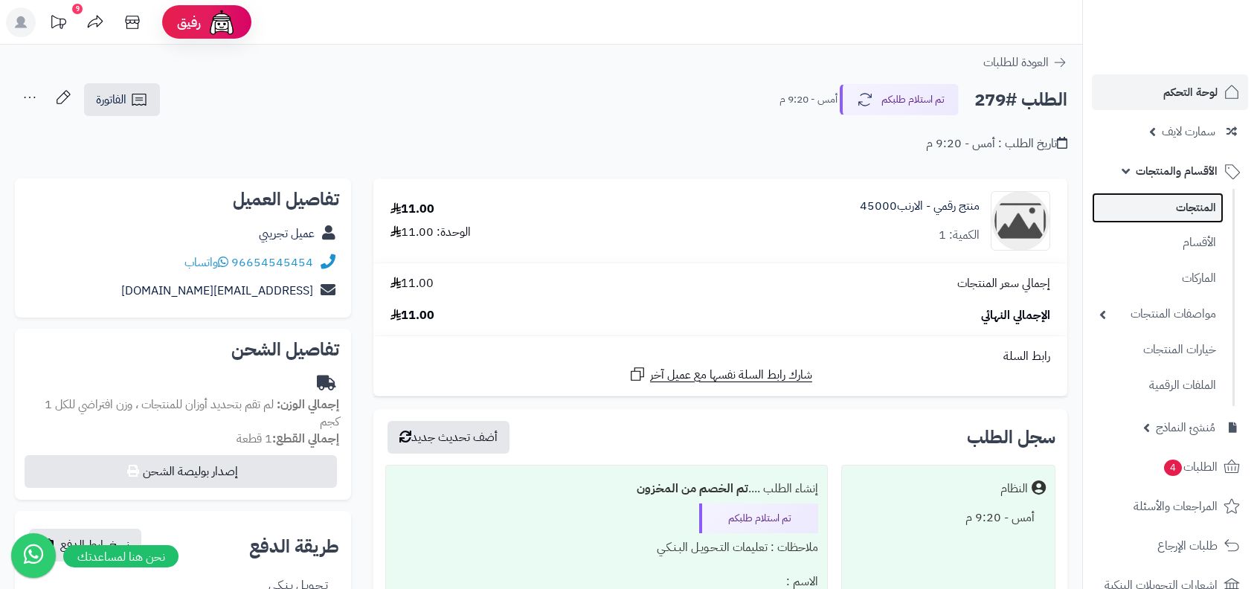
click at [1164, 209] on link "المنتجات" at bounding box center [1158, 208] width 132 height 31
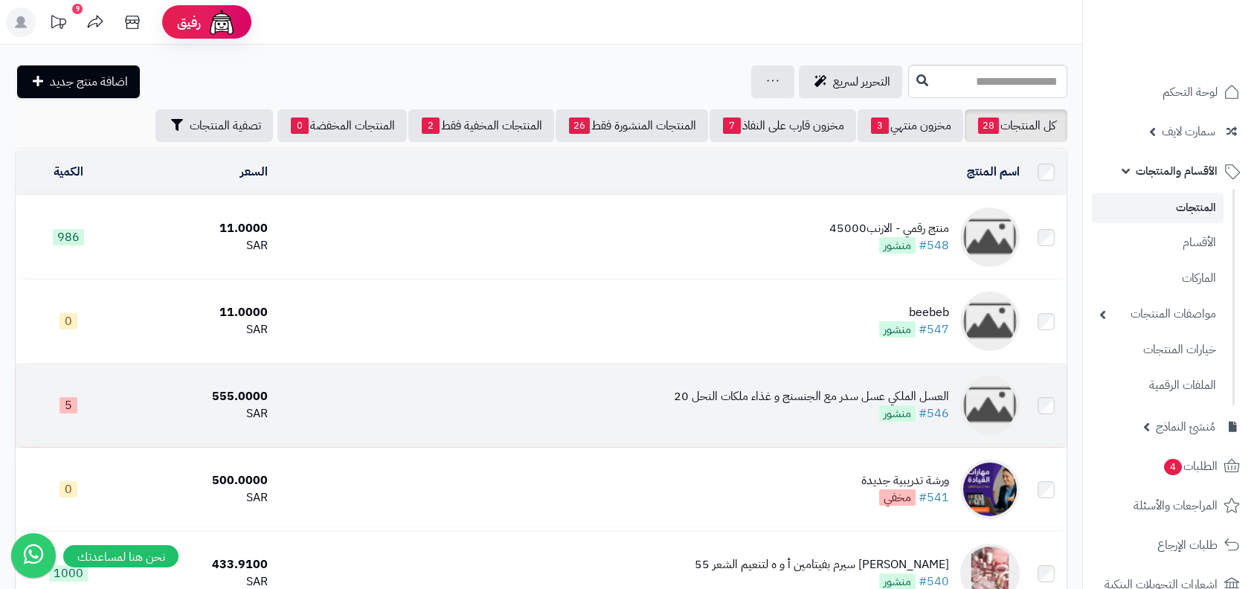
click at [842, 392] on div "العسل الملكي عسل سدر مع الجنسنج و غذاء ملكات النحل 20" at bounding box center [811, 396] width 275 height 17
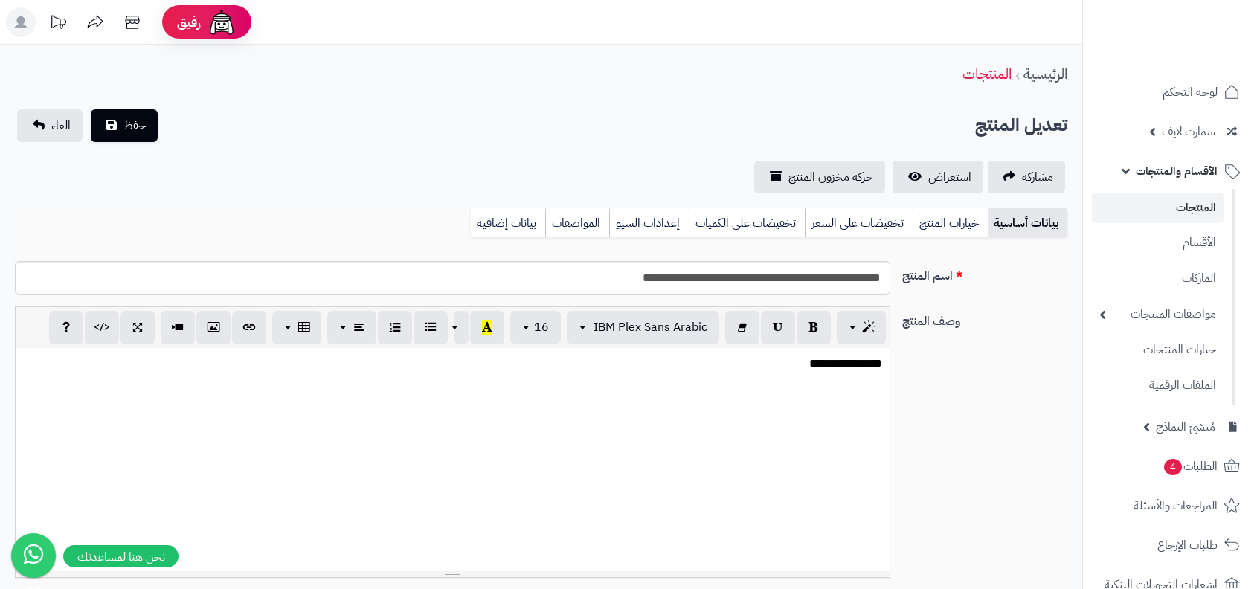
select select
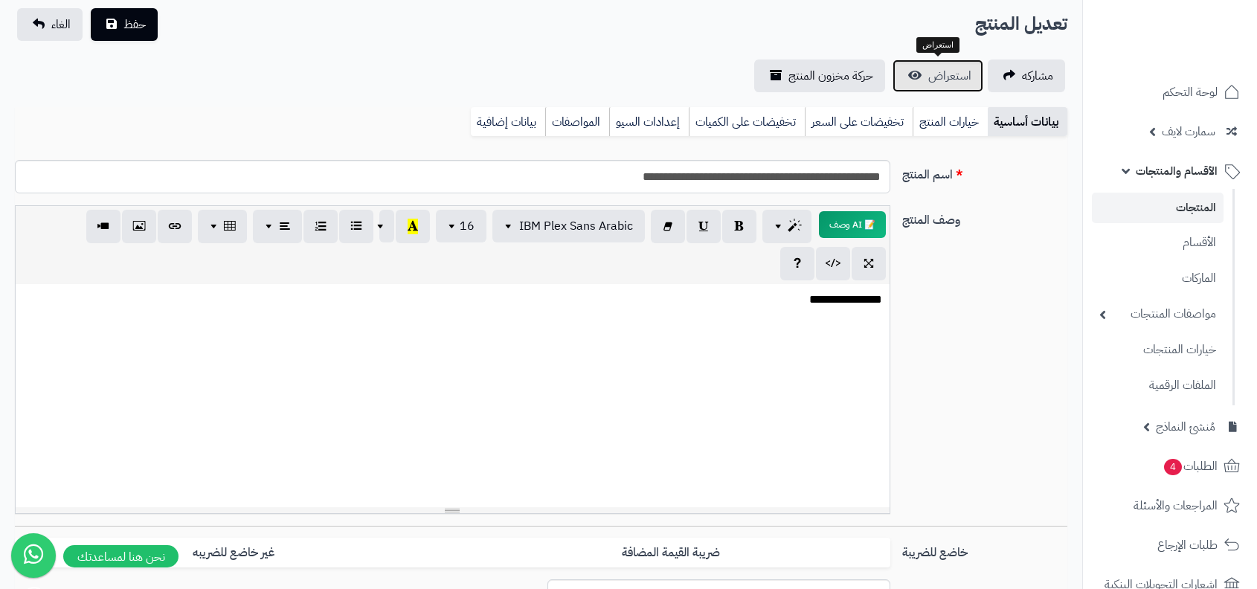
click at [921, 91] on link "استعراض" at bounding box center [938, 76] width 91 height 33
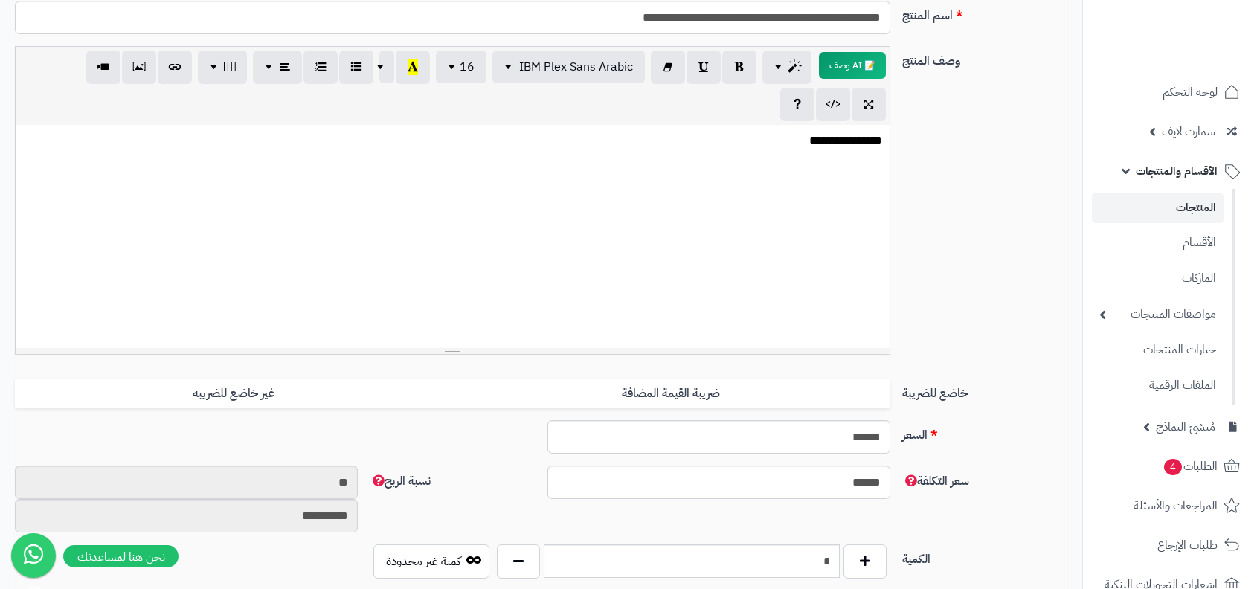
scroll to position [528, 0]
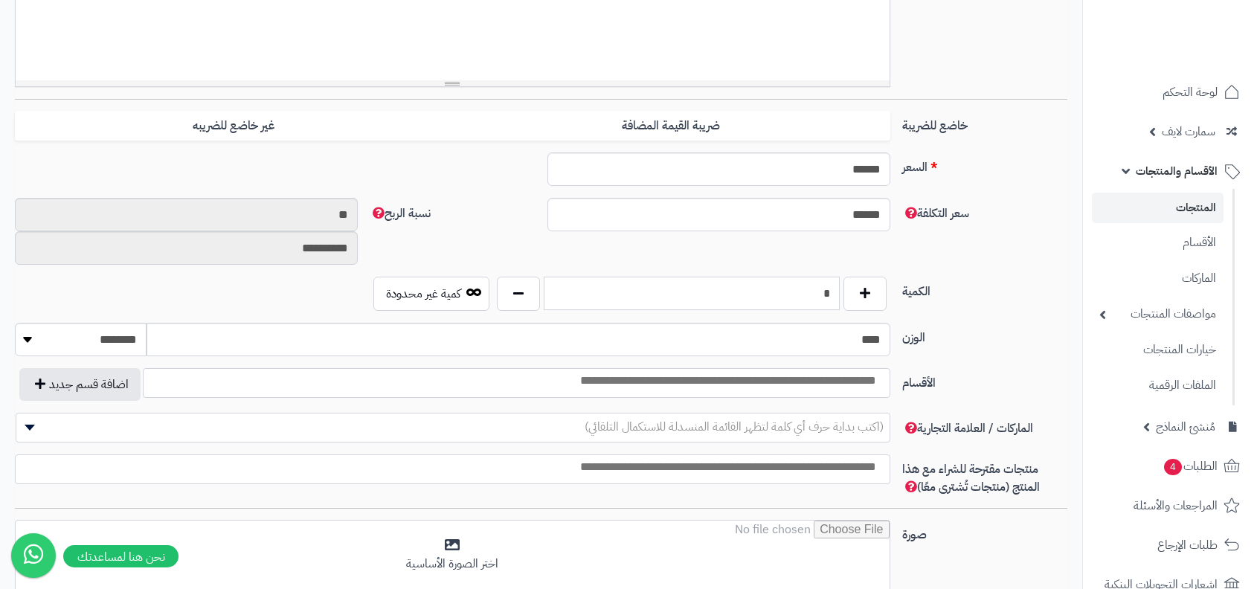
click at [815, 291] on input "*" at bounding box center [691, 293] width 295 height 33
type input "*"
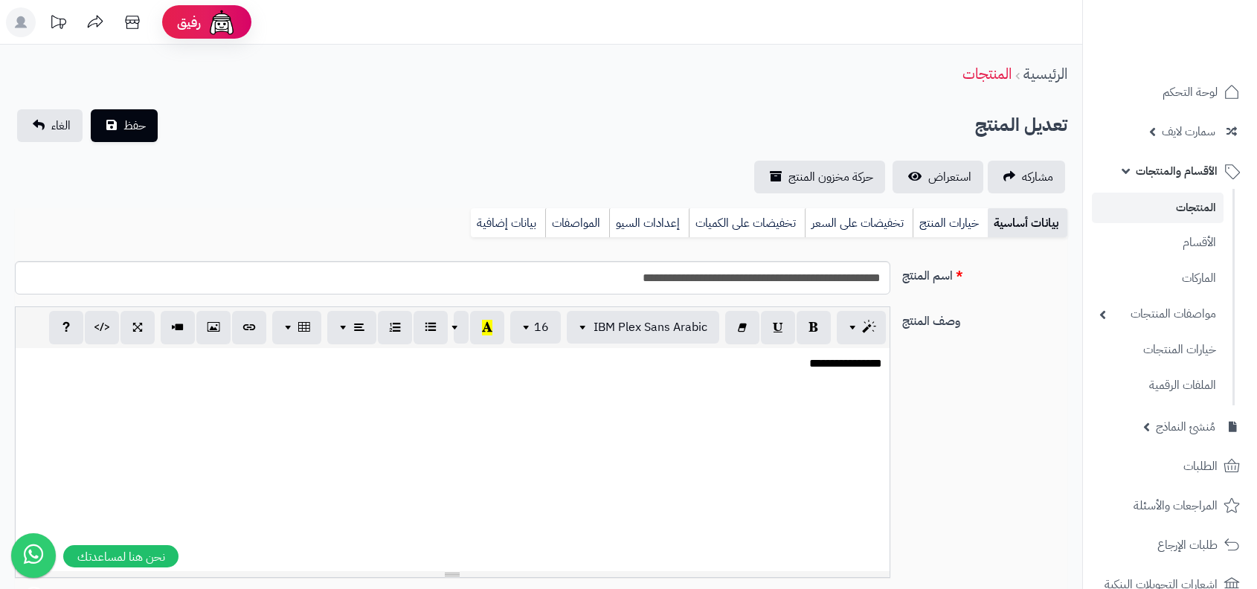
select select
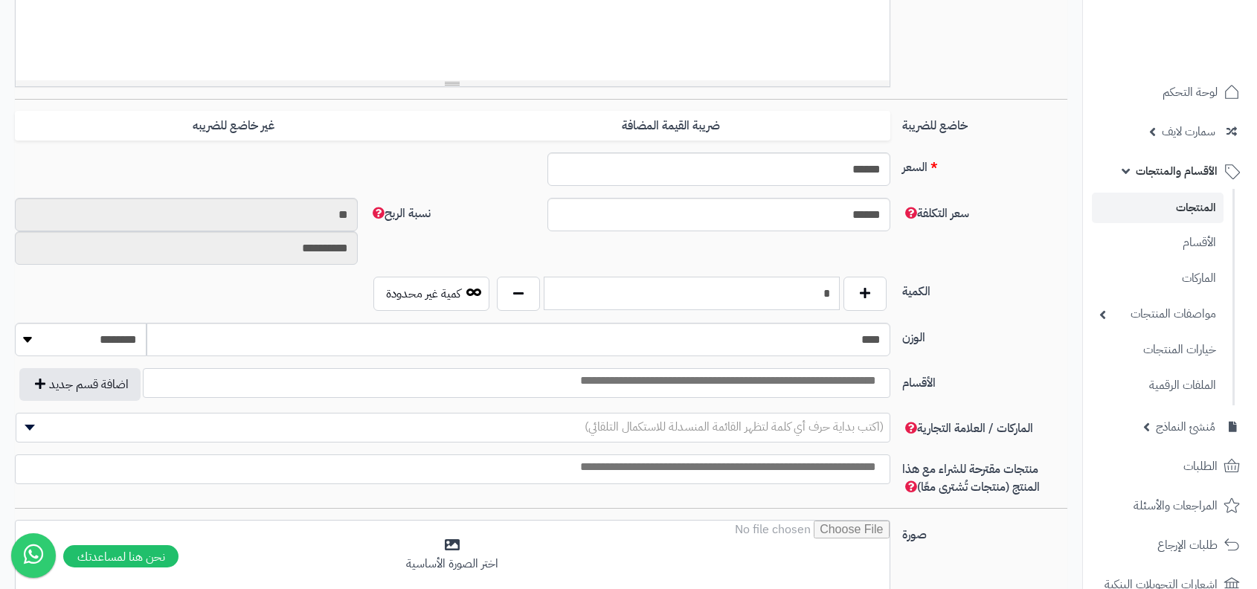
click at [803, 297] on input "*" at bounding box center [691, 293] width 295 height 33
type input "*"
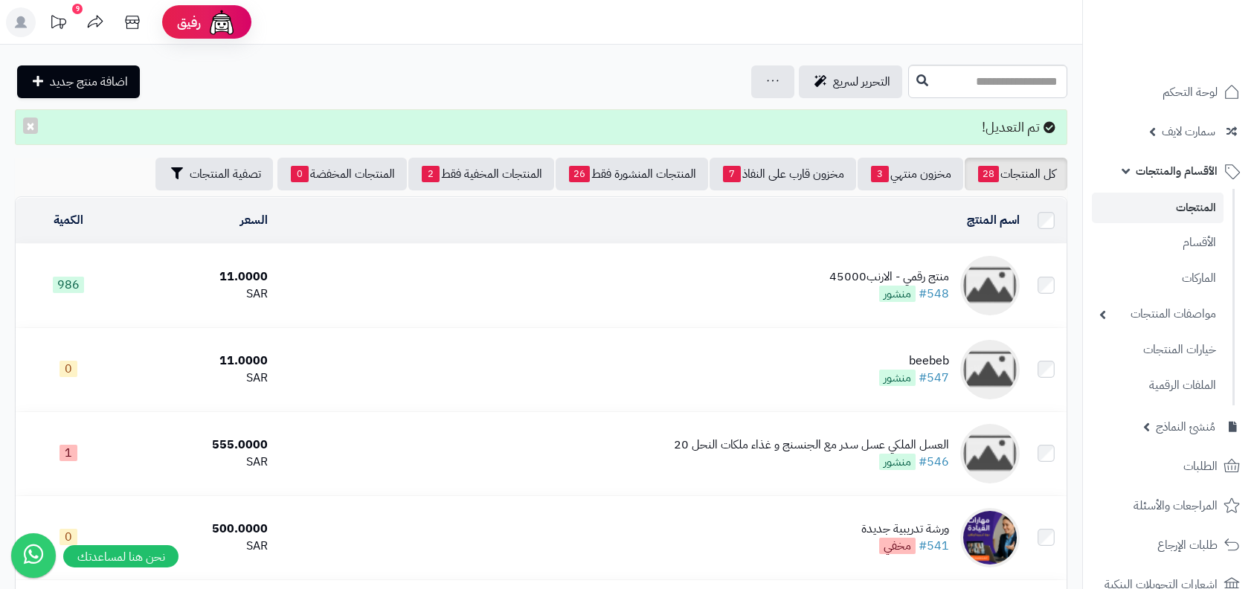
click at [1152, 168] on span "الأقسام والمنتجات" at bounding box center [1177, 171] width 82 height 21
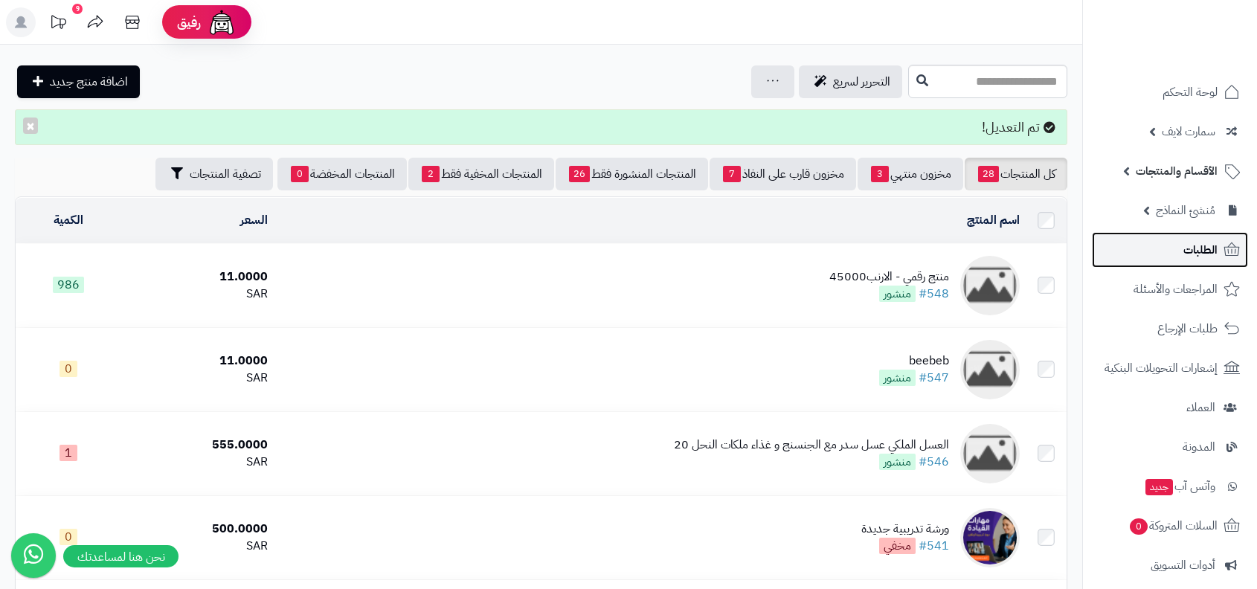
click at [1178, 255] on link "الطلبات" at bounding box center [1170, 250] width 156 height 36
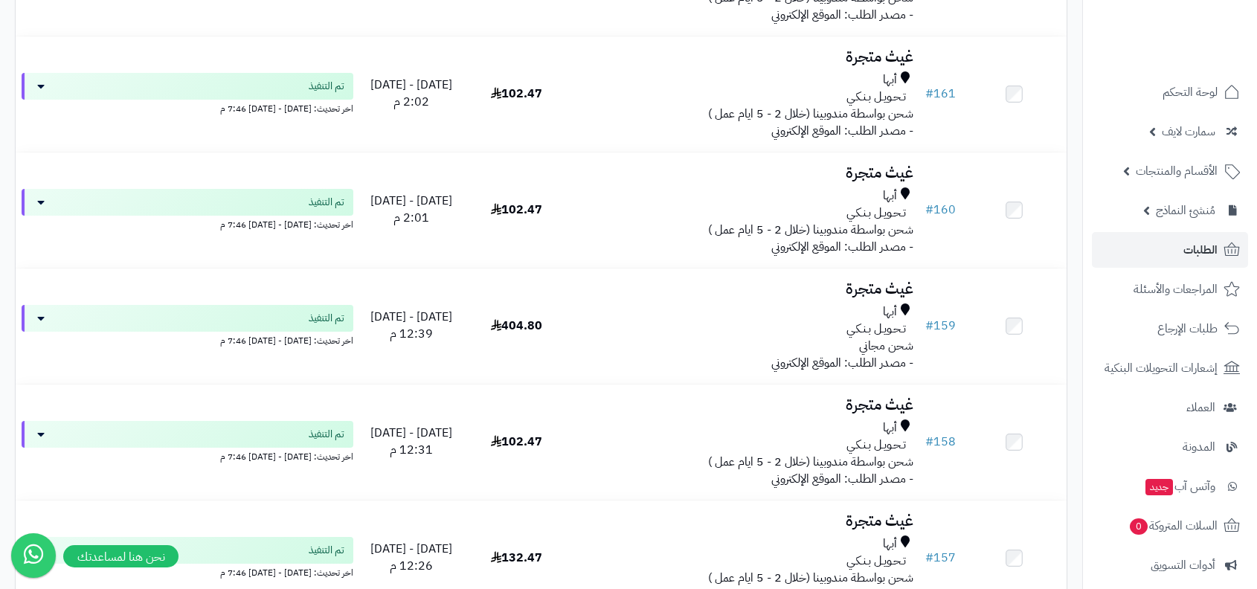
scroll to position [11115, 0]
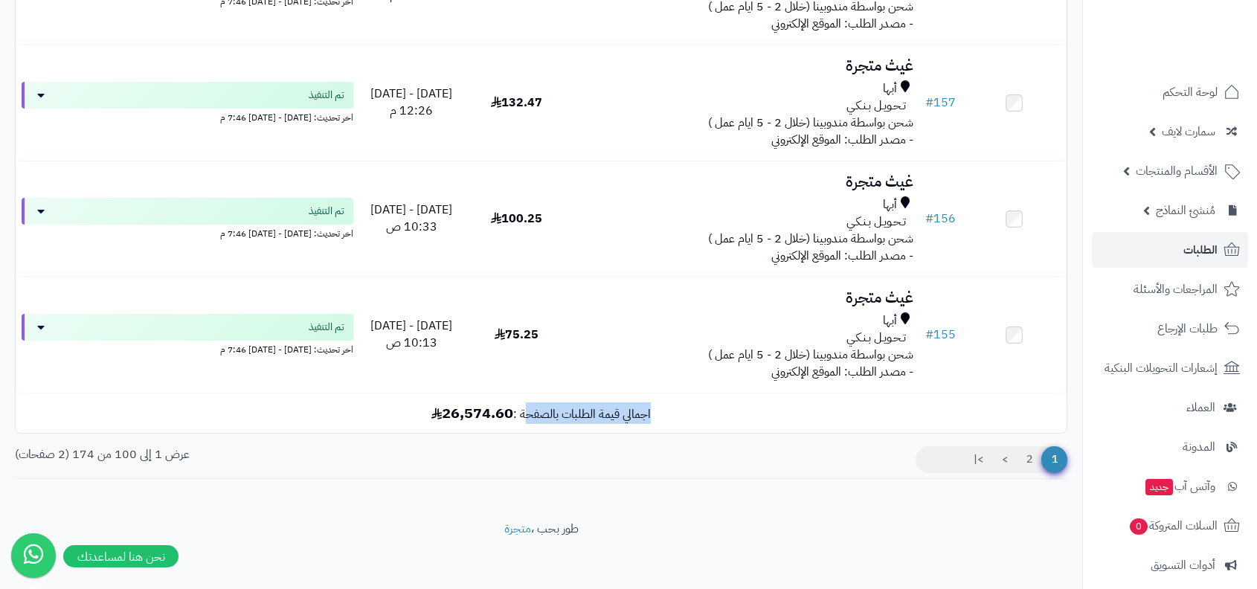
drag, startPoint x: 528, startPoint y: 408, endPoint x: 668, endPoint y: 407, distance: 139.9
click at [668, 408] on td "اجمالي قيمة الطلبات بالصفحة : 26,574.60" at bounding box center [541, 413] width 1051 height 39
copy td "اجمالي قيمة الطلبات بالصفح"
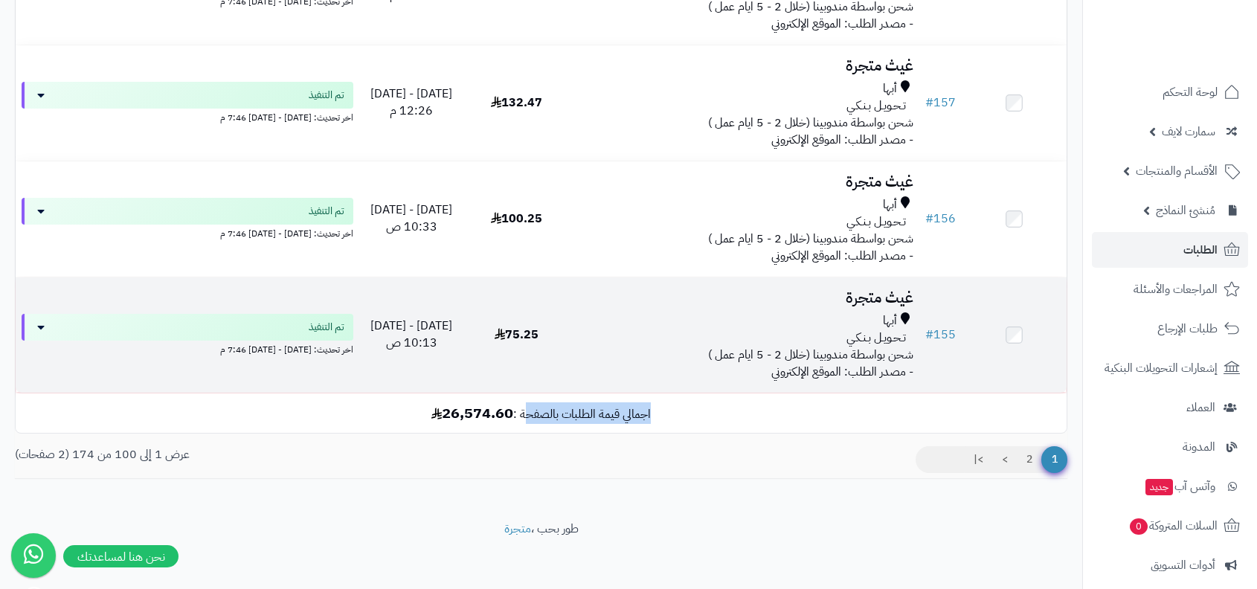
copy td "اجمالي قيمة الطلبات بالصفح"
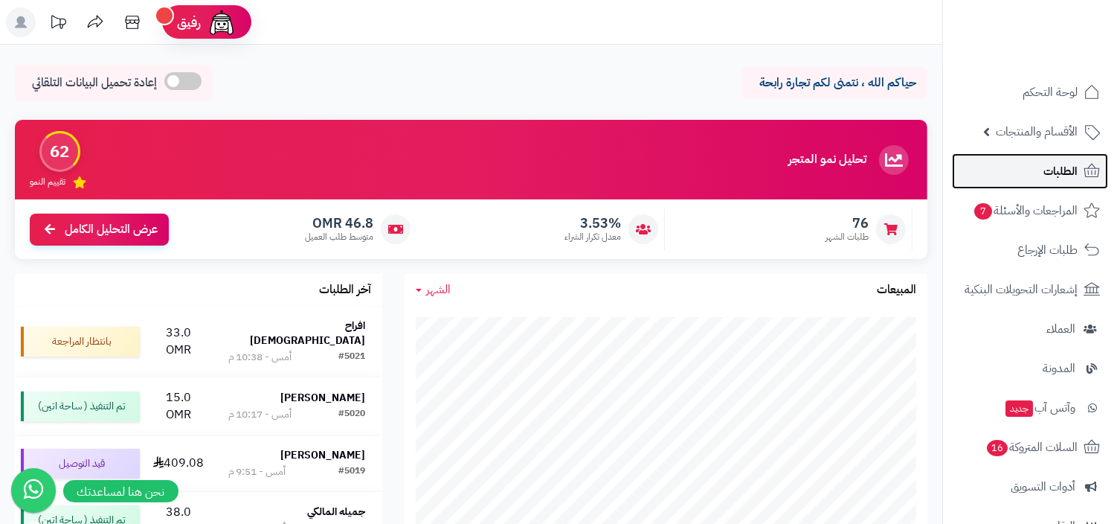
click at [1047, 164] on span "الطلبات" at bounding box center [1061, 171] width 34 height 21
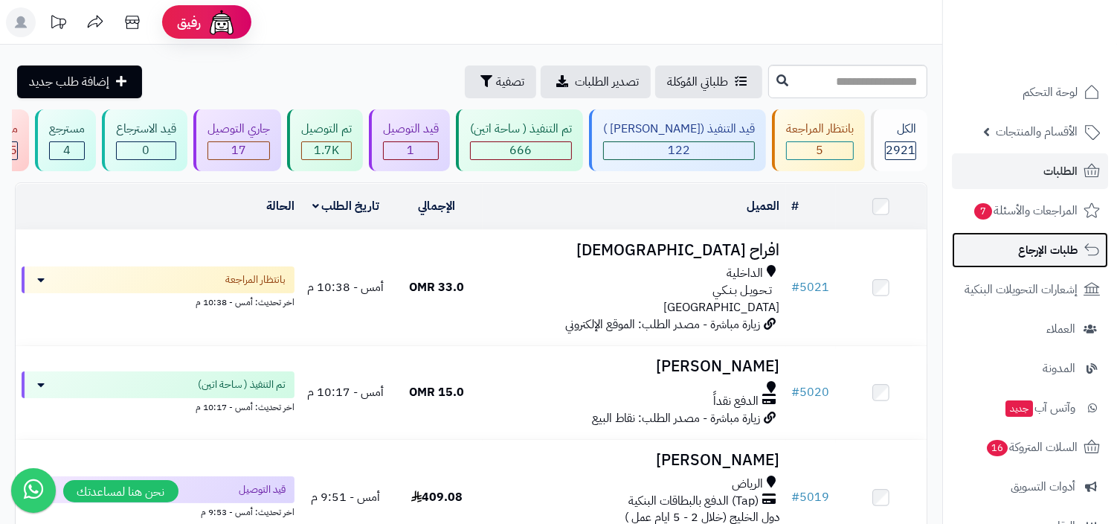
click at [1033, 247] on span "طلبات الإرجاع" at bounding box center [1049, 250] width 60 height 21
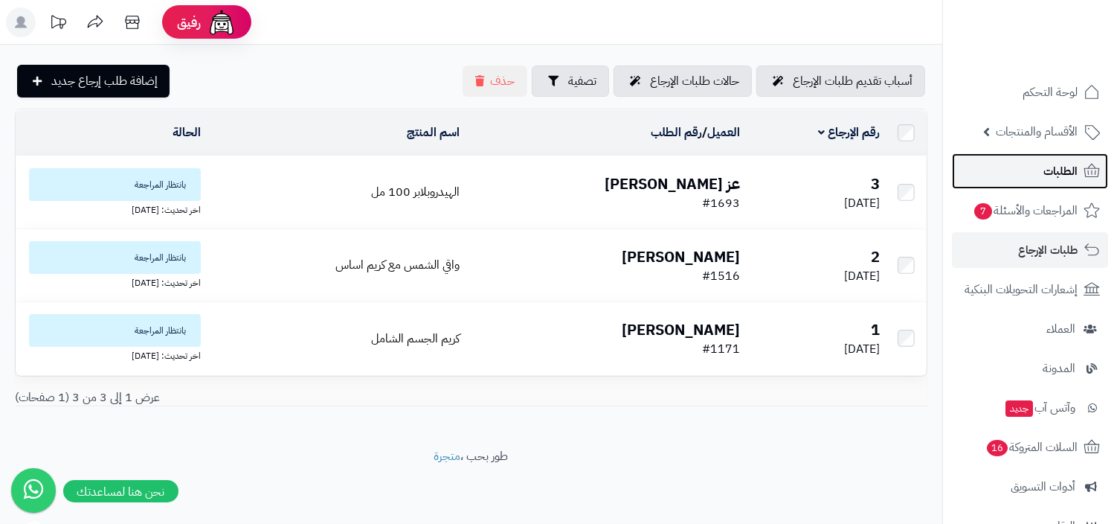
click at [1058, 182] on link "الطلبات" at bounding box center [1030, 171] width 156 height 36
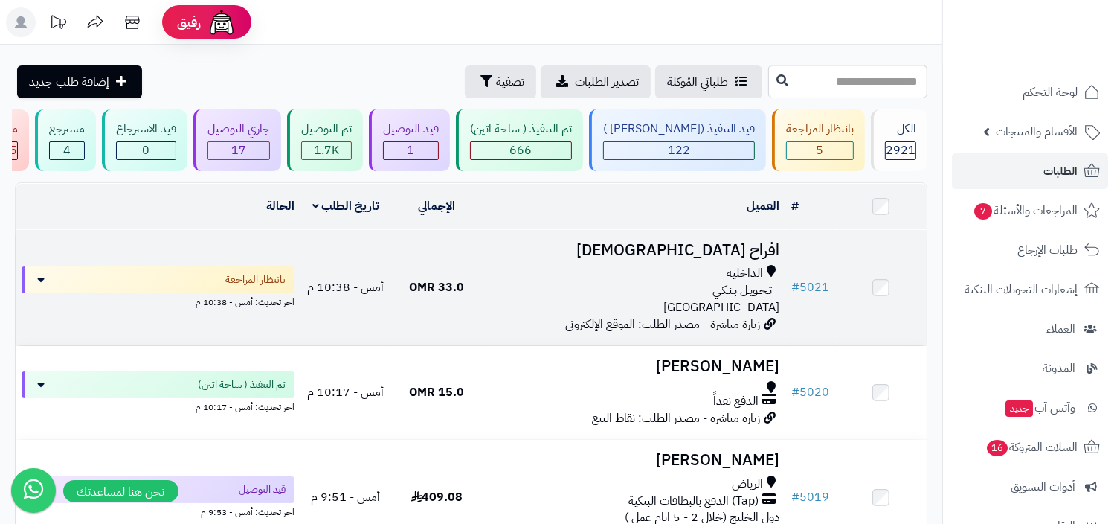
click at [731, 266] on span "الداخلية" at bounding box center [746, 273] width 36 height 17
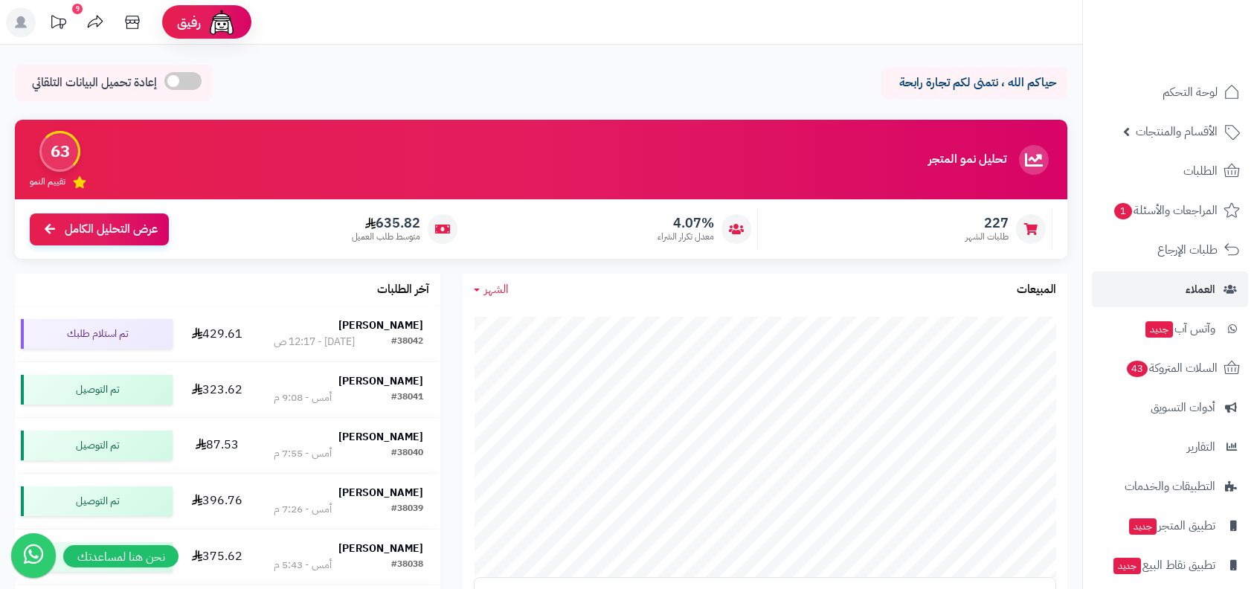
scroll to position [51, 0]
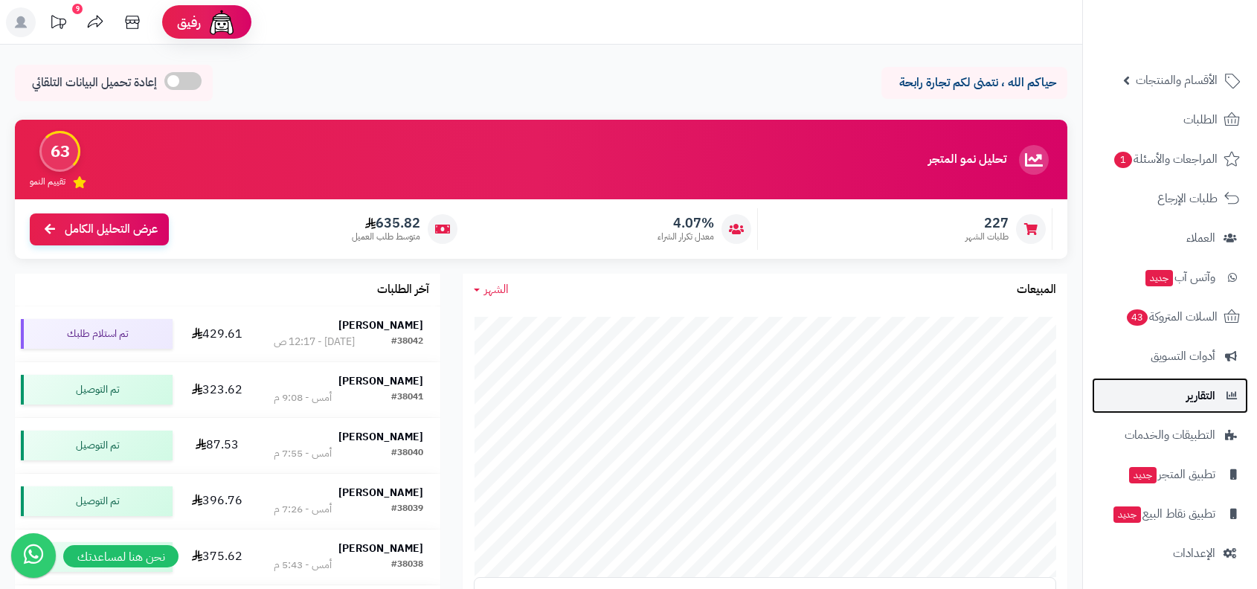
click at [1117, 395] on span "التقارير" at bounding box center [1201, 395] width 29 height 21
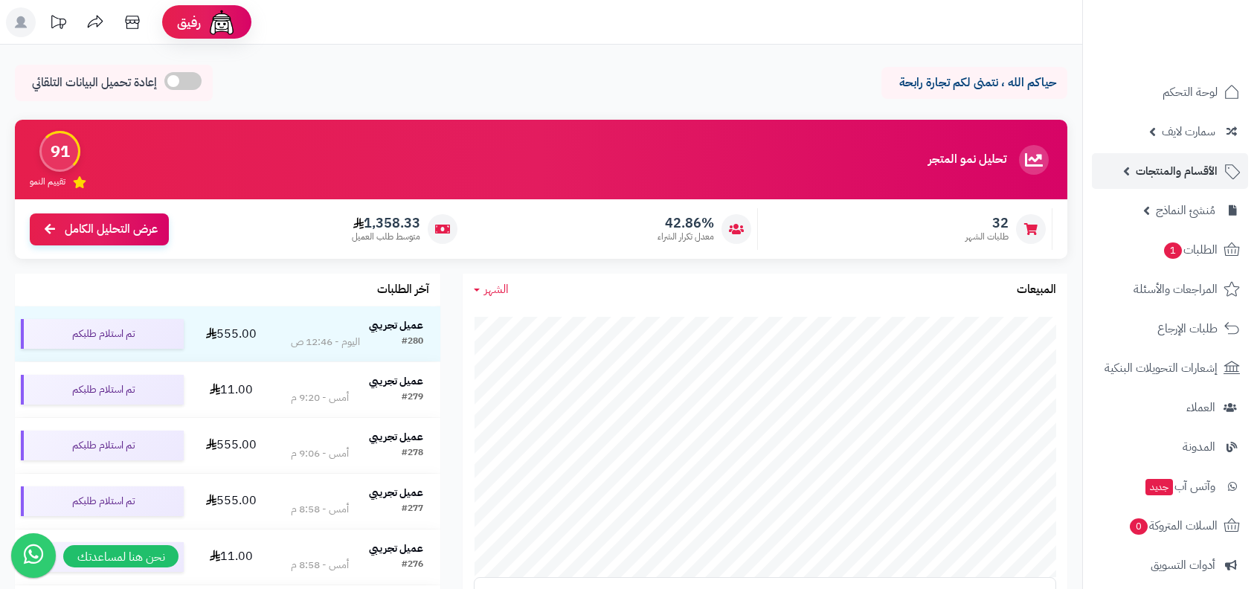
click at [1191, 158] on link "الأقسام والمنتجات" at bounding box center [1170, 171] width 156 height 36
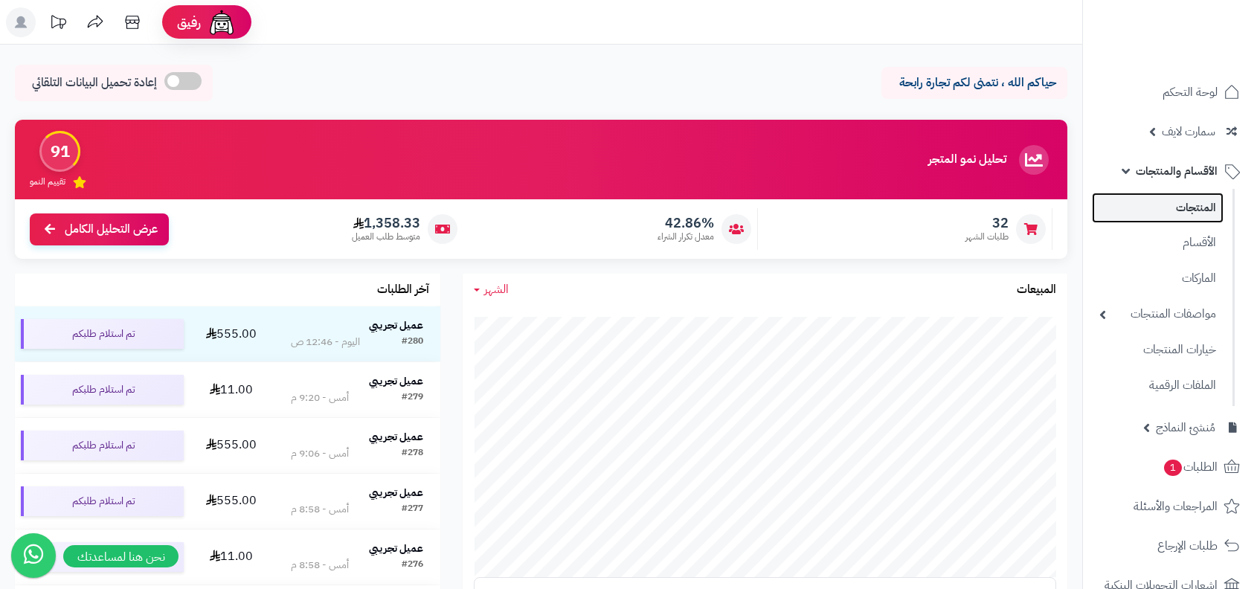
click at [1184, 201] on link "المنتجات" at bounding box center [1158, 208] width 132 height 31
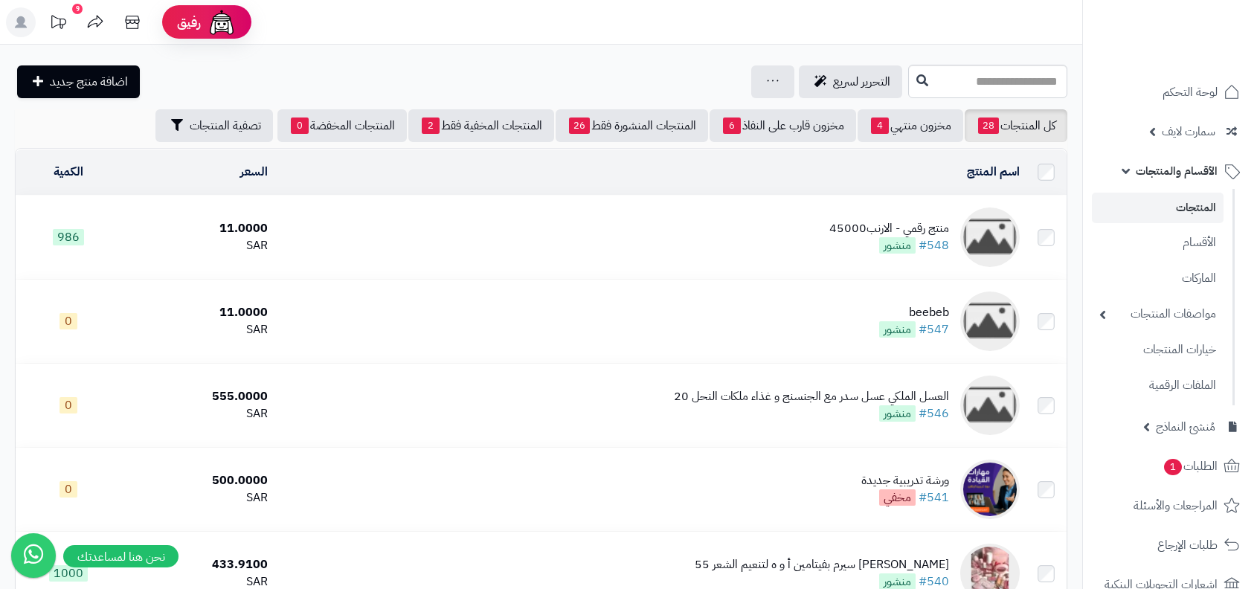
scroll to position [858, 0]
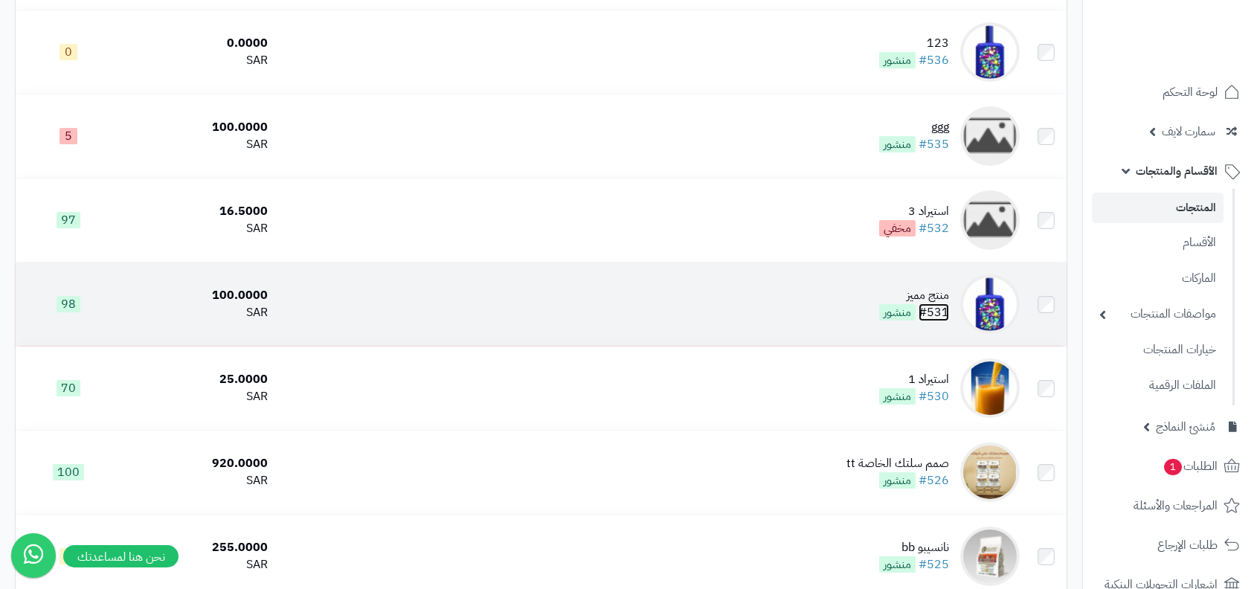
click at [925, 304] on link "#531" at bounding box center [934, 313] width 31 height 18
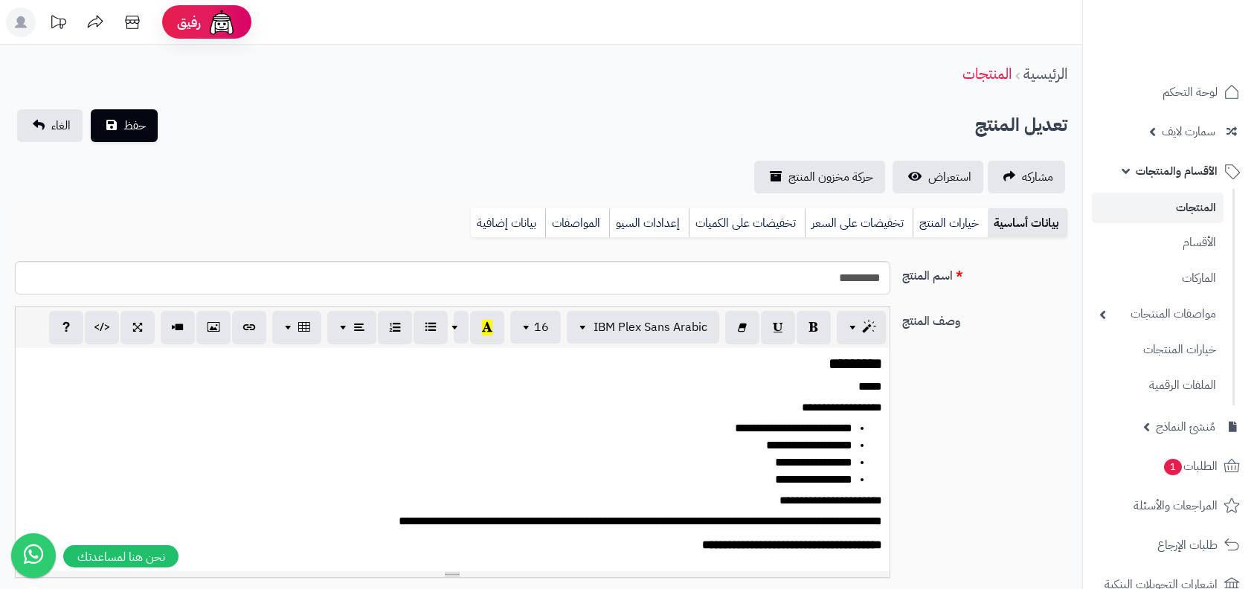
scroll to position [346, 0]
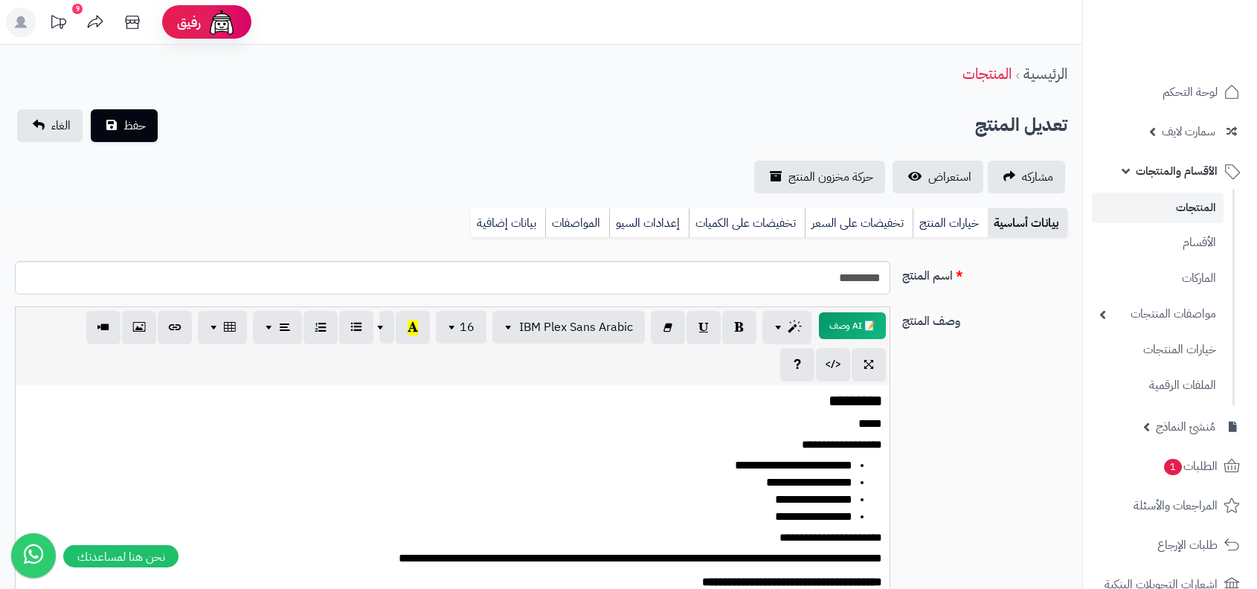
click at [754, 238] on div "بيانات أساسية خيارات المنتج تخفيضات على السعر تخفيضات على الكميات إعدادات السيو…" at bounding box center [541, 228] width 1053 height 41
click at [777, 225] on link "تخفيضات على الكميات" at bounding box center [747, 223] width 116 height 30
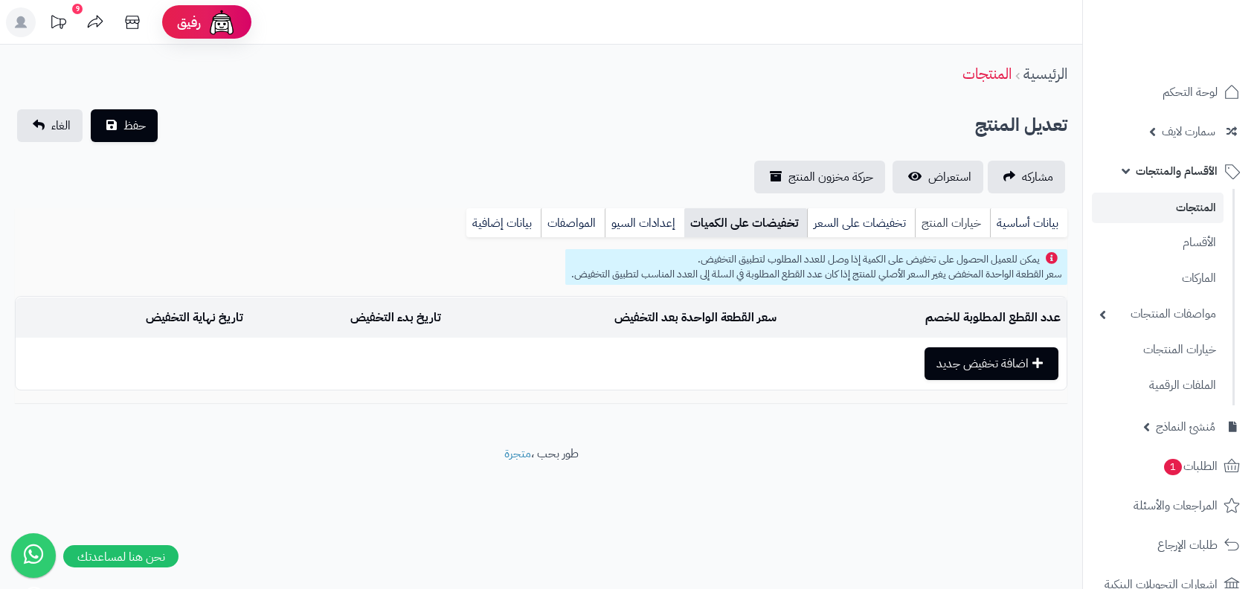
click at [955, 232] on link "خيارات المنتج" at bounding box center [952, 223] width 75 height 30
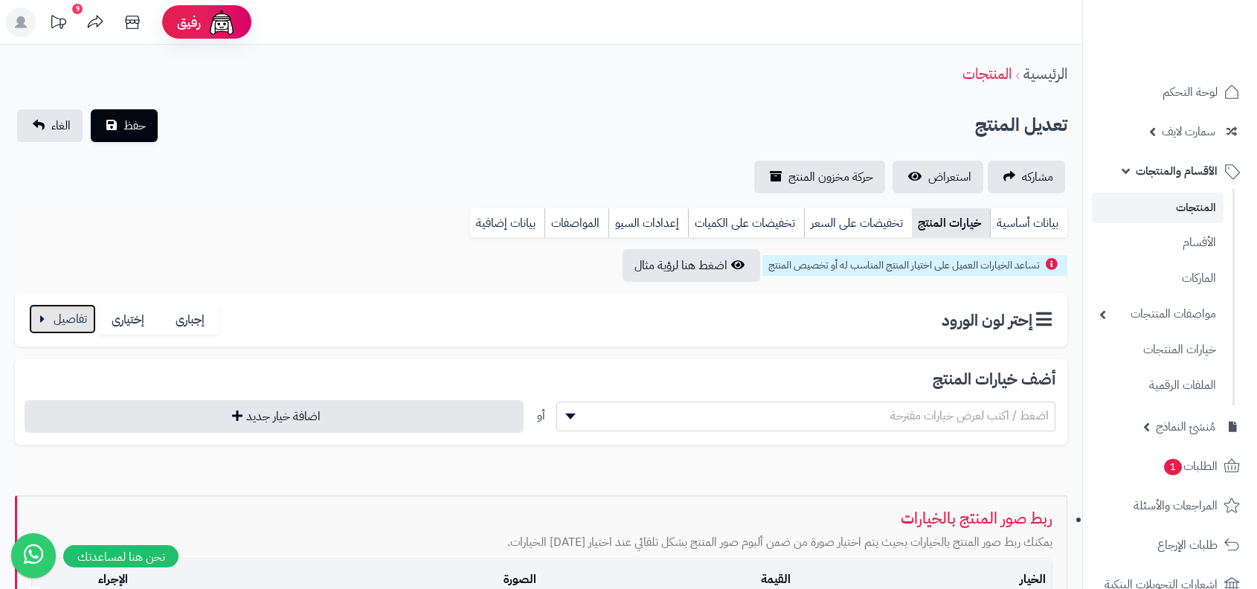
click at [70, 313] on button "button" at bounding box center [62, 319] width 67 height 30
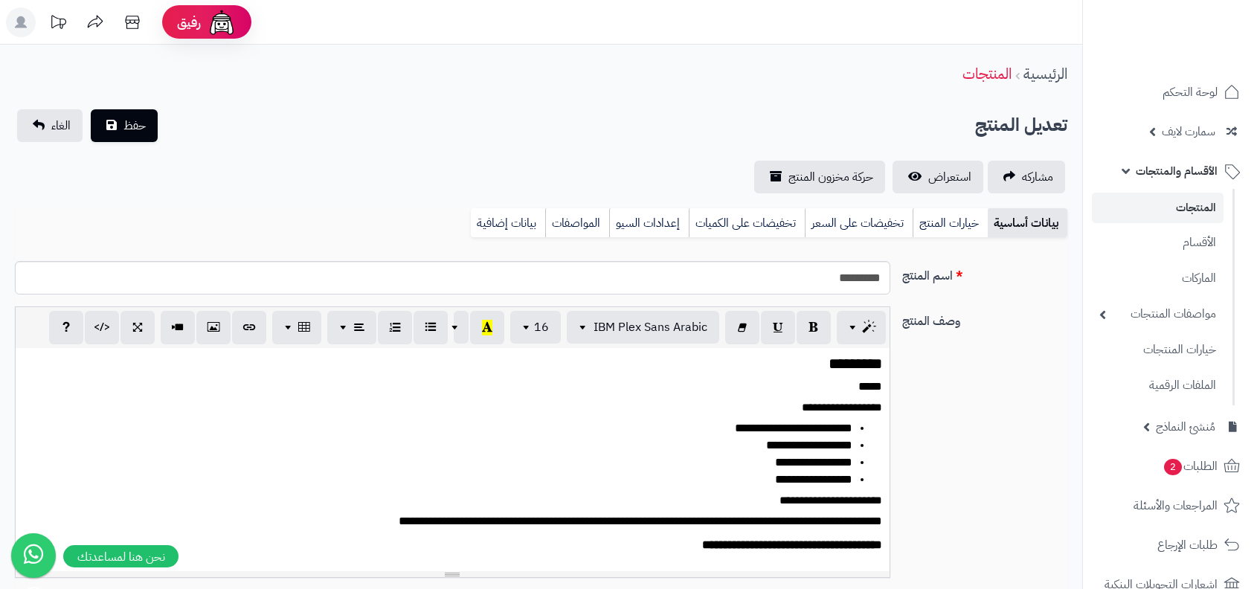
scroll to position [346, 0]
click at [892, 234] on link "تخفيضات على السعر" at bounding box center [859, 223] width 108 height 30
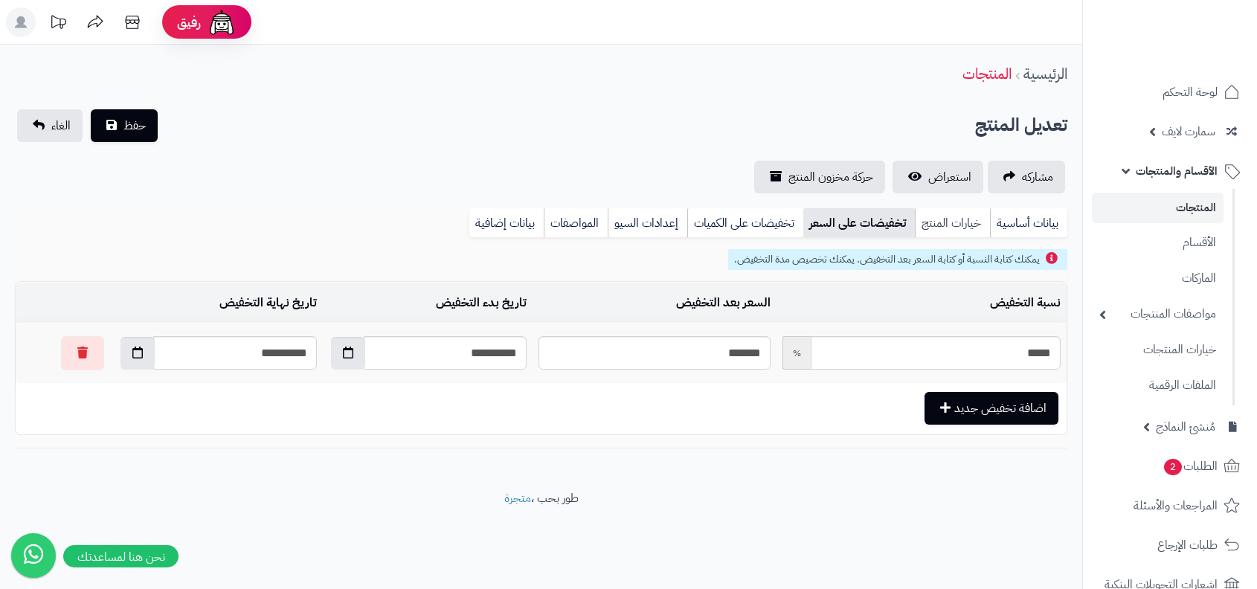
click at [943, 227] on link "خيارات المنتج" at bounding box center [952, 223] width 75 height 30
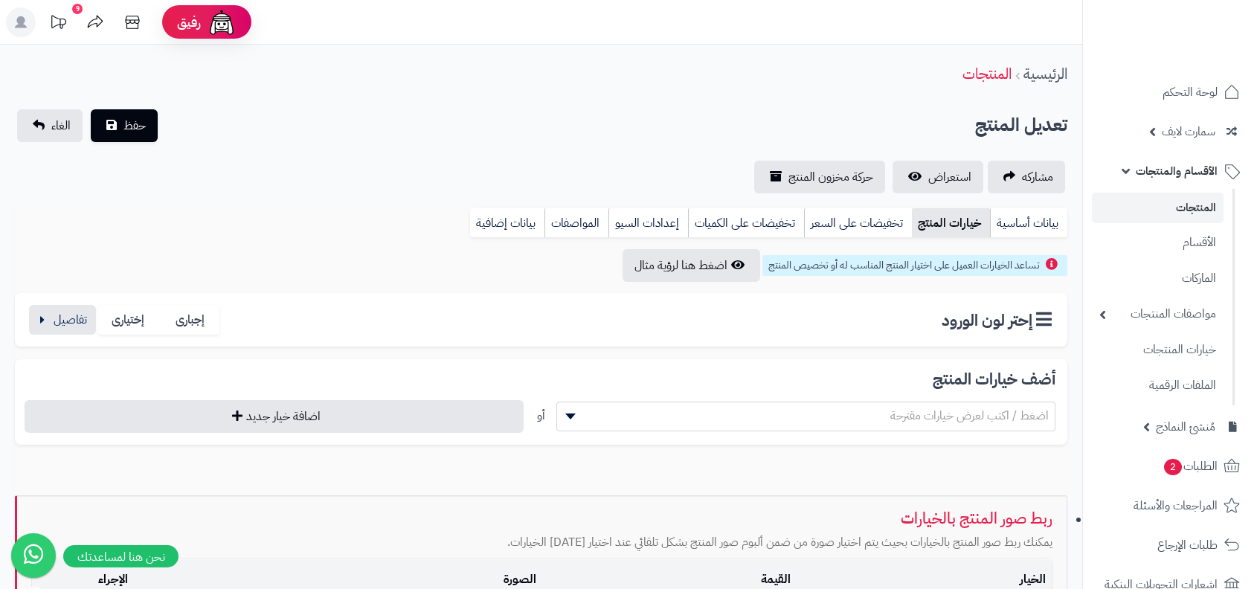
click at [51, 337] on div "إحتر لون الورود إجبارى إختيارى قيمة الخيارات **** **** **** **** أصفر ** كمية غ…" at bounding box center [541, 320] width 1053 height 54
click at [67, 312] on button "button" at bounding box center [62, 319] width 67 height 30
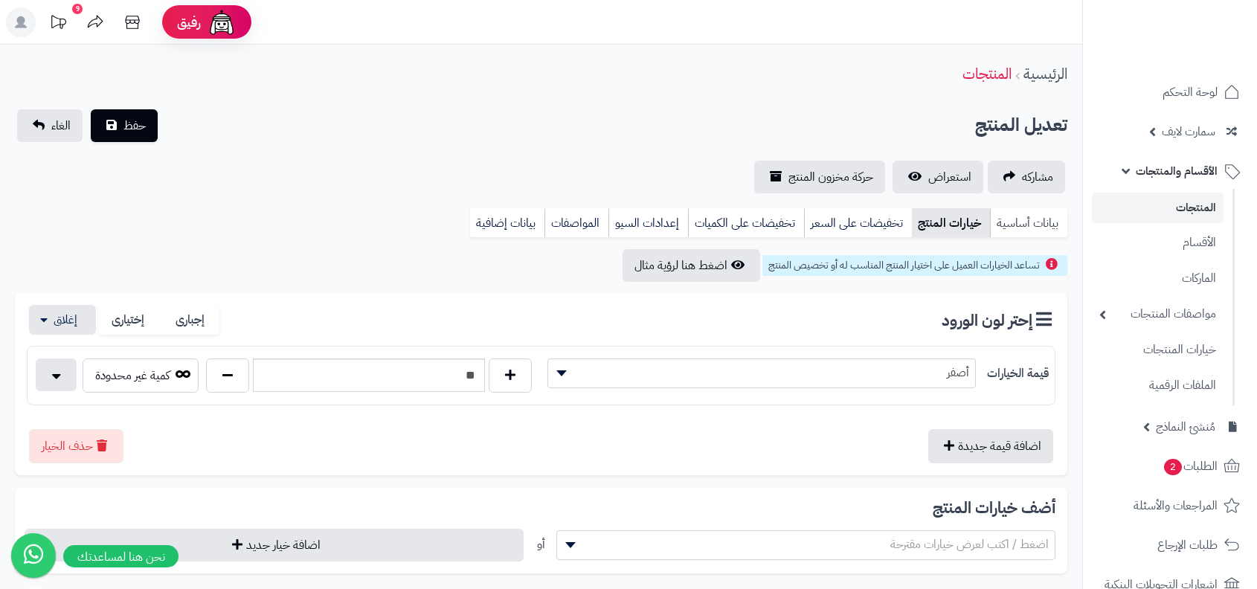
click at [995, 222] on link "بيانات أساسية" at bounding box center [1028, 223] width 77 height 30
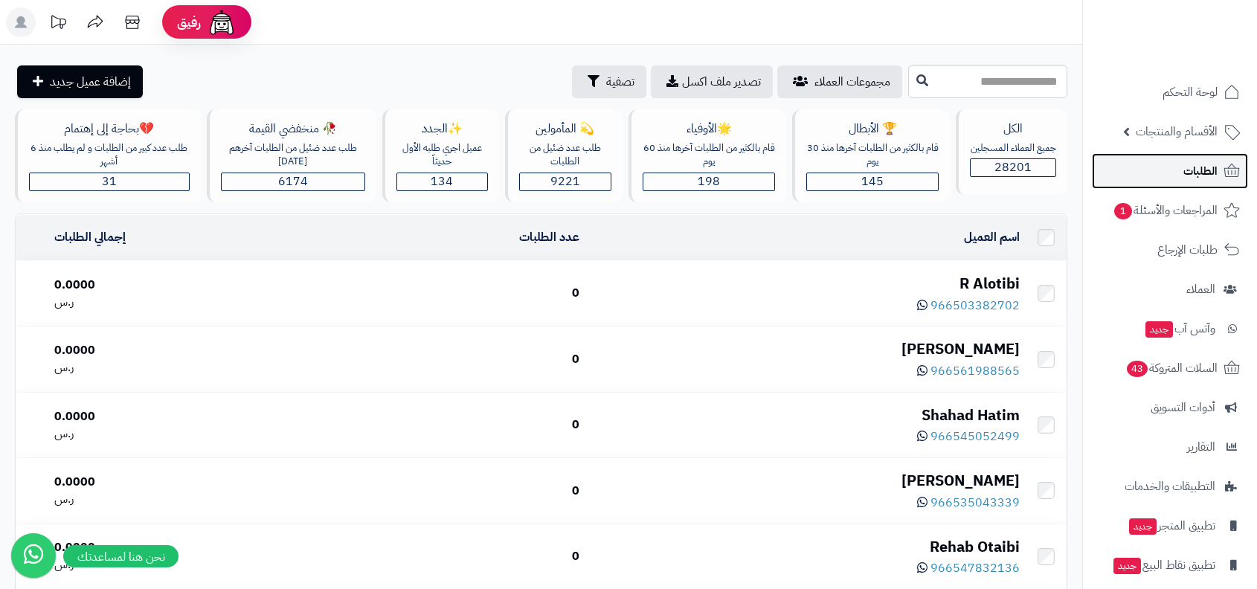
click at [1184, 172] on span "الطلبات" at bounding box center [1201, 171] width 34 height 21
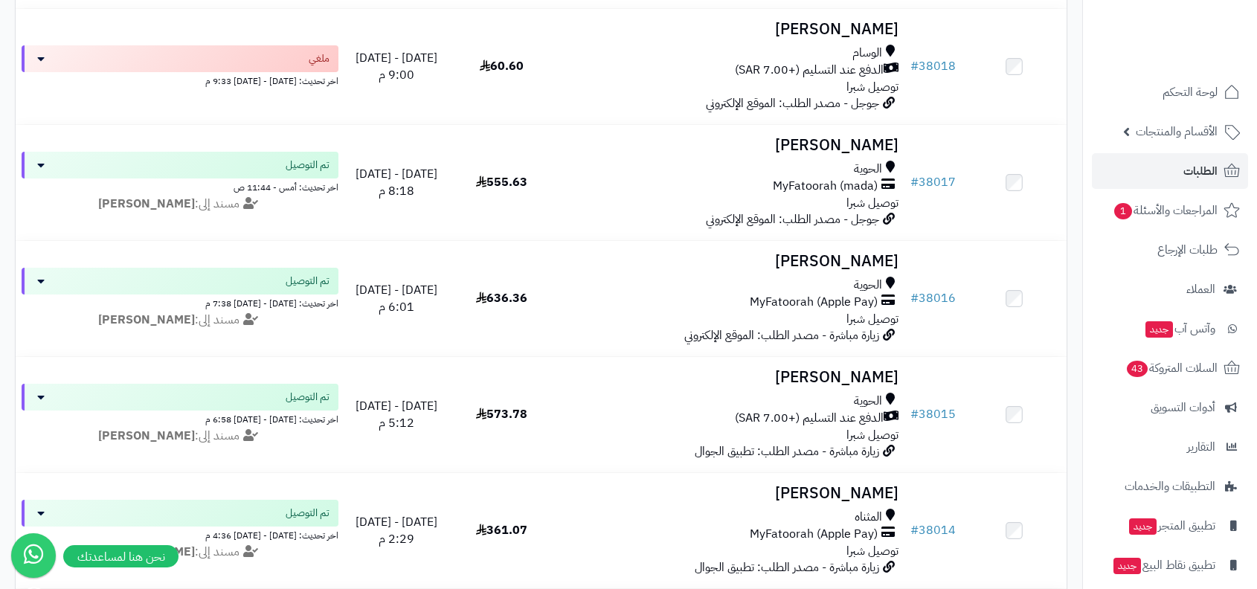
scroll to position [3325, 0]
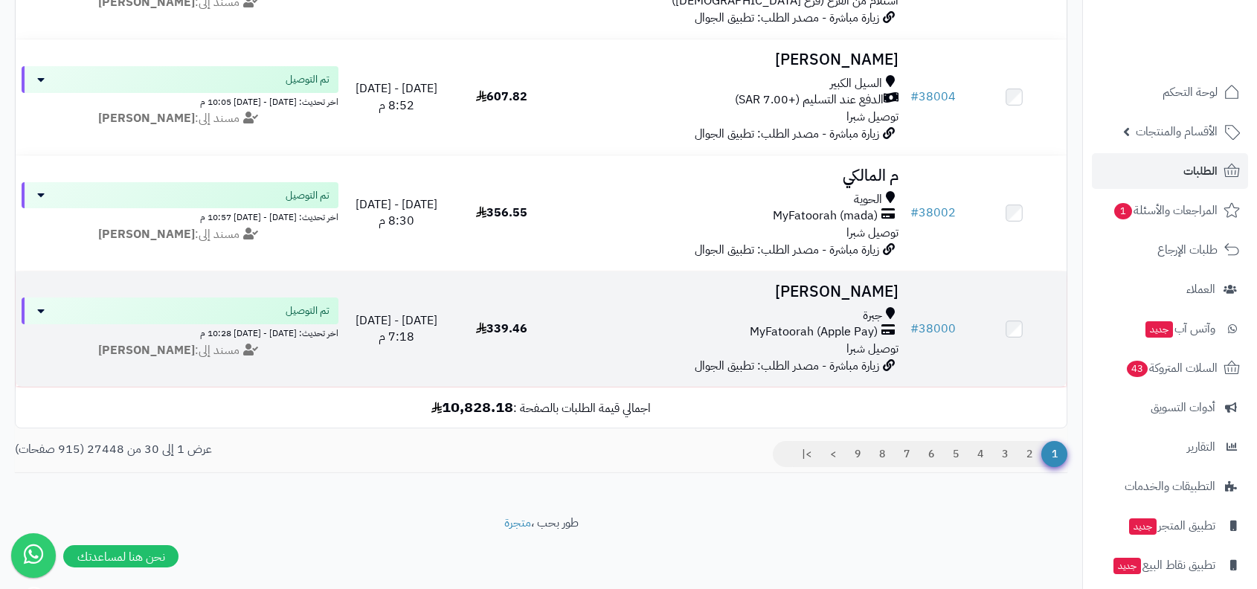
click at [875, 315] on span "جبرة" at bounding box center [872, 315] width 19 height 17
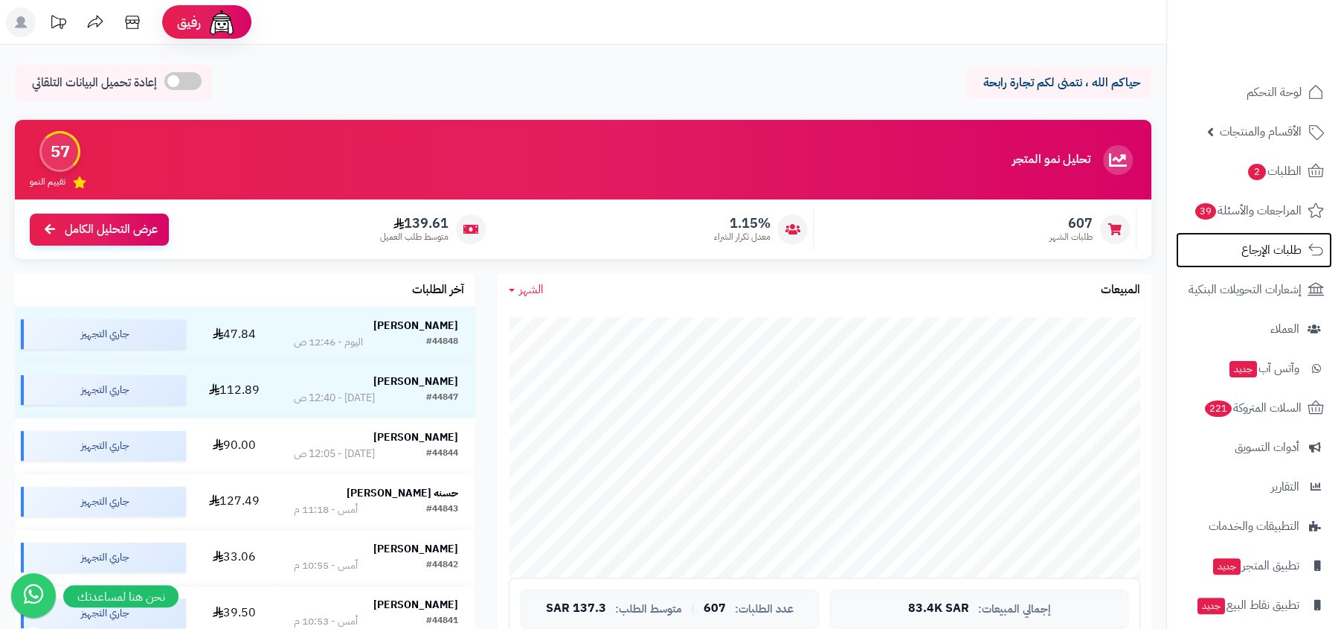
click at [1298, 258] on span "طلبات الإرجاع" at bounding box center [1272, 250] width 60 height 21
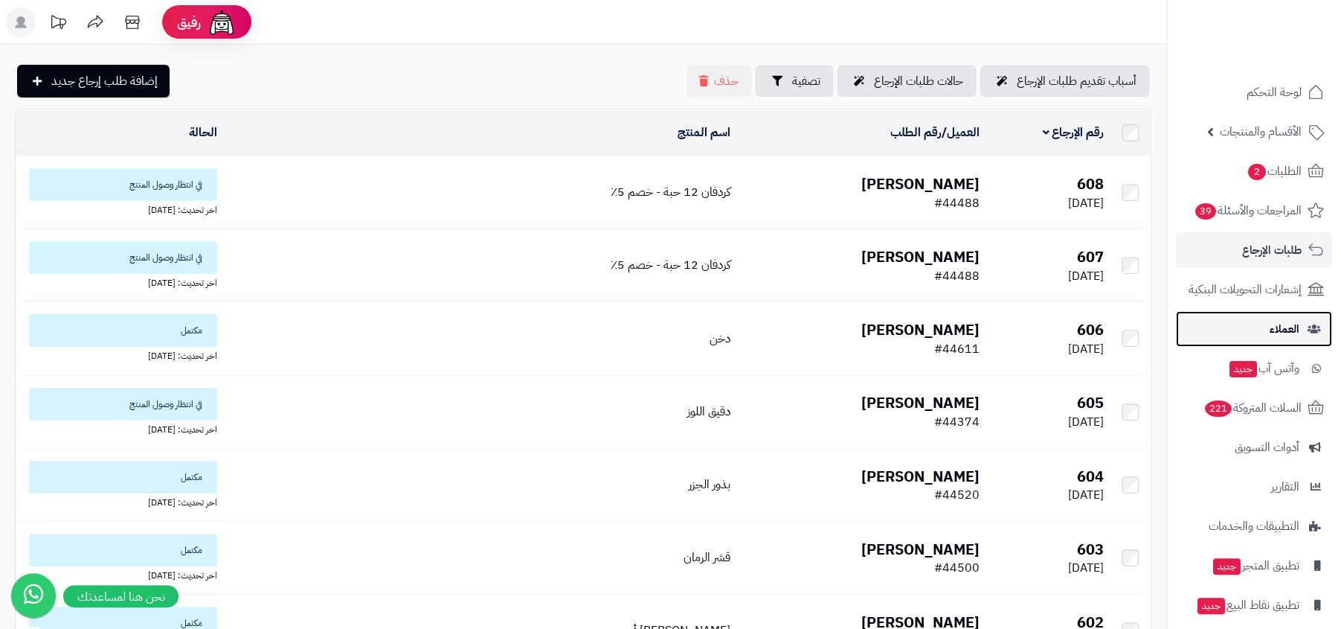
click at [1265, 323] on link "العملاء" at bounding box center [1254, 329] width 156 height 36
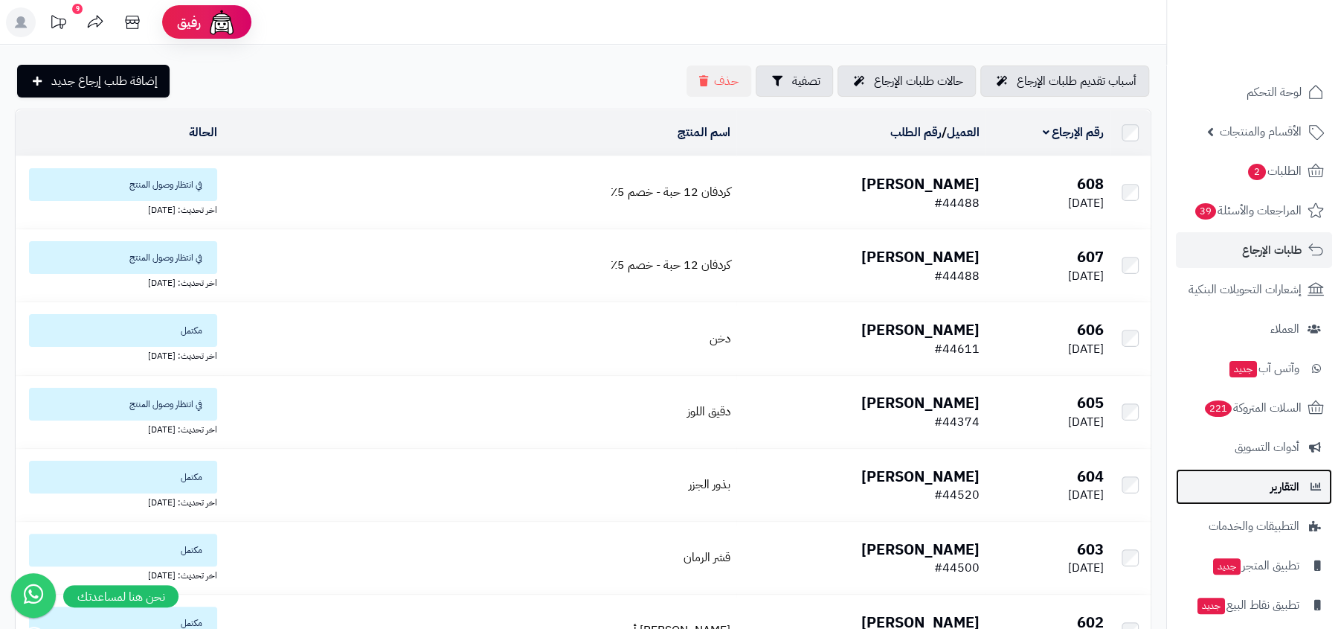
click at [1269, 471] on link "التقارير" at bounding box center [1254, 487] width 156 height 36
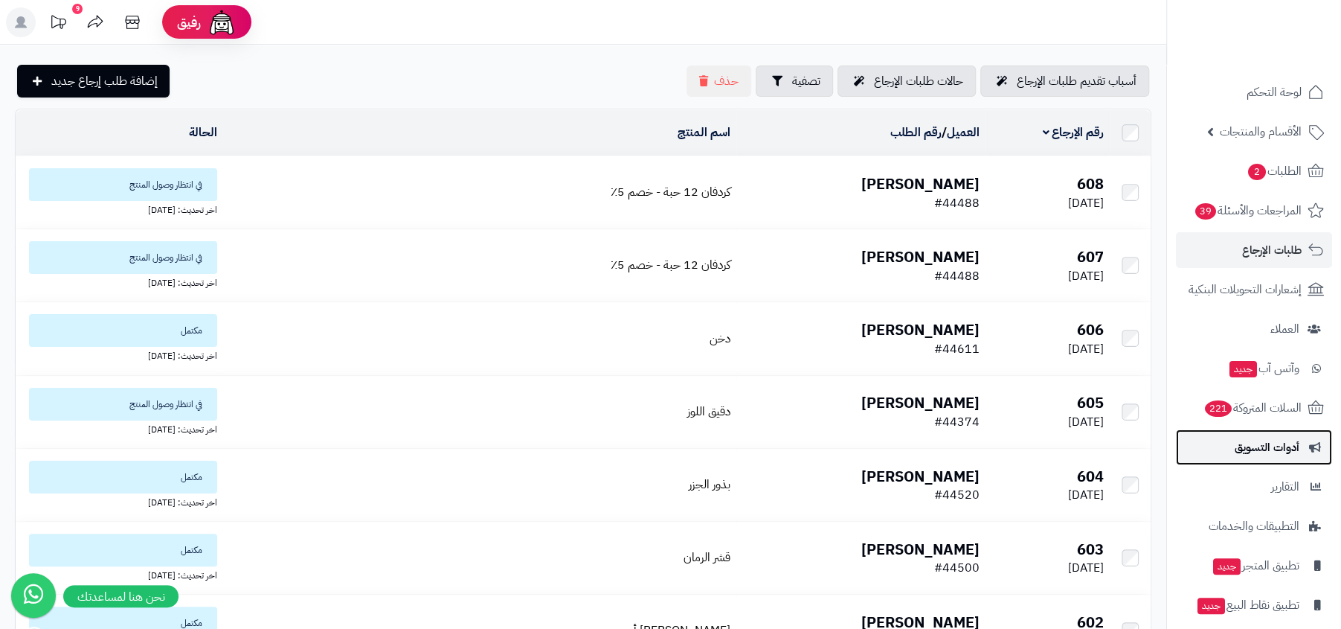
click at [1235, 430] on link "أدوات التسويق" at bounding box center [1254, 447] width 156 height 36
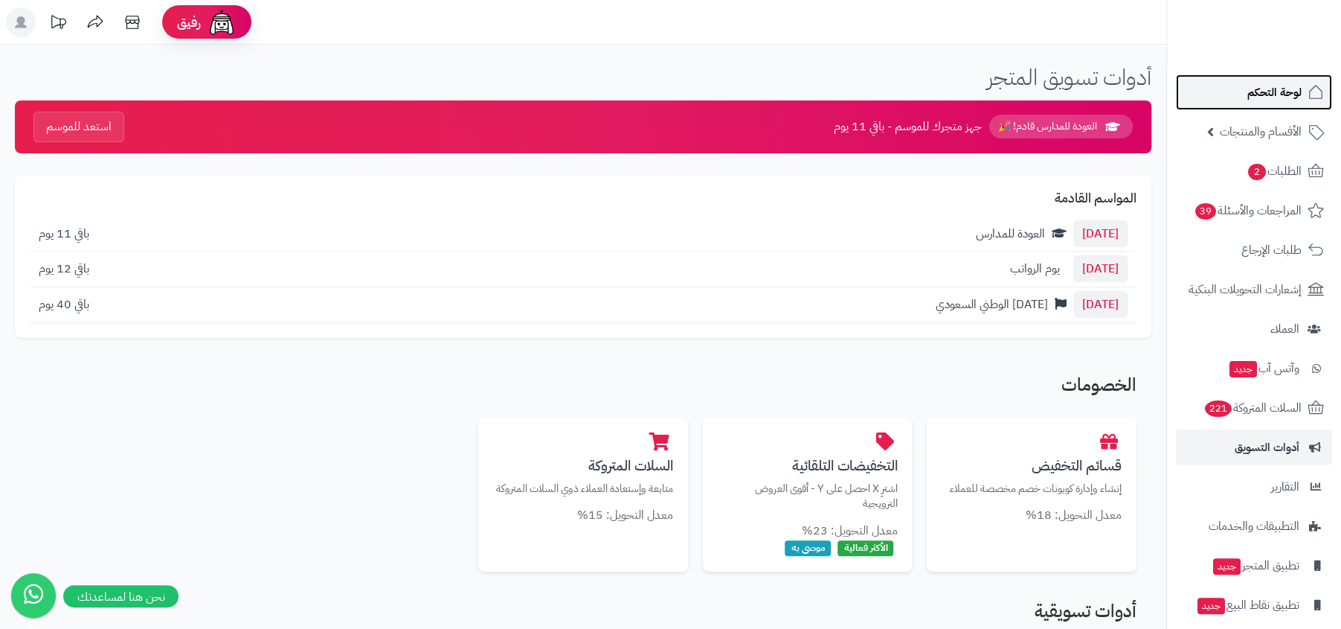
click at [1260, 83] on span "لوحة التحكم" at bounding box center [1275, 92] width 54 height 21
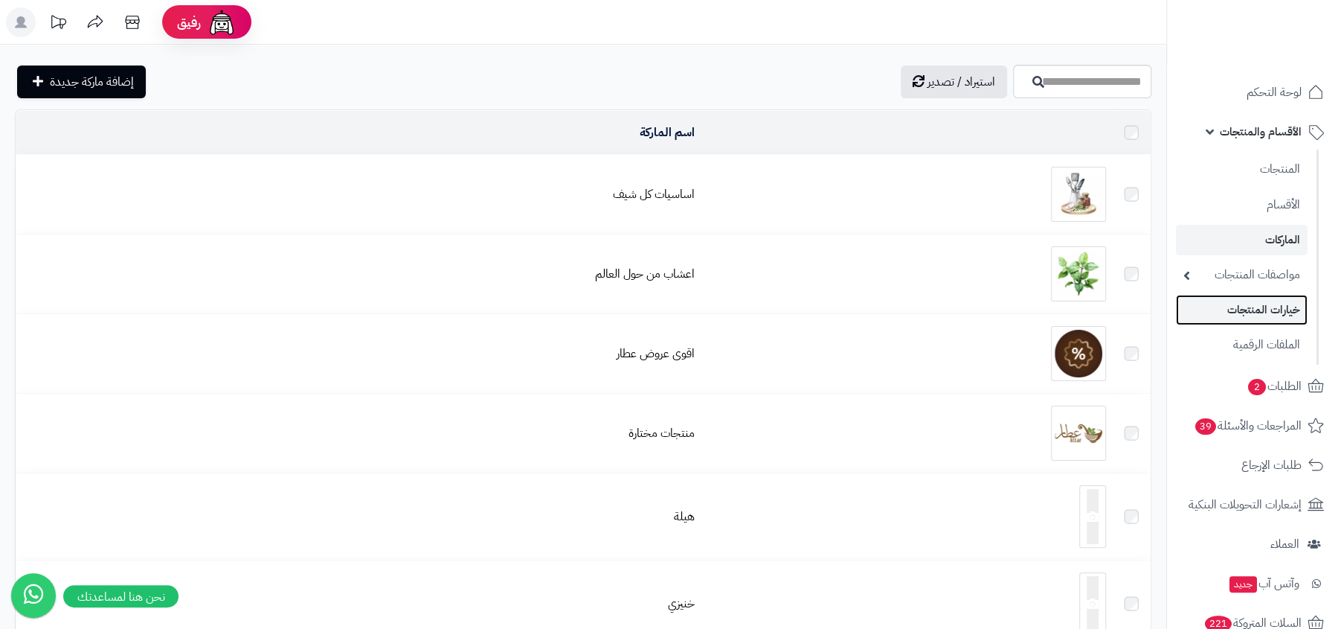
click at [1242, 315] on link "خيارات المنتجات" at bounding box center [1242, 310] width 132 height 31
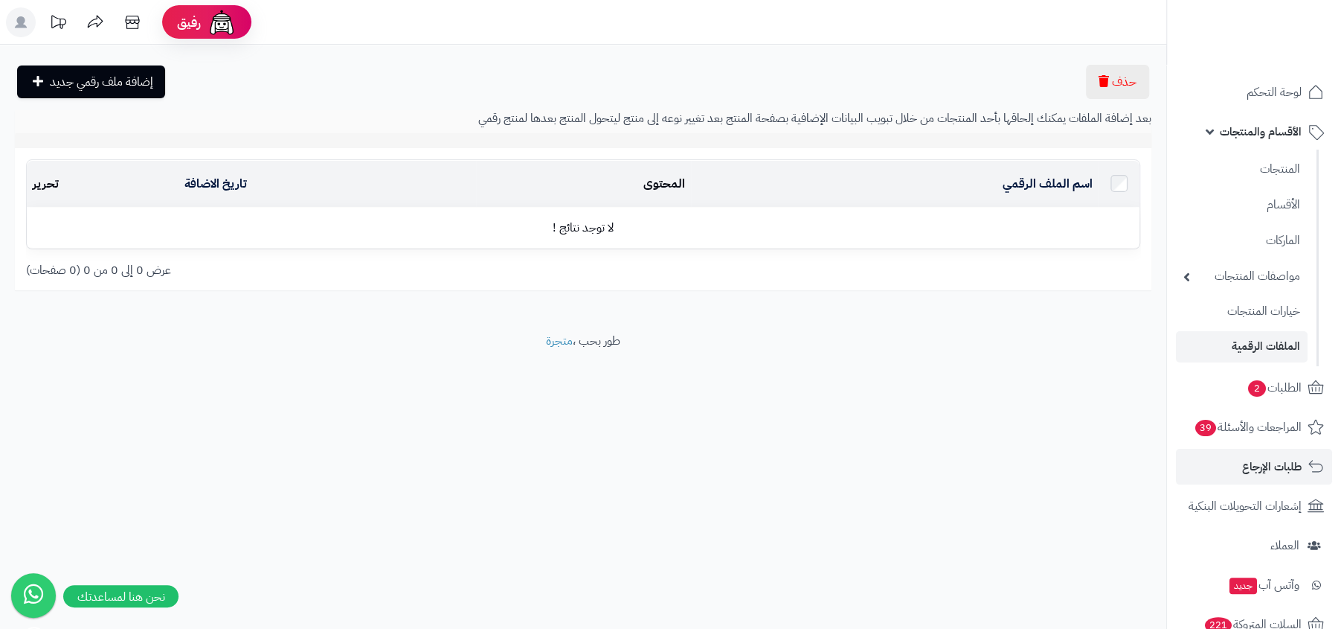
scroll to position [268, 0]
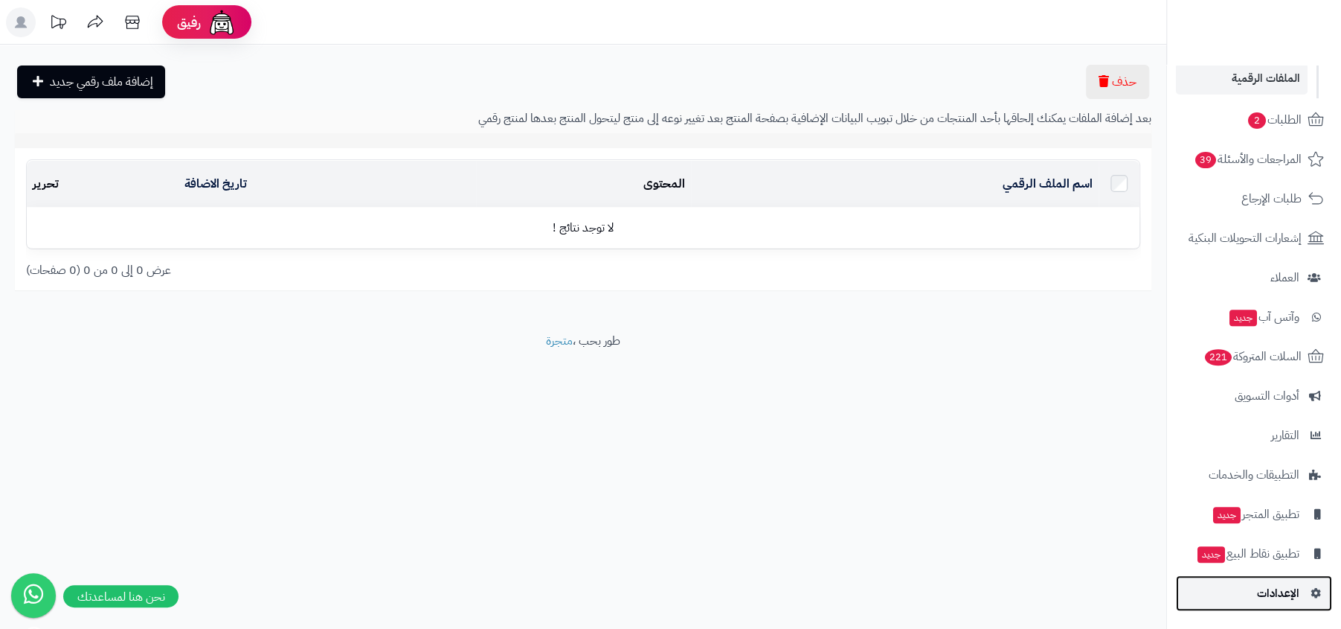
click at [1246, 577] on link "الإعدادات" at bounding box center [1254, 593] width 156 height 36
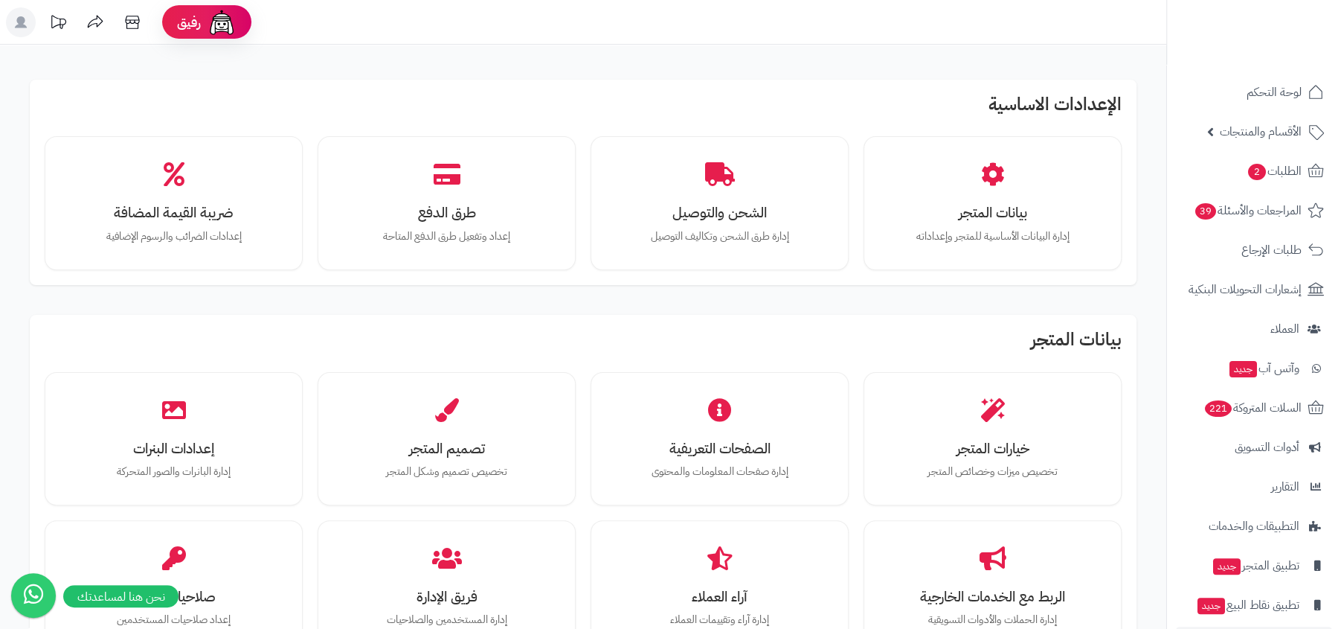
scroll to position [51, 0]
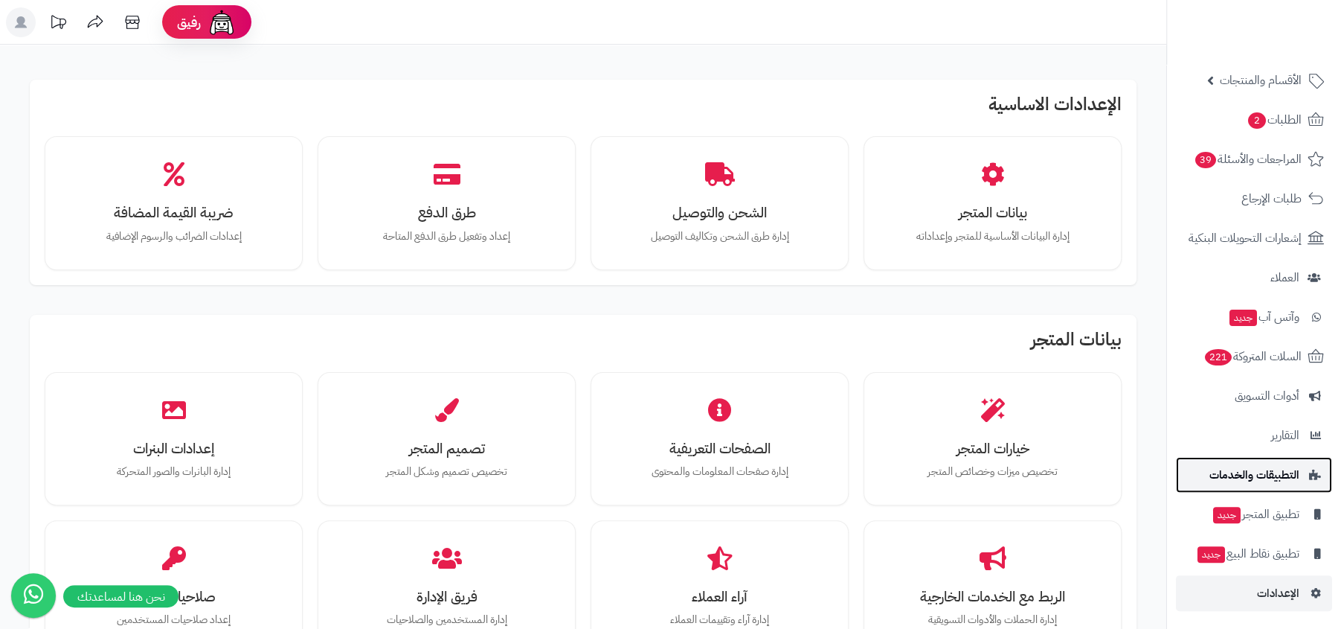
click at [1263, 479] on span "التطبيقات والخدمات" at bounding box center [1255, 474] width 90 height 21
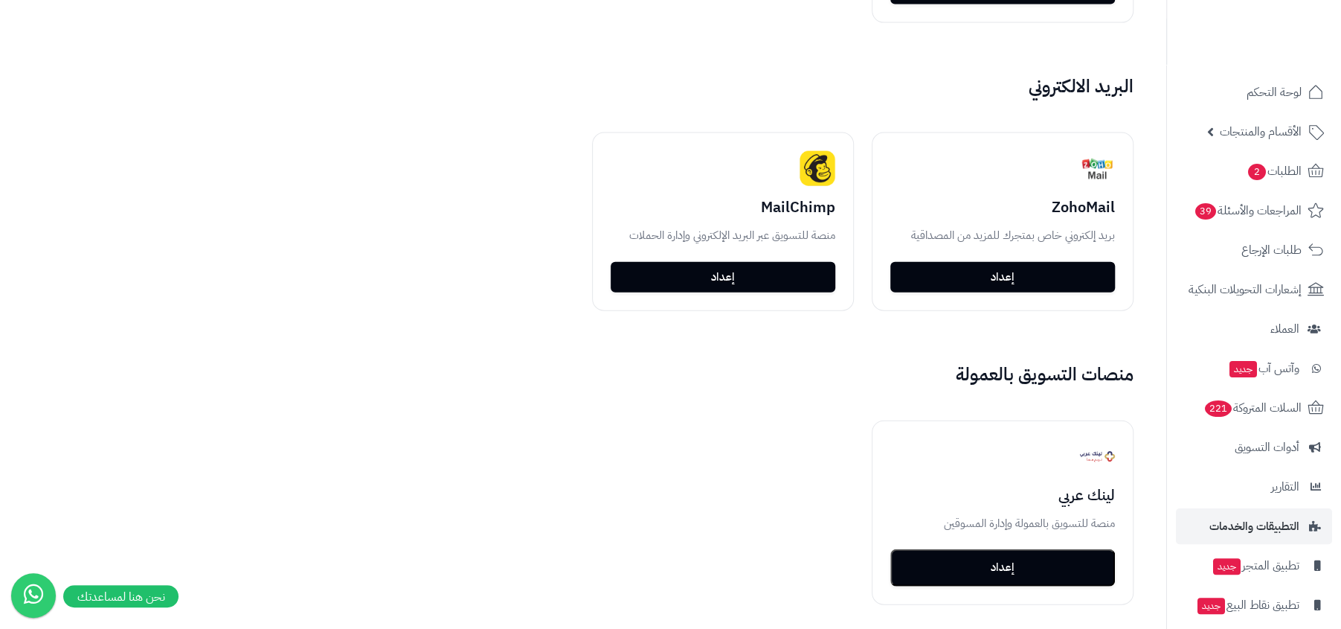
scroll to position [2528, 0]
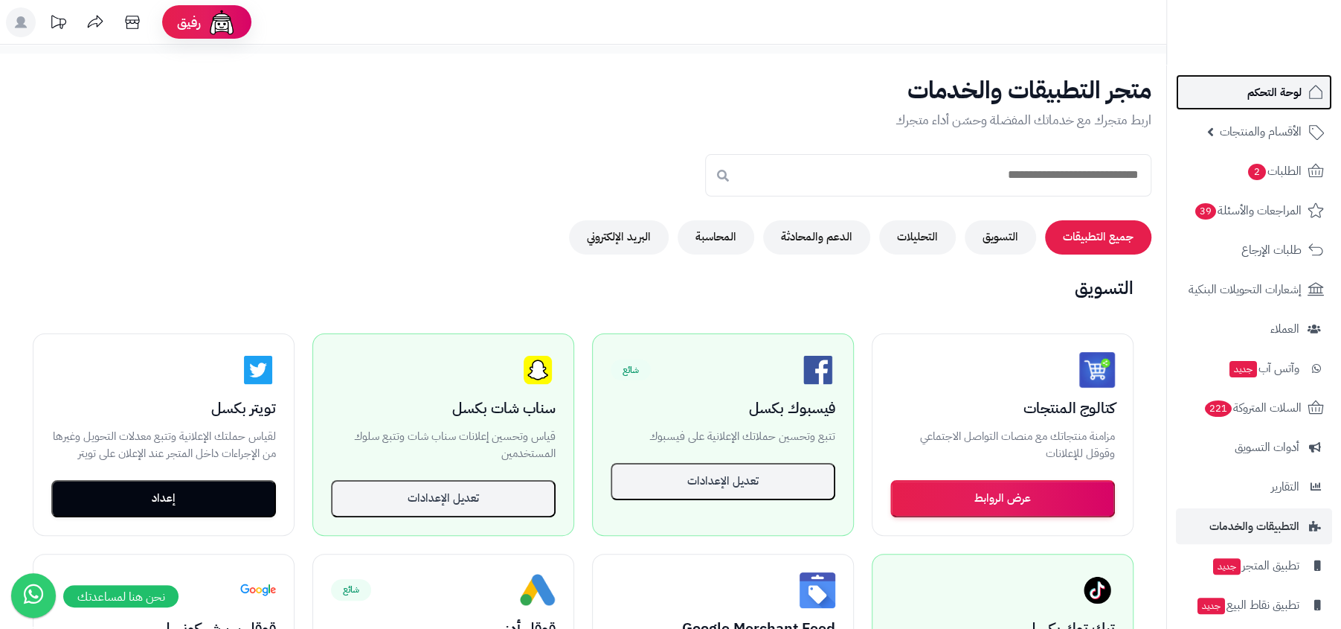
click at [1244, 106] on link "لوحة التحكم" at bounding box center [1254, 92] width 156 height 36
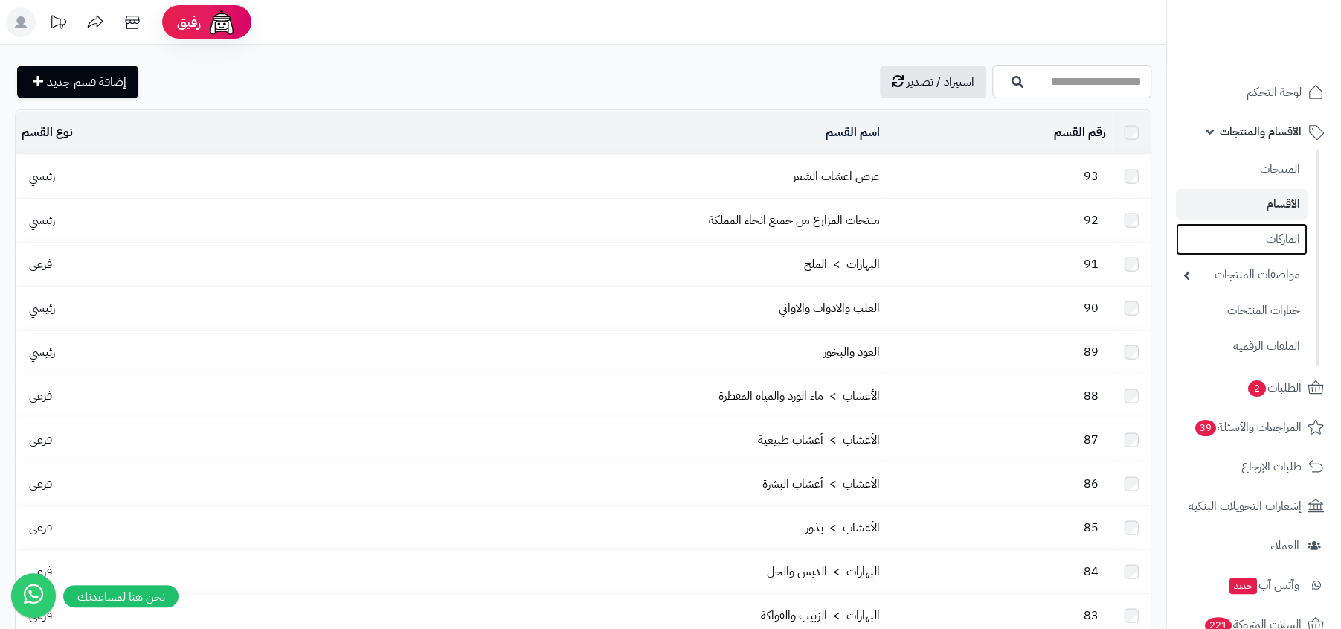
click at [1222, 248] on link "الماركات" at bounding box center [1242, 239] width 132 height 32
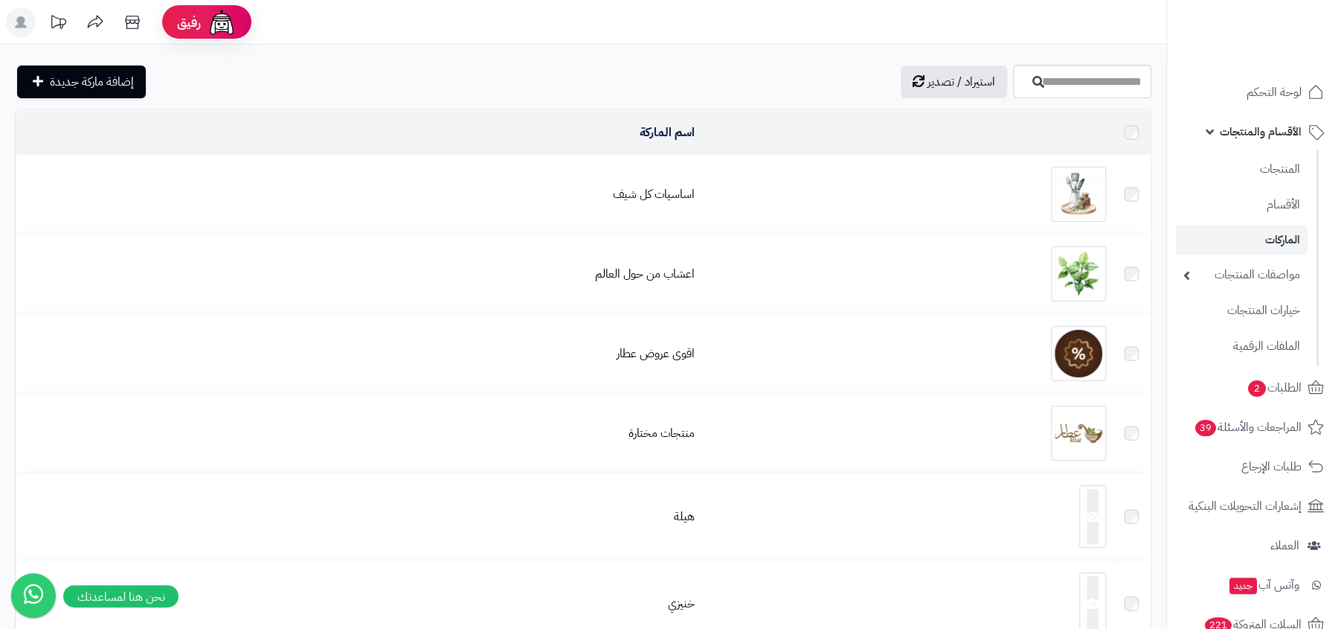
click at [1220, 278] on link "مواصفات المنتجات" at bounding box center [1242, 275] width 132 height 32
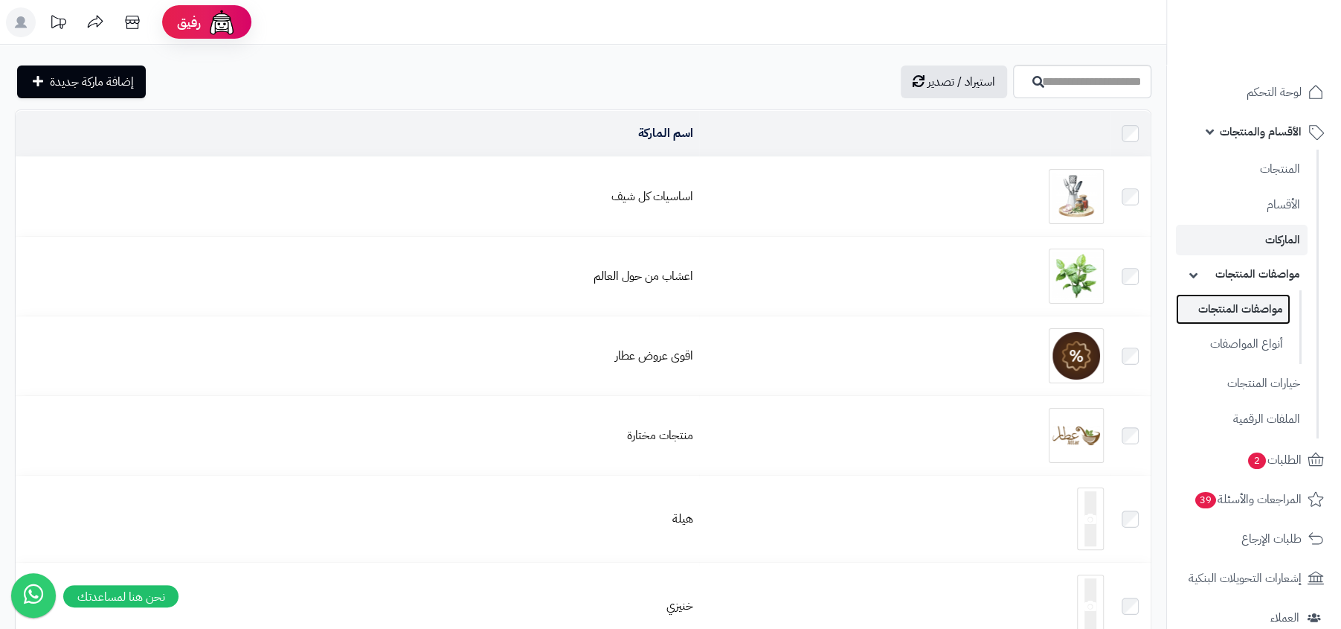
click at [1220, 307] on link "مواصفات المنتجات" at bounding box center [1233, 309] width 115 height 31
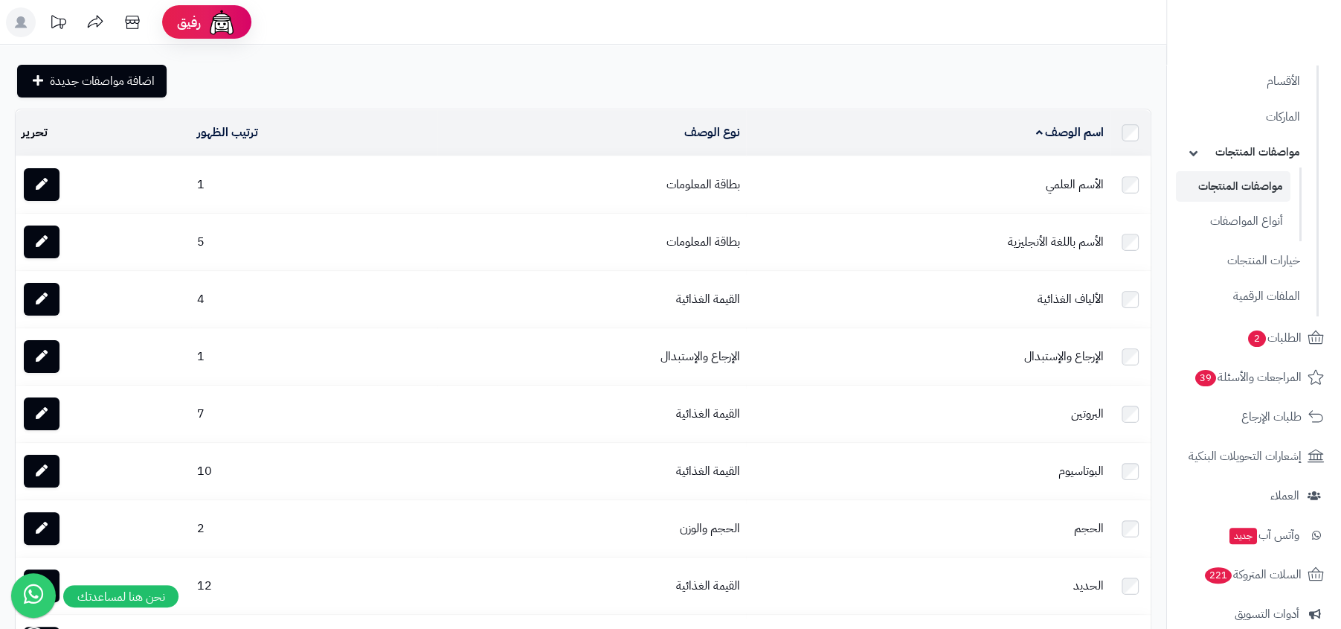
scroll to position [341, 0]
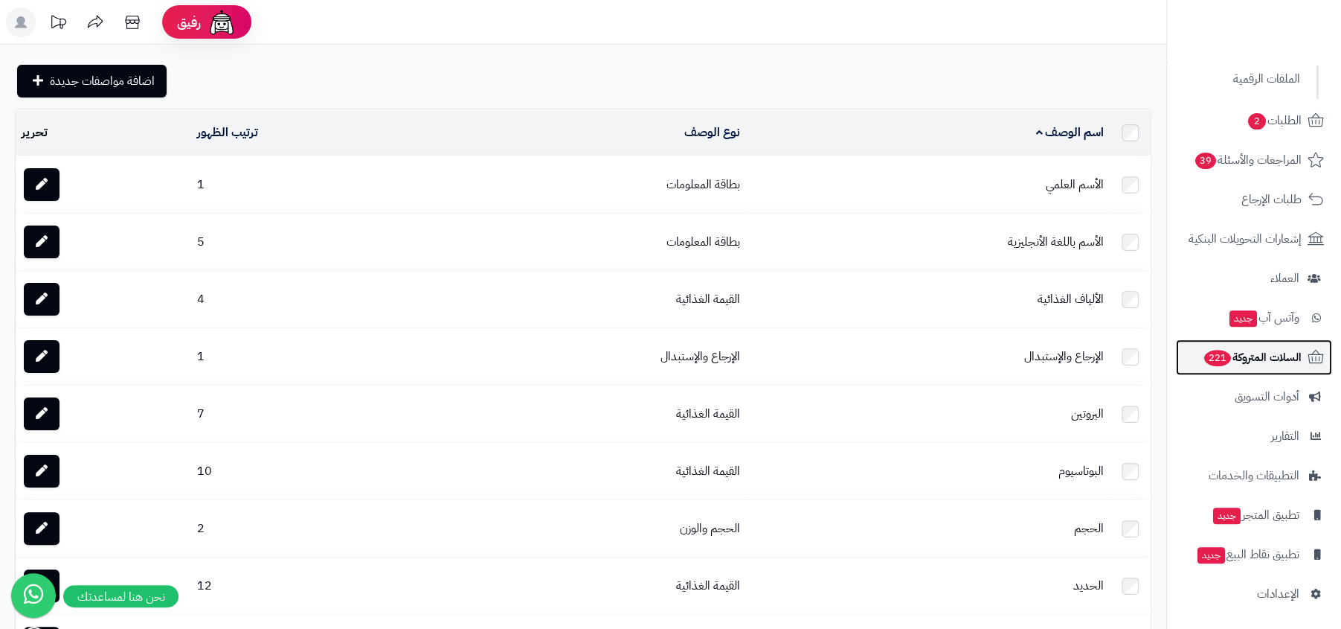
click at [1289, 366] on span "السلات المتروكة 221" at bounding box center [1252, 357] width 99 height 21
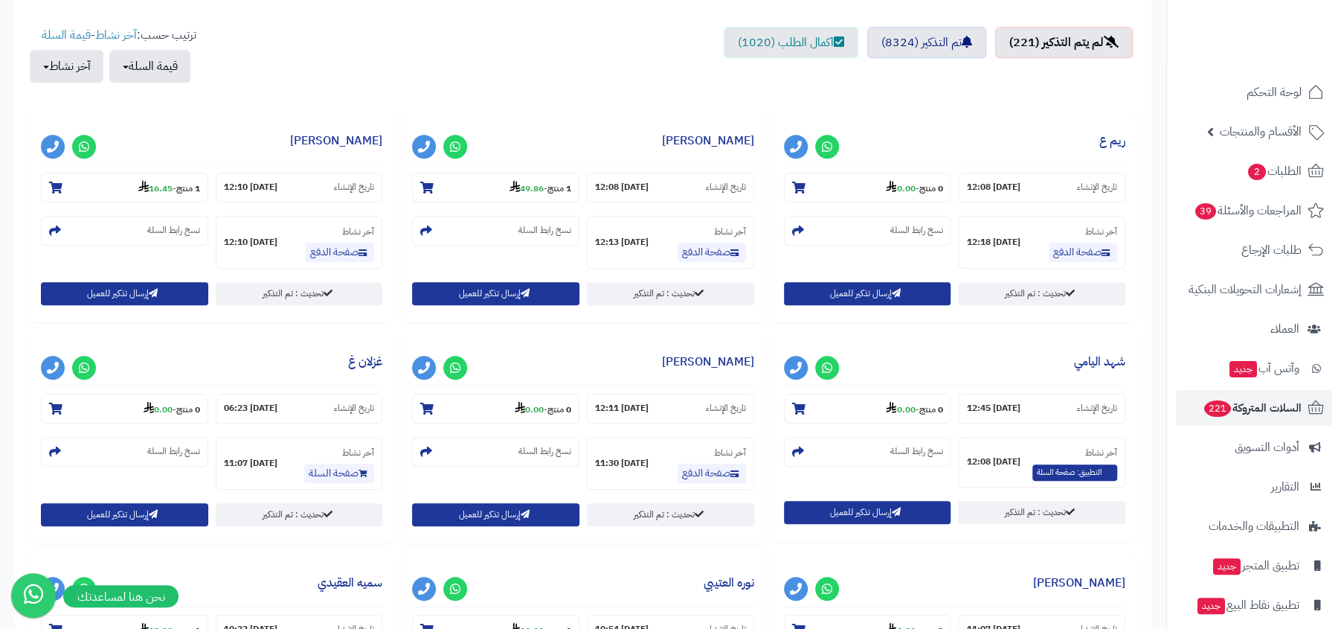
scroll to position [460, 0]
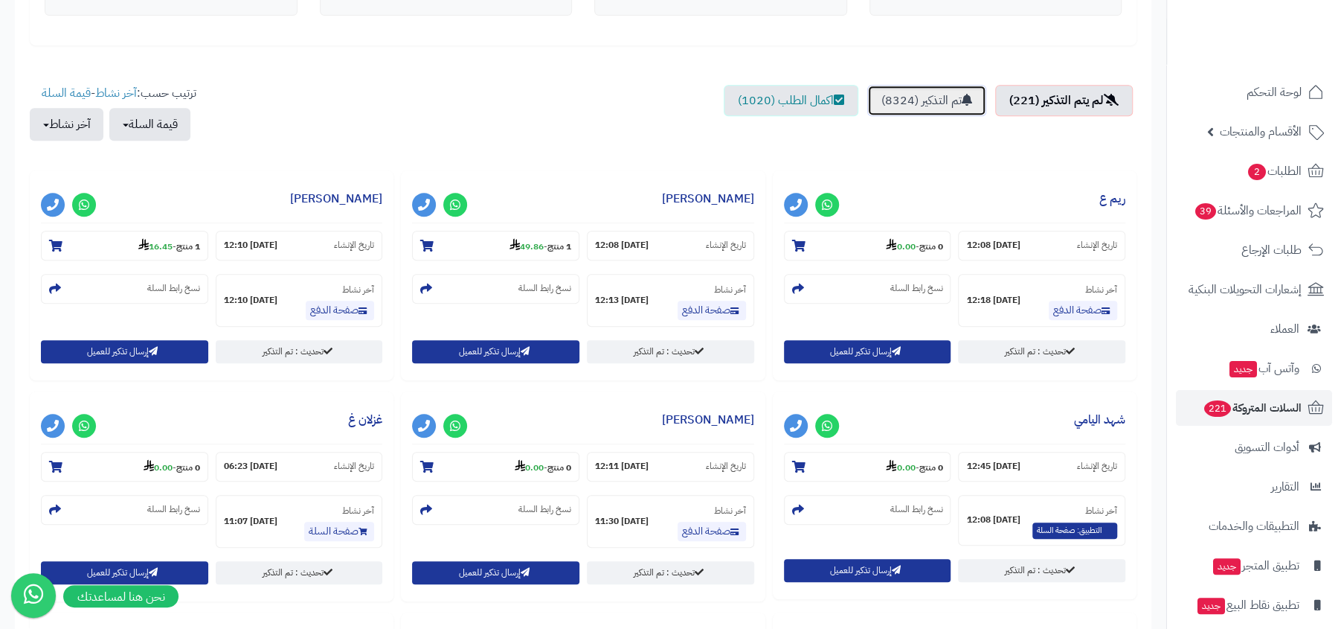
click at [934, 114] on link "تم التذكير (8324)" at bounding box center [926, 100] width 119 height 31
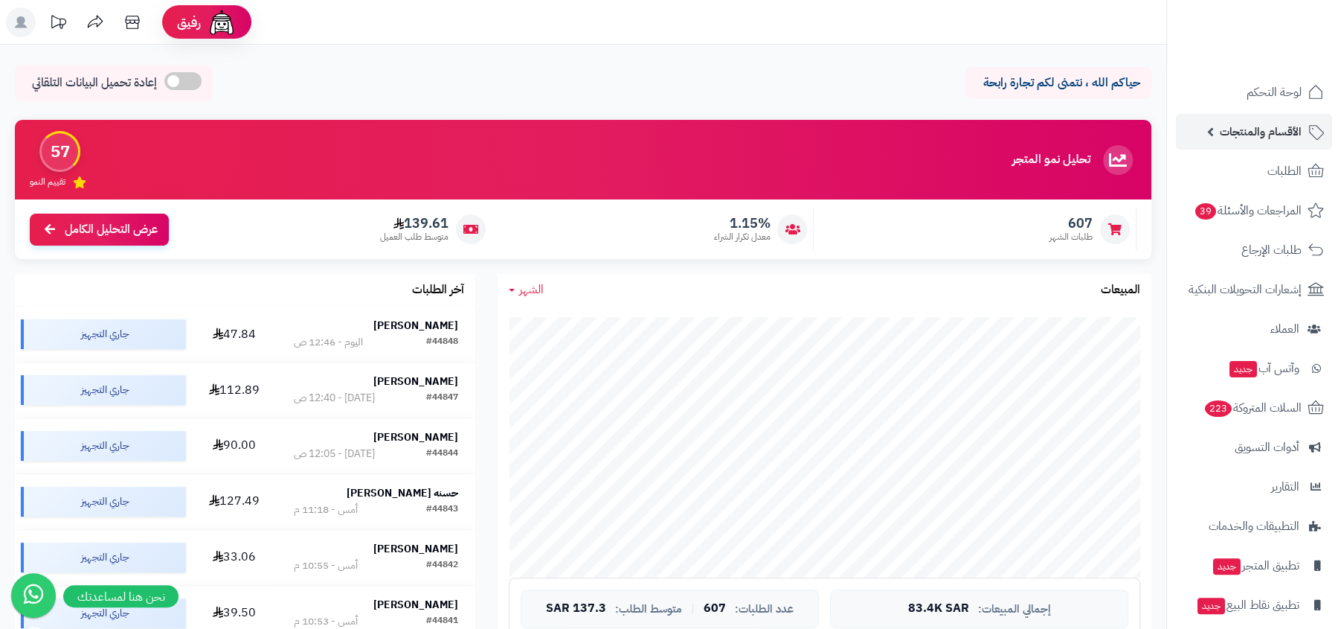
click at [1245, 131] on span "الأقسام والمنتجات" at bounding box center [1261, 131] width 82 height 21
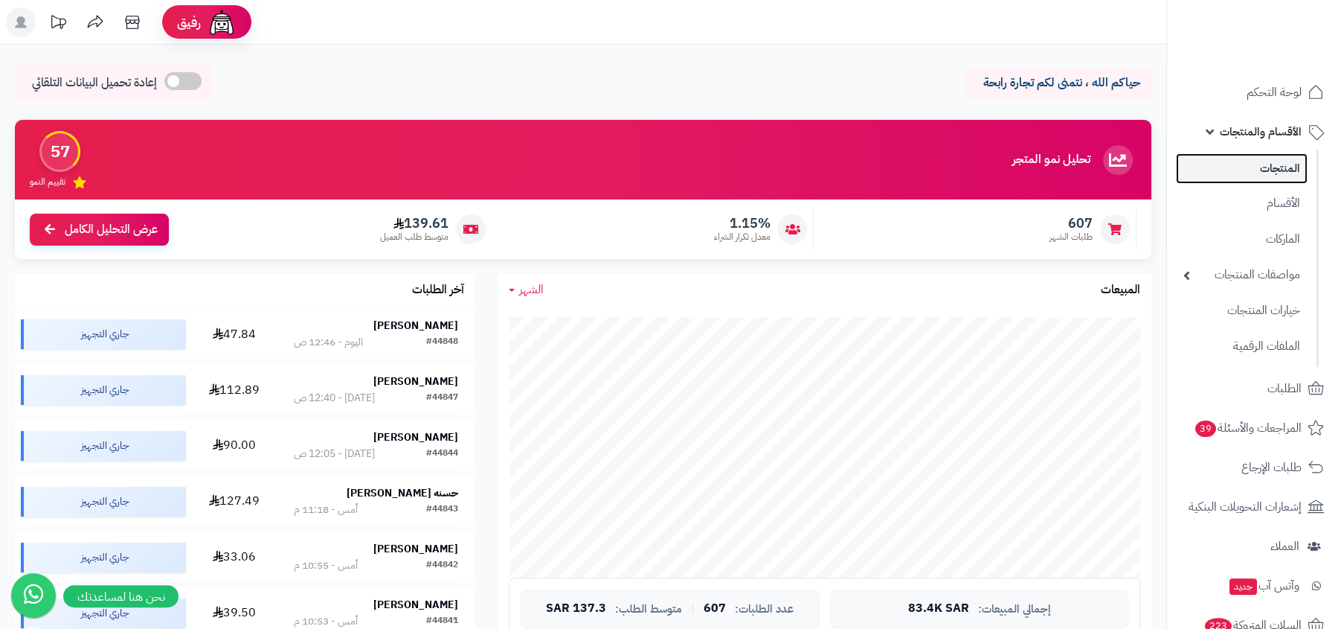
click at [1252, 173] on link "المنتجات" at bounding box center [1242, 168] width 132 height 31
